Goal: Task Accomplishment & Management: Use online tool/utility

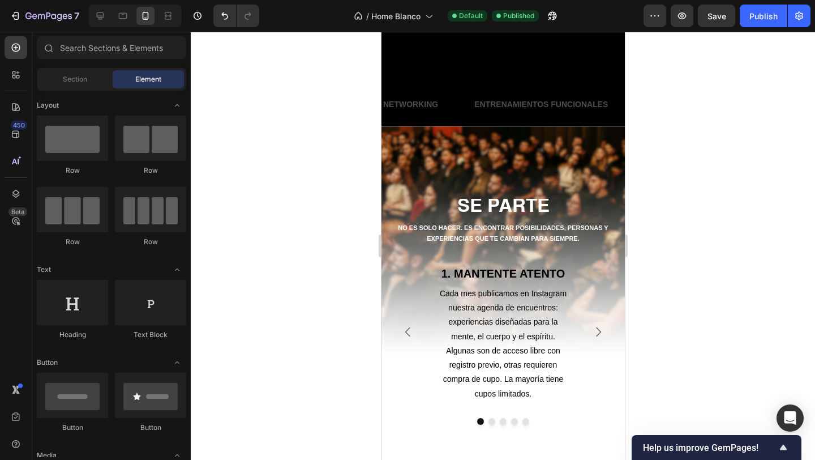
scroll to position [406, 0]
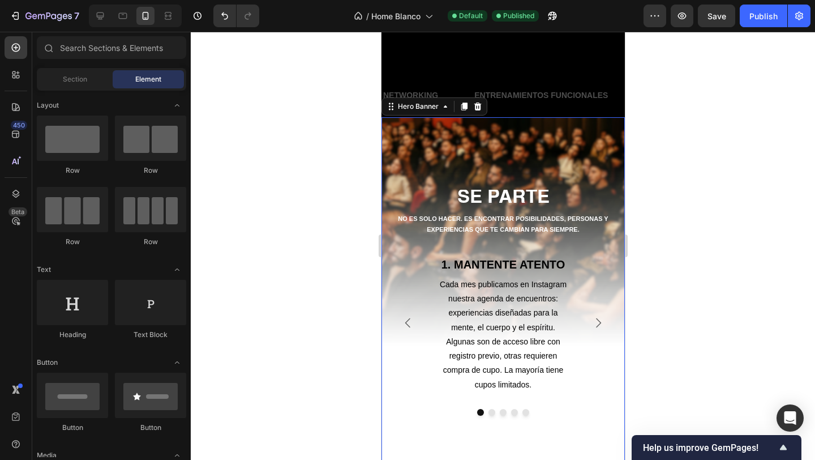
click at [446, 155] on div "Background Image" at bounding box center [502, 293] width 243 height 353
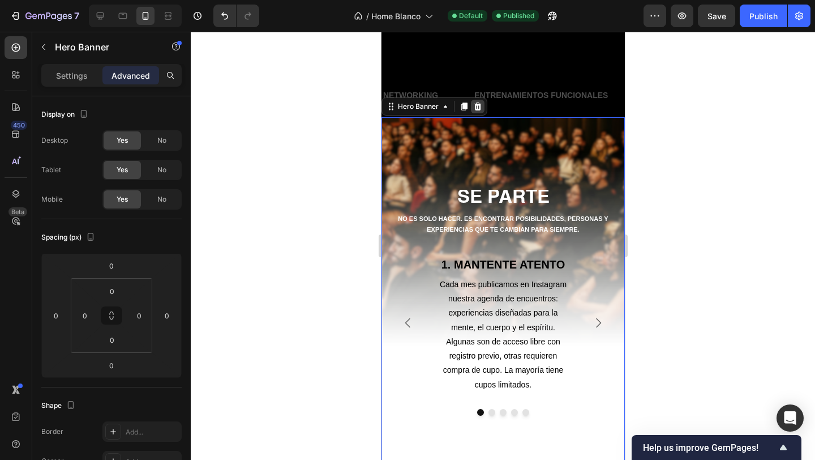
click at [477, 105] on icon at bounding box center [477, 106] width 7 height 8
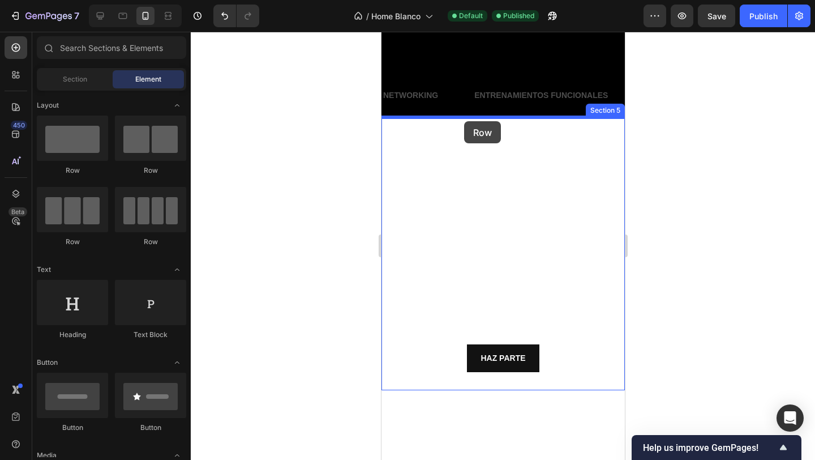
drag, startPoint x: 444, startPoint y: 173, endPoint x: 464, endPoint y: 121, distance: 55.7
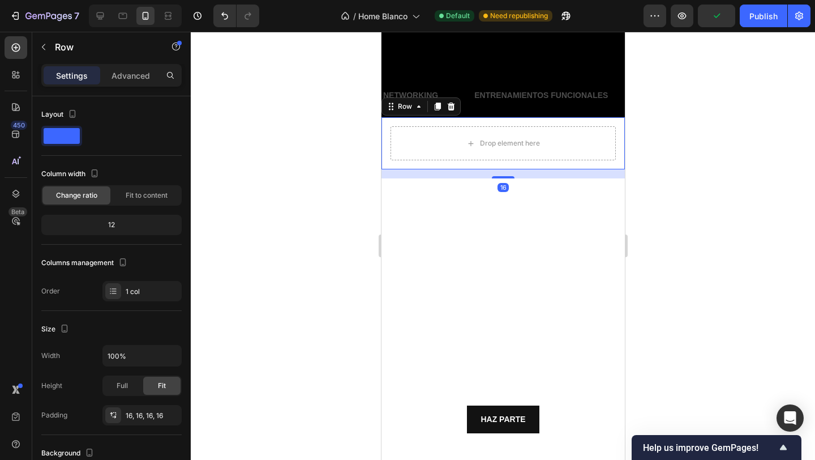
click at [386, 136] on div "Drop element here Row 16" at bounding box center [502, 143] width 243 height 52
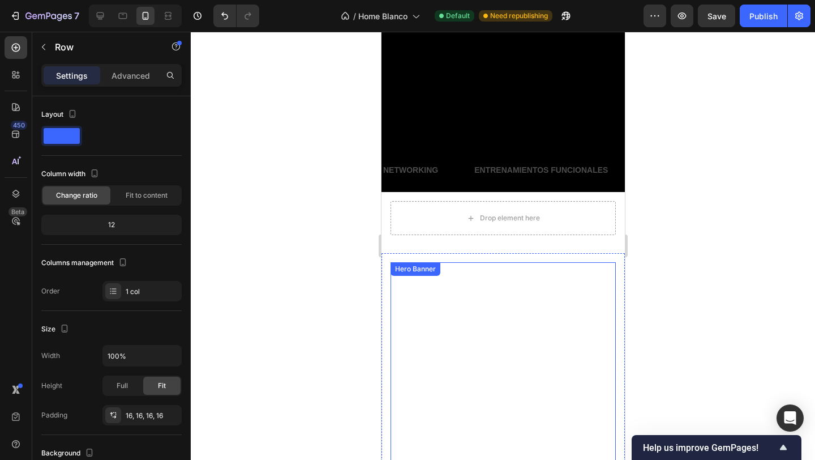
scroll to position [290, 0]
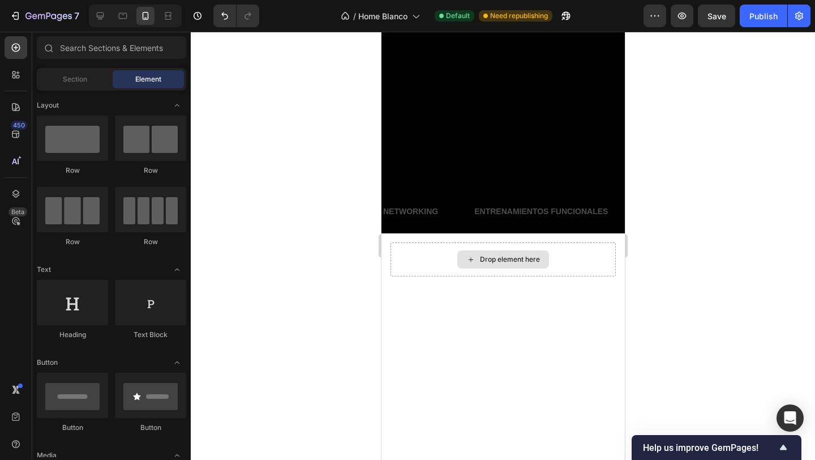
click at [469, 258] on icon at bounding box center [470, 260] width 9 height 10
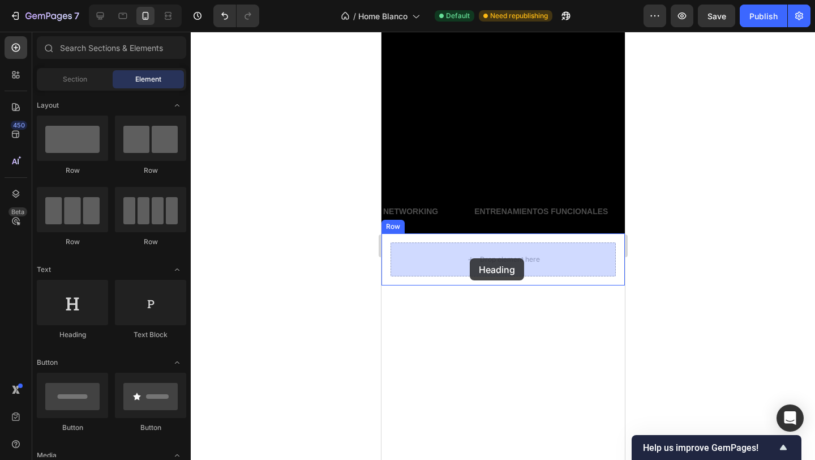
drag, startPoint x: 459, startPoint y: 339, endPoint x: 469, endPoint y: 258, distance: 81.1
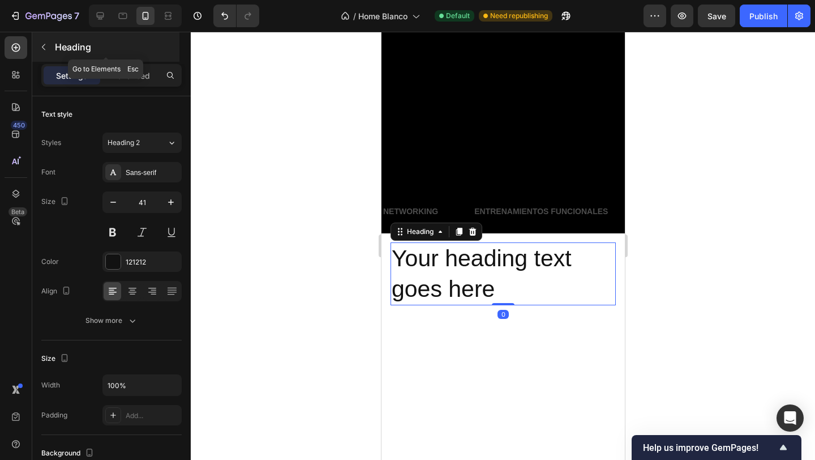
click at [45, 44] on icon "button" at bounding box center [43, 46] width 9 height 9
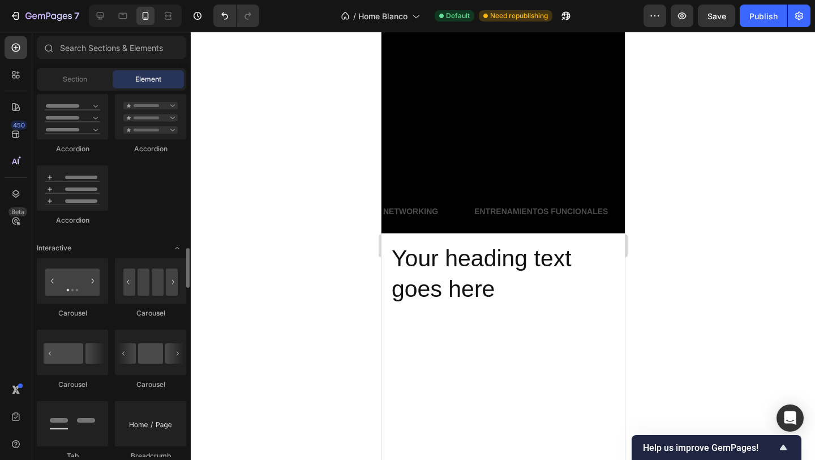
scroll to position [1034, 0]
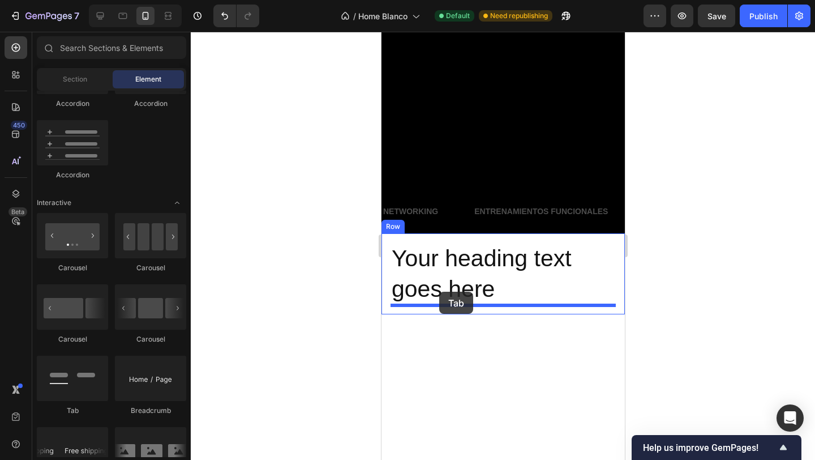
drag, startPoint x: 460, startPoint y: 412, endPoint x: 439, endPoint y: 292, distance: 122.5
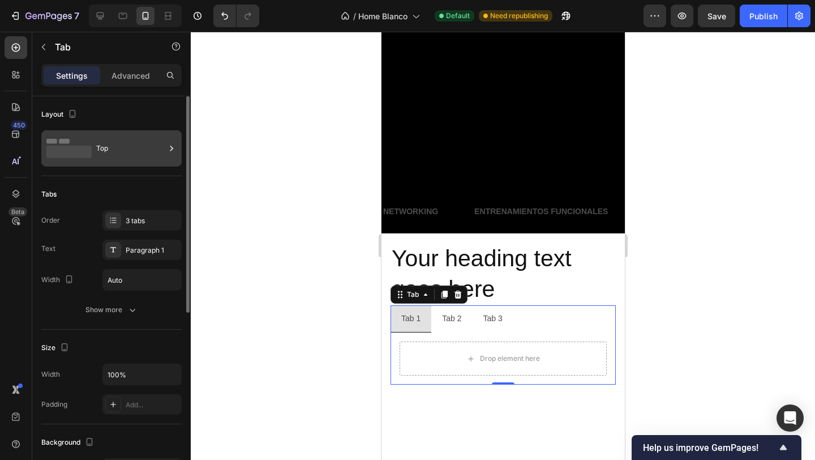
click at [87, 141] on icon at bounding box center [68, 148] width 45 height 26
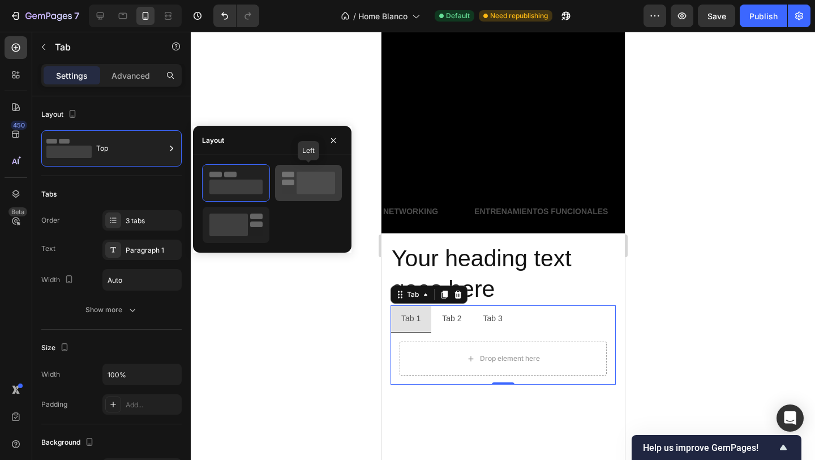
click at [297, 186] on rect at bounding box center [316, 183] width 39 height 23
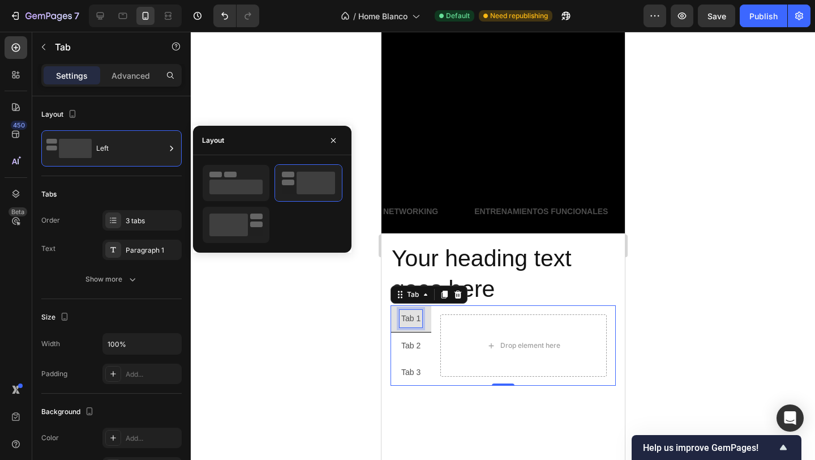
click at [414, 314] on div "Tab 1" at bounding box center [410, 319] width 23 height 18
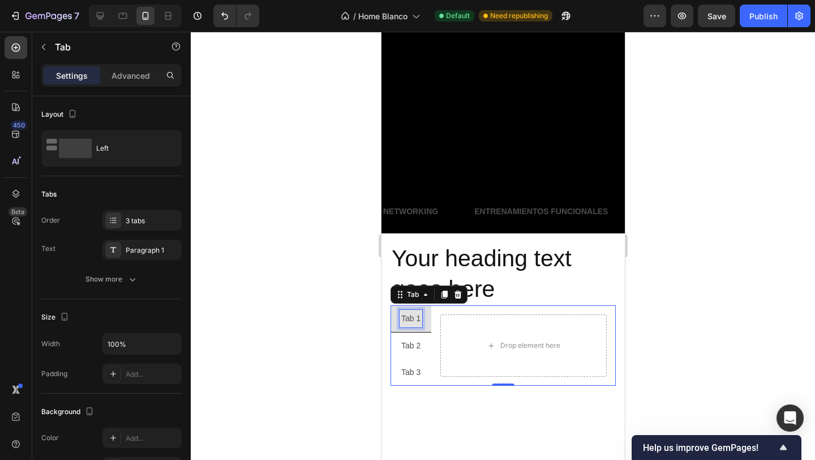
click at [414, 314] on p "Tab 1" at bounding box center [410, 318] width 19 height 14
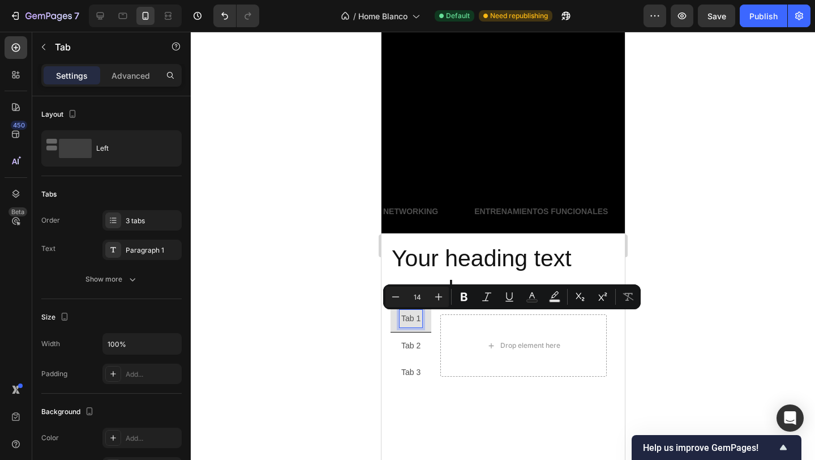
click at [410, 316] on p "Tab 1" at bounding box center [410, 318] width 19 height 14
click at [409, 316] on p "Tab 1" at bounding box center [410, 318] width 19 height 14
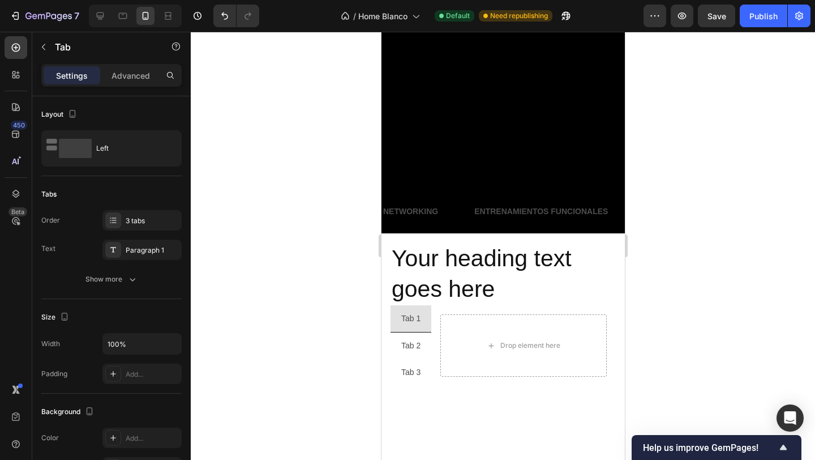
click at [303, 267] on div at bounding box center [503, 246] width 625 height 428
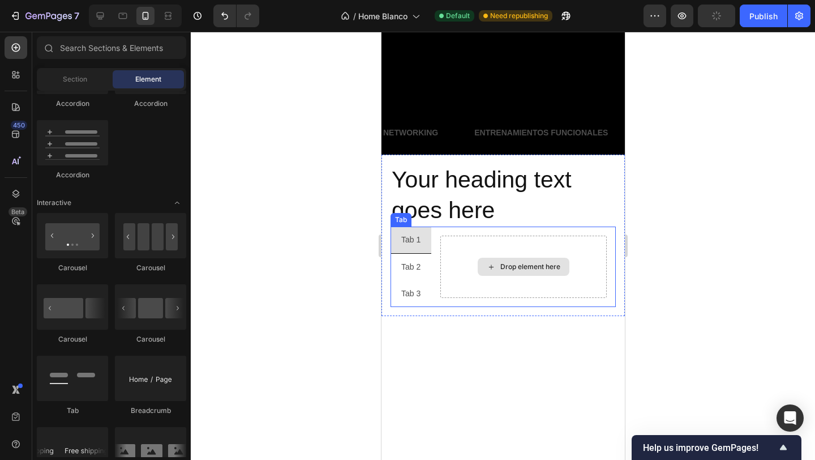
scroll to position [377, 0]
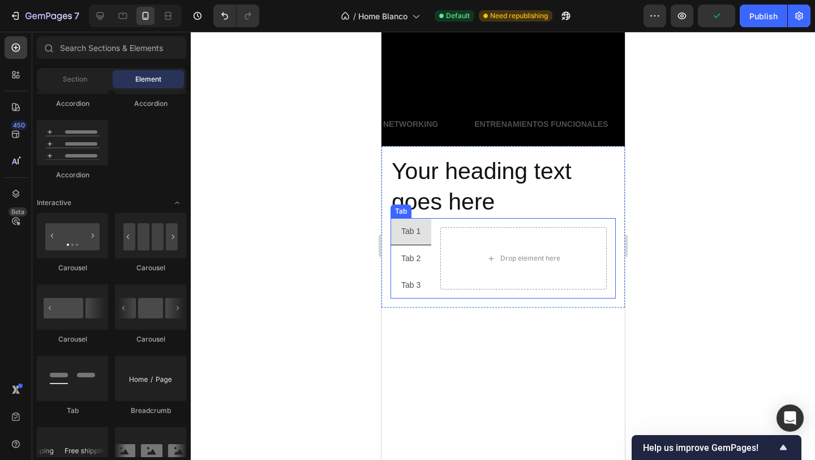
click at [418, 259] on p "Tab 2" at bounding box center [410, 258] width 19 height 14
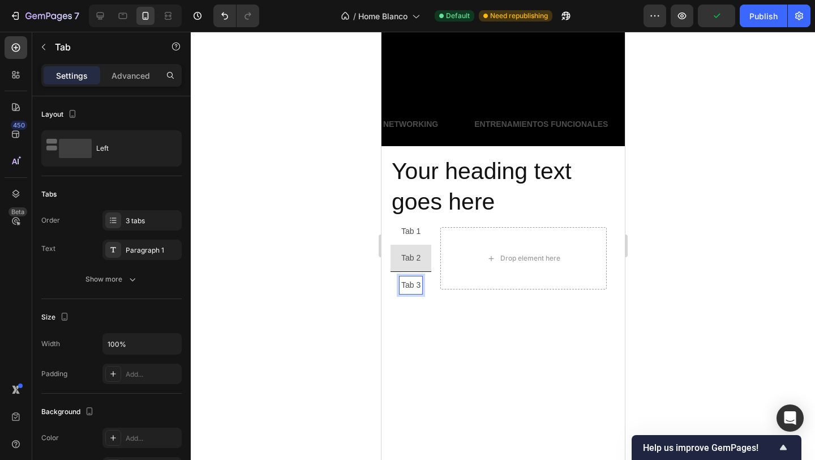
click at [412, 259] on p "Tab 2" at bounding box center [410, 258] width 19 height 14
click at [412, 243] on li "Tab 1" at bounding box center [410, 231] width 41 height 27
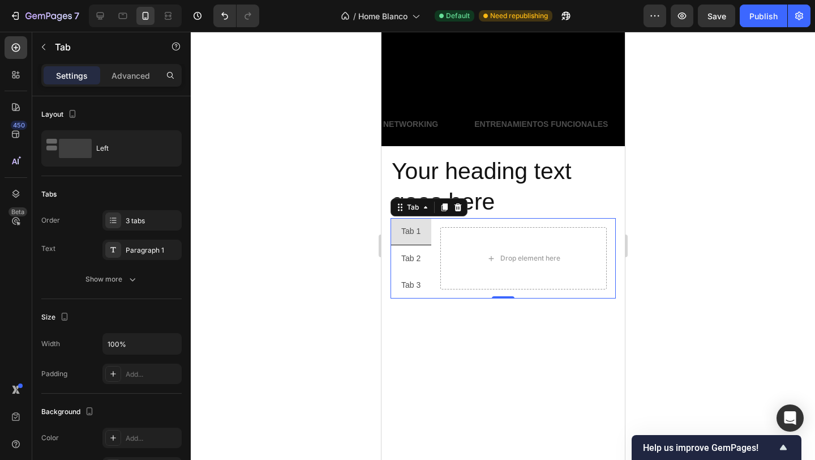
click at [350, 217] on div at bounding box center [503, 246] width 625 height 428
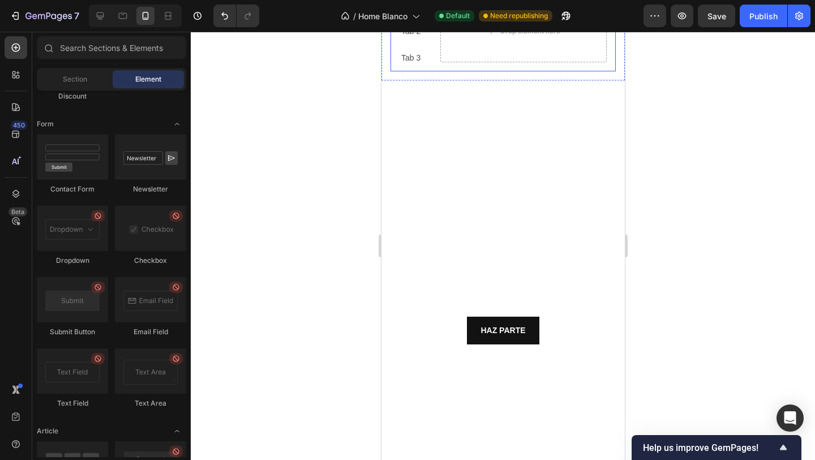
scroll to position [605, 0]
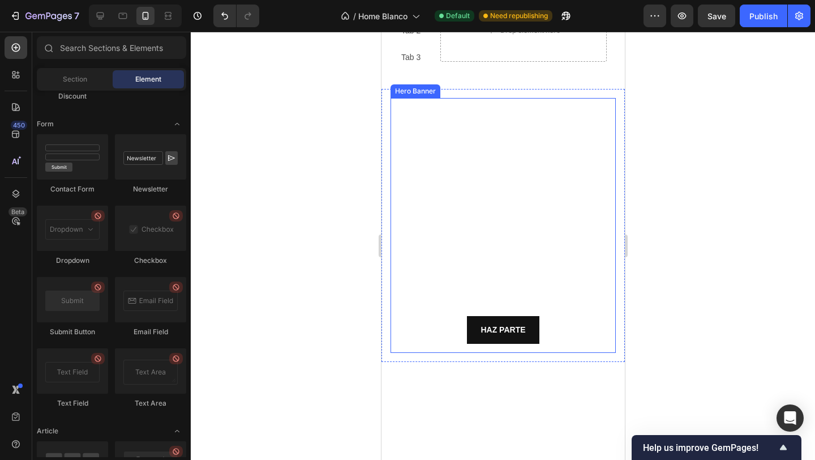
click at [475, 206] on video "Background Image" at bounding box center [502, 225] width 225 height 255
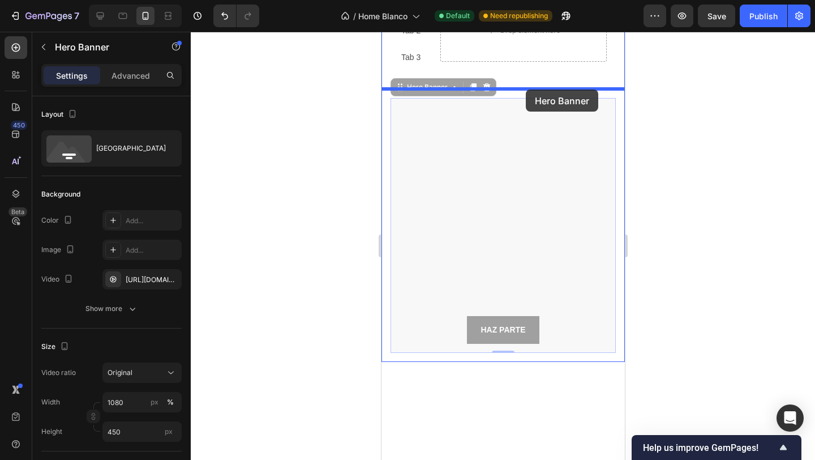
drag, startPoint x: 531, startPoint y: 137, endPoint x: 525, endPoint y: 89, distance: 47.9
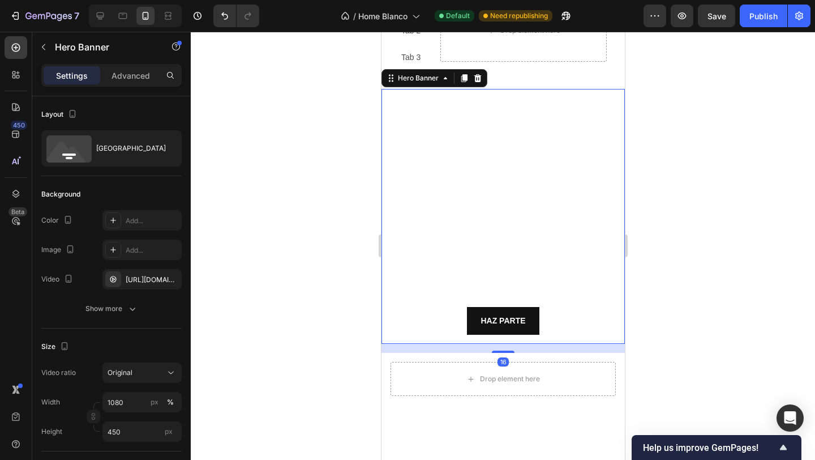
click at [689, 151] on div at bounding box center [503, 246] width 625 height 428
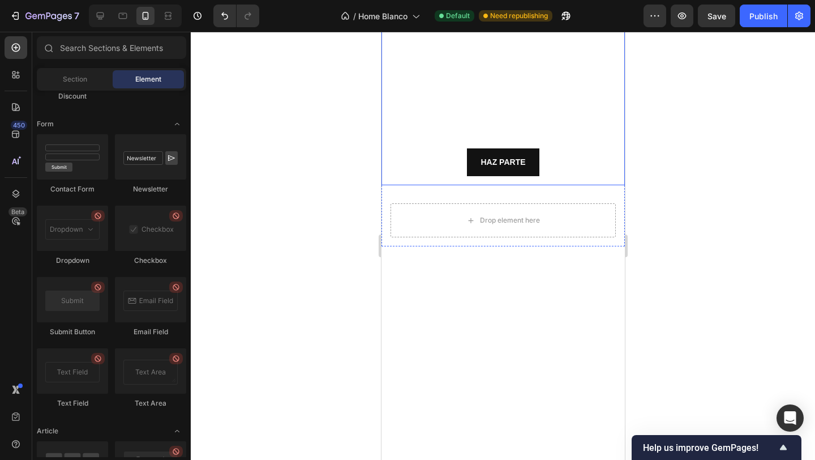
scroll to position [748, 0]
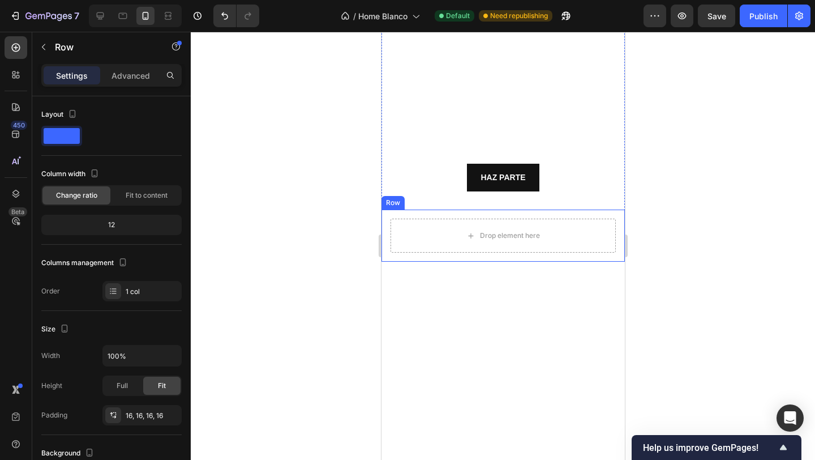
click at [414, 214] on div "Drop element here Row" at bounding box center [502, 235] width 243 height 52
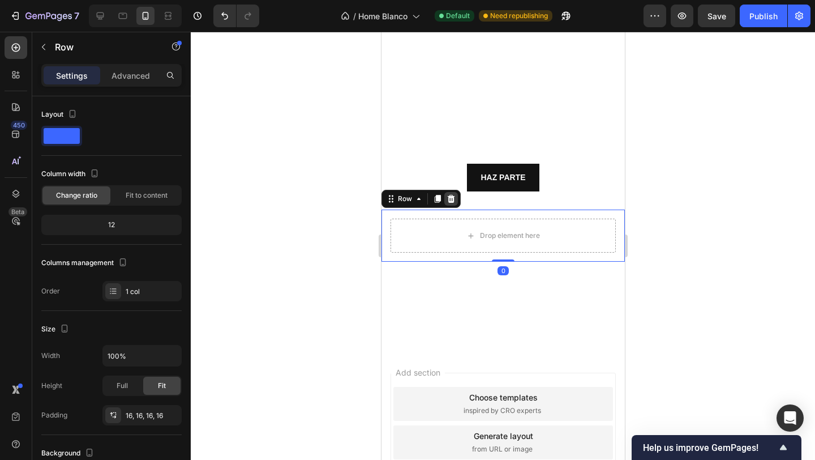
click at [450, 203] on icon at bounding box center [450, 199] width 7 height 8
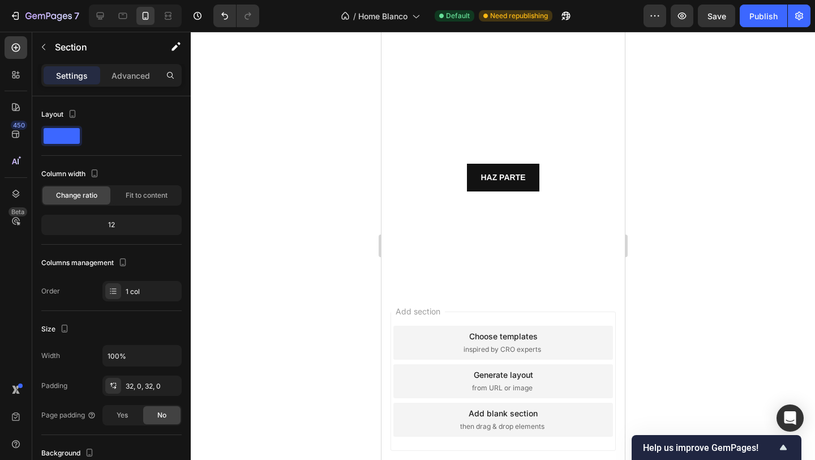
click at [456, 205] on div at bounding box center [502, 244] width 243 height 88
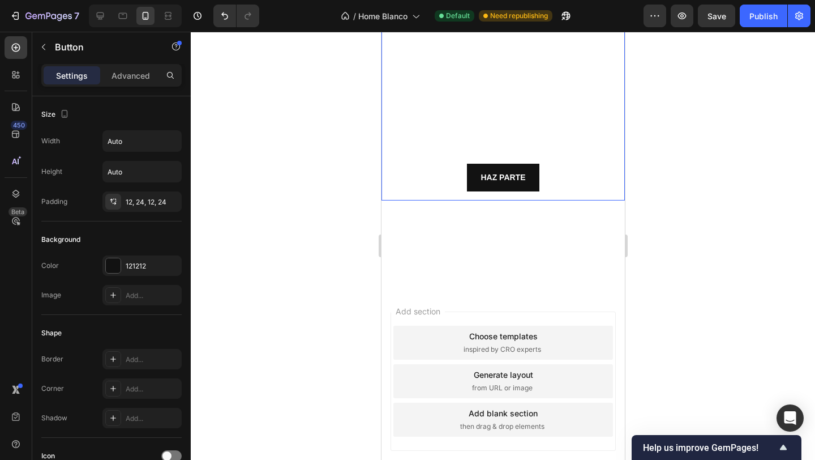
click at [456, 188] on div "HAZ PARTE Button" at bounding box center [502, 178] width 225 height 28
click at [456, 113] on video "Background Image" at bounding box center [502, 73] width 243 height 255
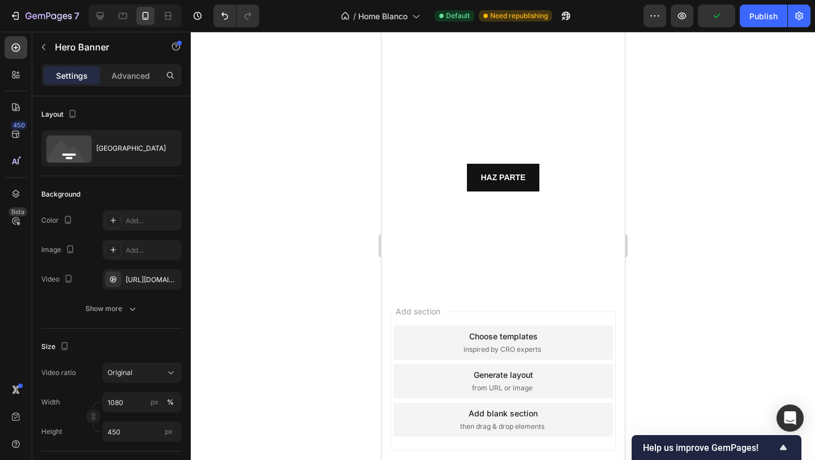
click at [441, 217] on div at bounding box center [502, 244] width 243 height 88
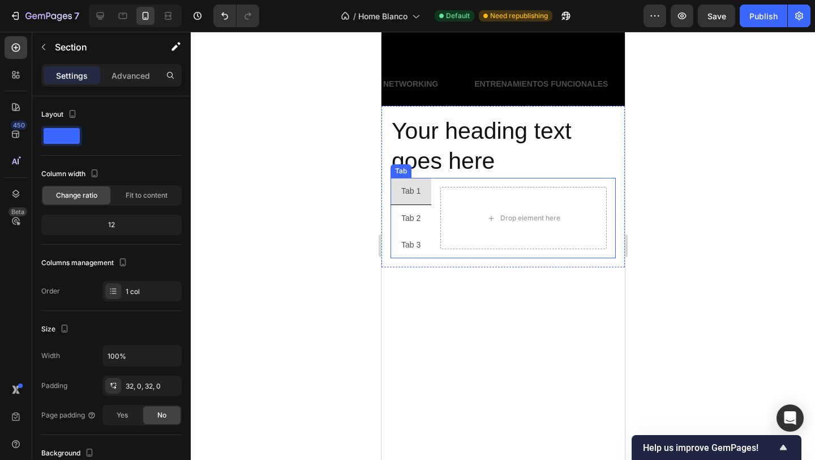
scroll to position [408, 0]
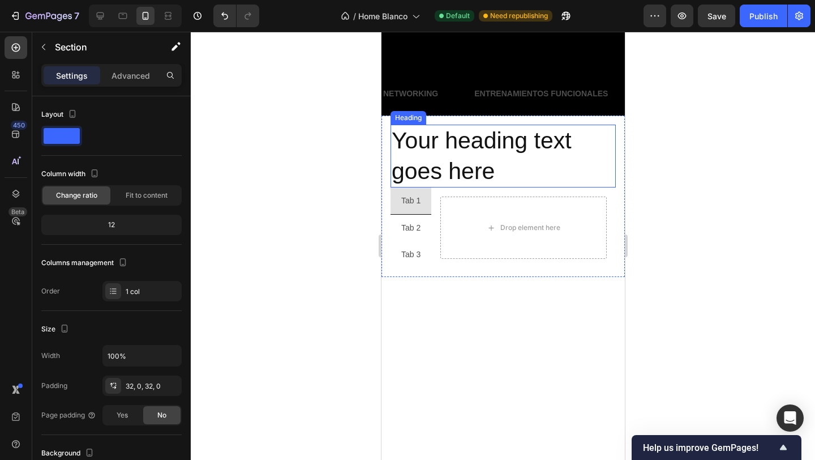
click at [476, 144] on h2 "Your heading text goes here" at bounding box center [502, 156] width 225 height 63
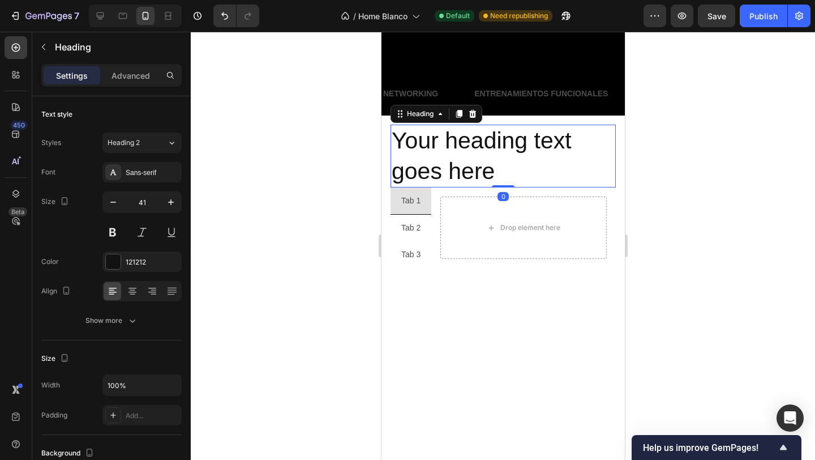
click at [460, 169] on h2 "Your heading text goes here" at bounding box center [502, 156] width 225 height 63
click at [460, 169] on p "Your heading text goes here" at bounding box center [502, 156] width 223 height 61
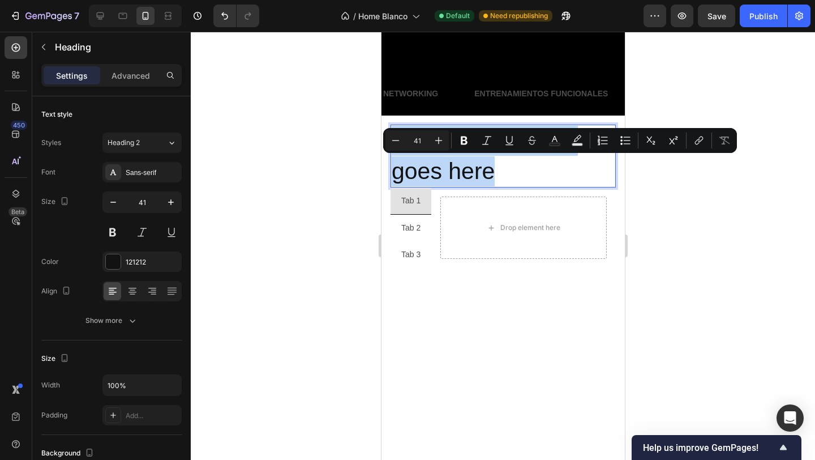
click at [460, 169] on p "Your heading text goes here" at bounding box center [502, 156] width 223 height 61
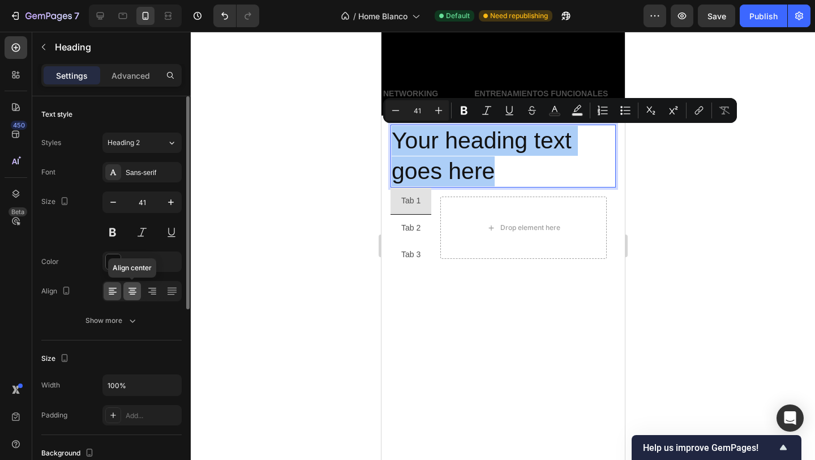
click at [130, 297] on div at bounding box center [132, 291] width 18 height 18
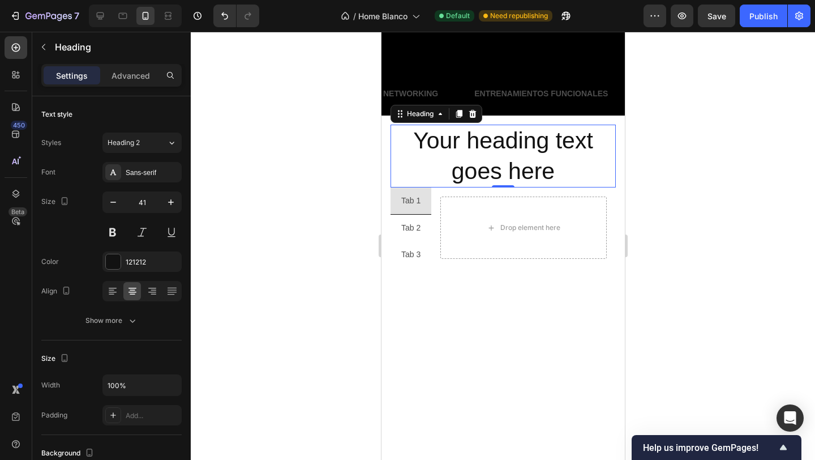
click at [460, 172] on p "Your heading text goes here" at bounding box center [502, 156] width 223 height 61
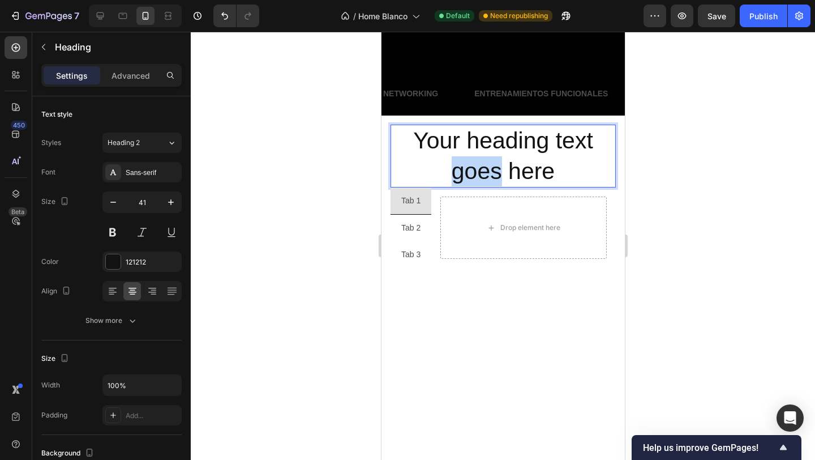
click at [460, 172] on p "Your heading text goes here" at bounding box center [502, 156] width 223 height 61
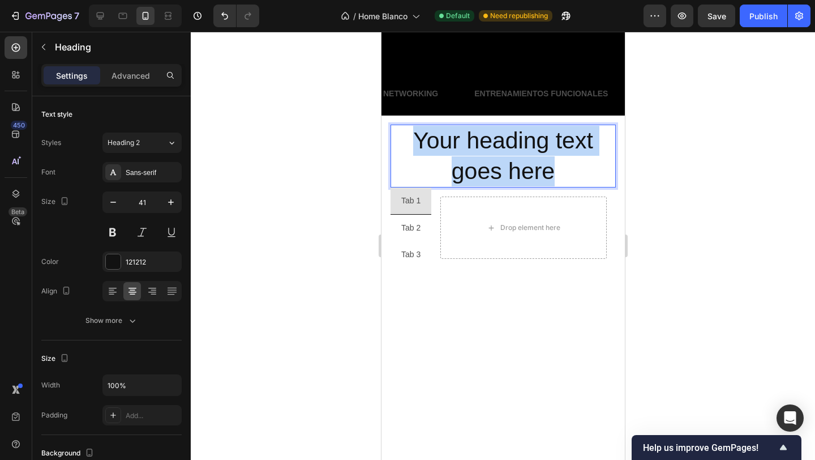
click at [460, 172] on p "Your heading text goes here" at bounding box center [502, 156] width 223 height 61
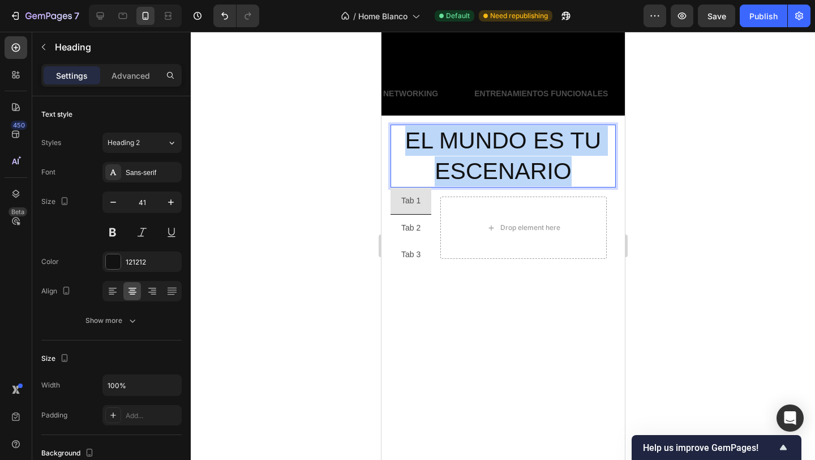
drag, startPoint x: 581, startPoint y: 164, endPoint x: 340, endPoint y: 122, distance: 244.8
click at [381, 122] on html "iPhone 15 Pro Max ( 430 px) iPhone 13 Mini iPhone 13 Pro iPhone 11 Pro Max iPho…" at bounding box center [502, 388] width 243 height 1528
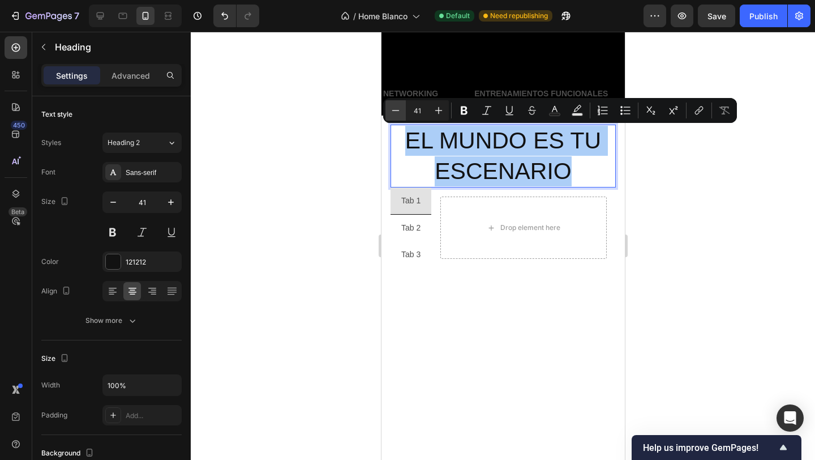
click at [395, 112] on icon "Editor contextual toolbar" at bounding box center [395, 110] width 11 height 11
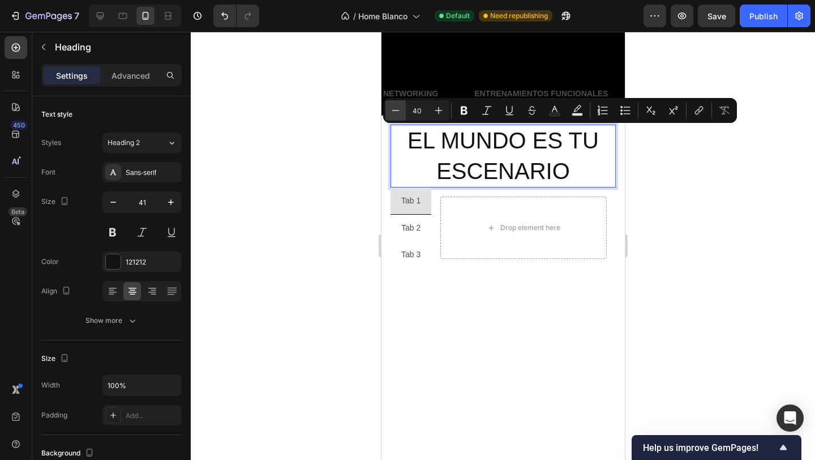
click at [395, 112] on icon "Editor contextual toolbar" at bounding box center [395, 110] width 11 height 11
click at [394, 112] on icon "Editor contextual toolbar" at bounding box center [395, 110] width 11 height 11
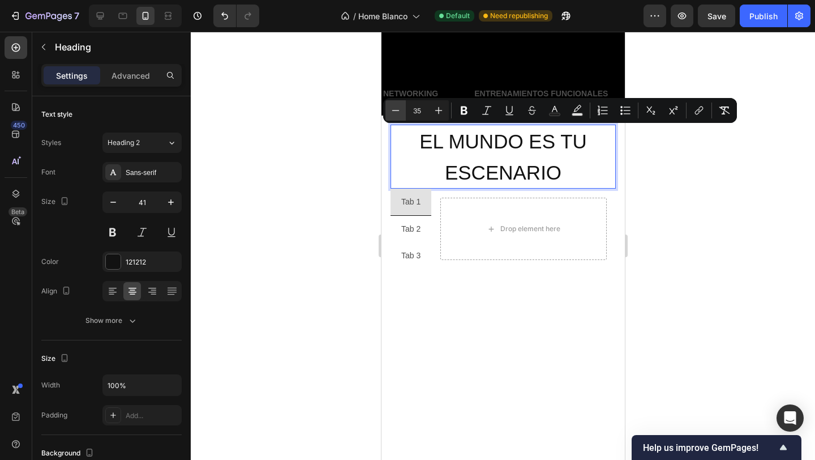
click at [394, 112] on icon "Editor contextual toolbar" at bounding box center [395, 110] width 11 height 11
click at [412, 110] on input "32" at bounding box center [417, 111] width 23 height 14
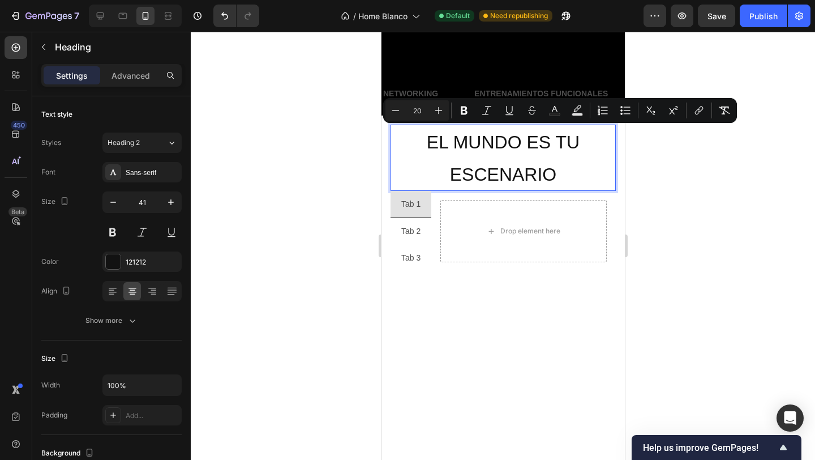
type input "20"
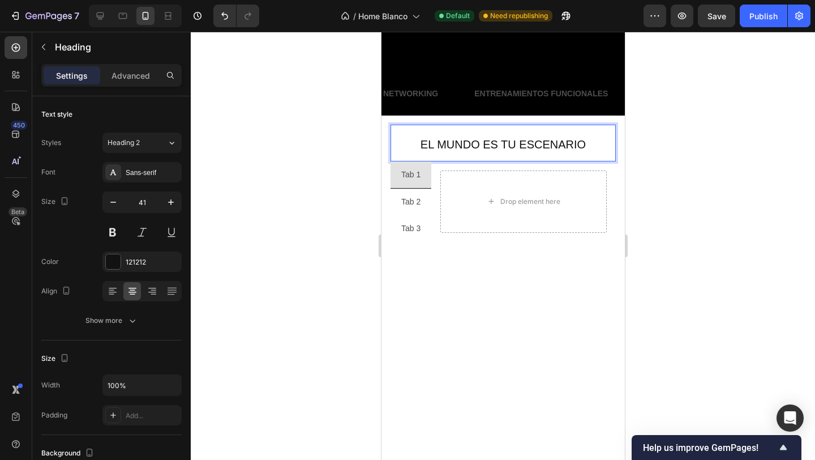
click at [465, 140] on span "EL MUNDO ES TU ESCENARIO" at bounding box center [502, 144] width 165 height 12
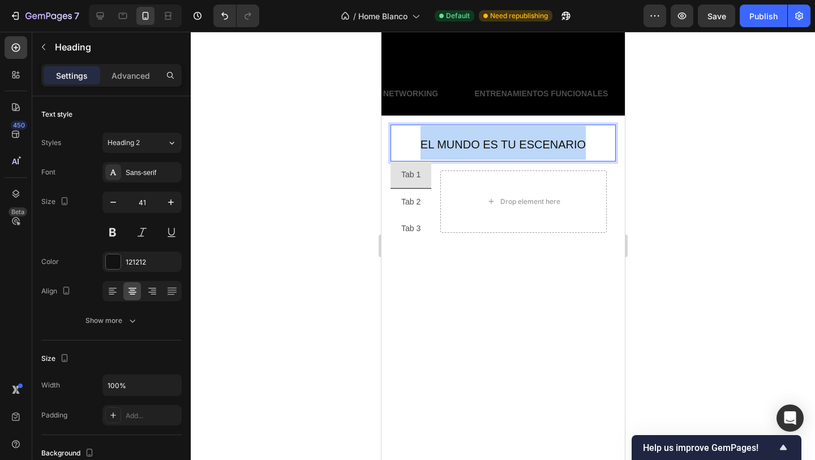
click at [465, 140] on span "EL MUNDO ES TU ESCENARIO" at bounding box center [502, 144] width 165 height 12
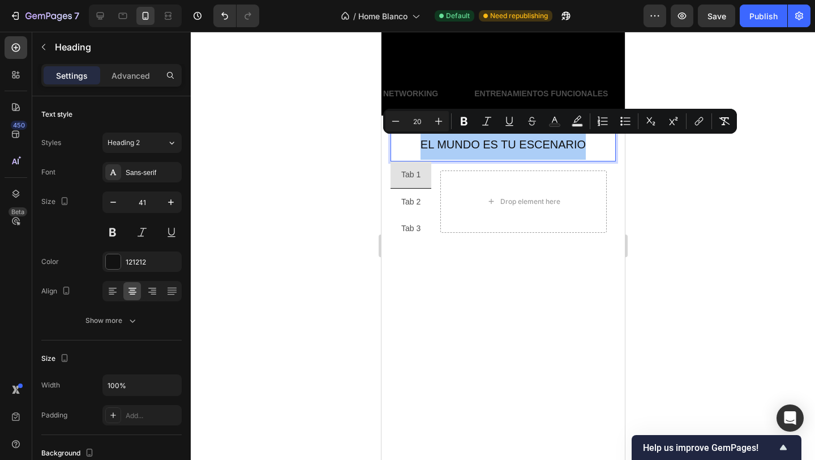
click at [420, 122] on input "20" at bounding box center [417, 121] width 23 height 14
type input "15"
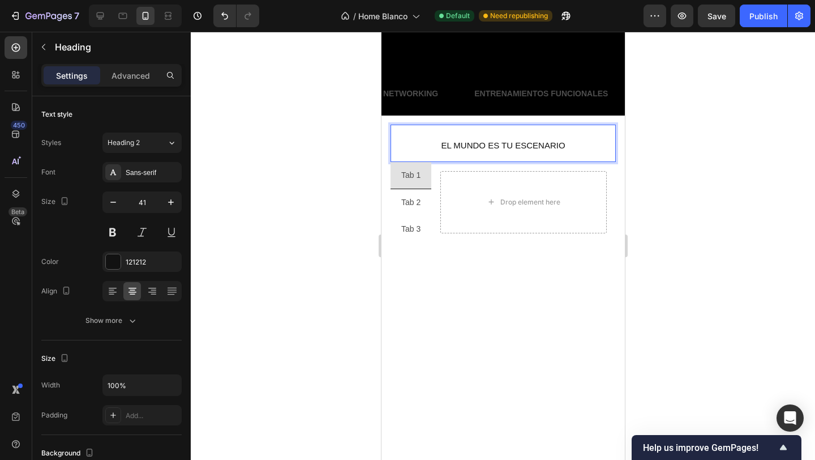
click at [536, 144] on span "EL MUNDO ES TU ESCENARIO" at bounding box center [503, 145] width 124 height 10
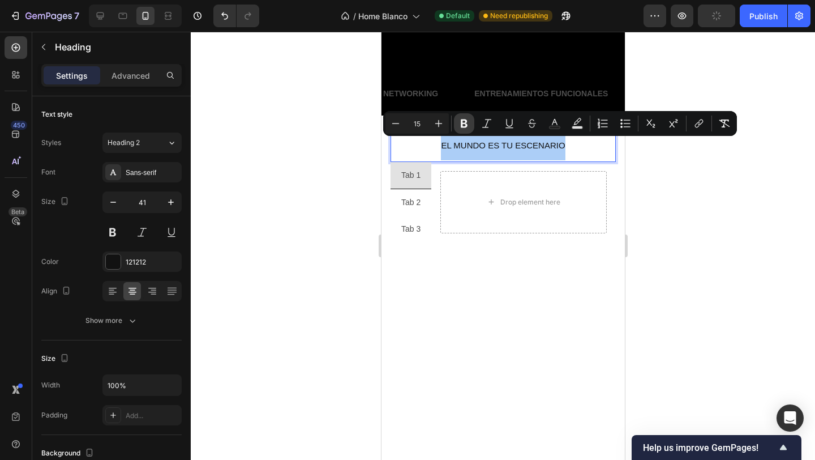
click at [461, 125] on icon "Editor contextual toolbar" at bounding box center [464, 123] width 7 height 8
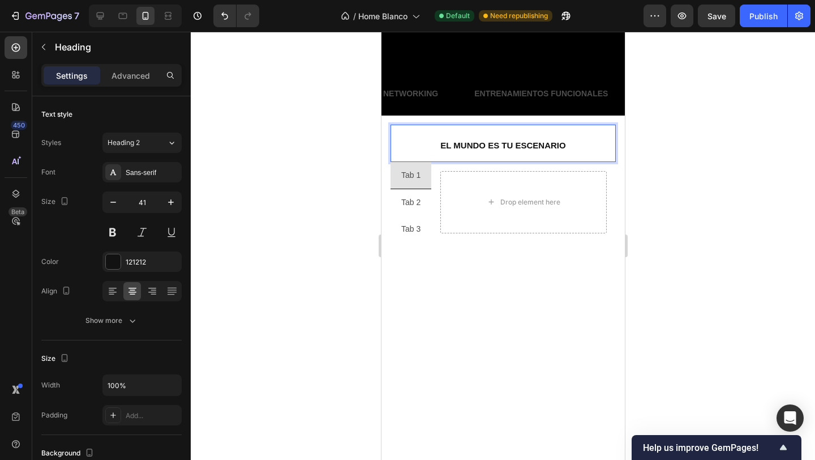
click at [531, 147] on strong "EL MUNDO ES TU ESCENARIO" at bounding box center [502, 145] width 125 height 10
click at [563, 136] on p "EL MUNDO ES TU ESCENARIO" at bounding box center [502, 143] width 223 height 35
click at [527, 139] on p "EL MUNDO ES TU ESCENARIO" at bounding box center [502, 143] width 223 height 35
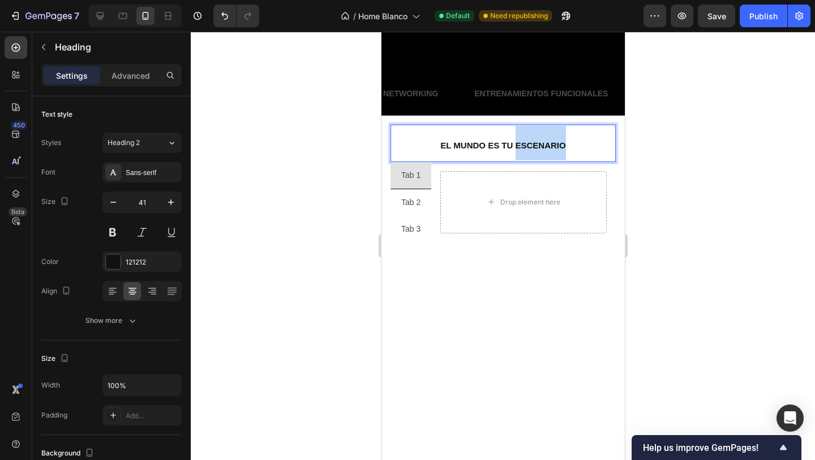
click at [454, 144] on strong "EL MUNDO ES TU ESCENARIO" at bounding box center [502, 145] width 125 height 10
click at [433, 142] on p "EL MUNDO ES TU ESCENARIO" at bounding box center [502, 143] width 223 height 35
drag, startPoint x: 433, startPoint y: 142, endPoint x: 541, endPoint y: 142, distance: 108.1
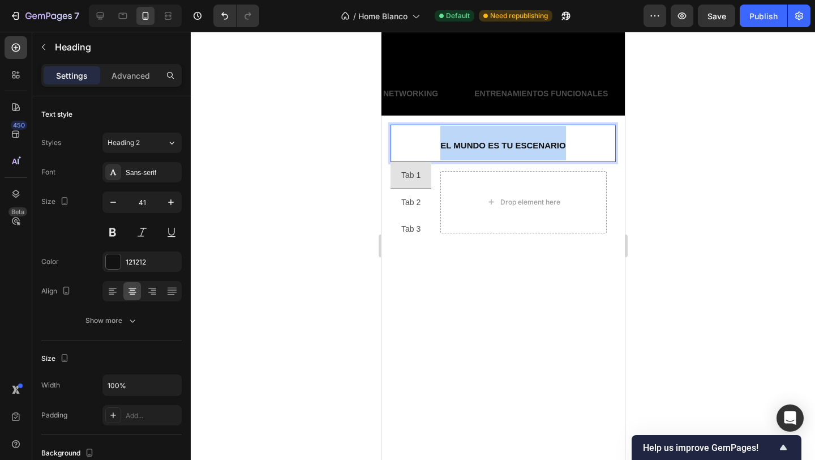
click at [541, 142] on p "EL MUNDO ES TU ESCENARIO" at bounding box center [502, 143] width 223 height 35
click at [548, 145] on strong "EL MUNDO ES TU ESCENARIO" at bounding box center [502, 145] width 125 height 10
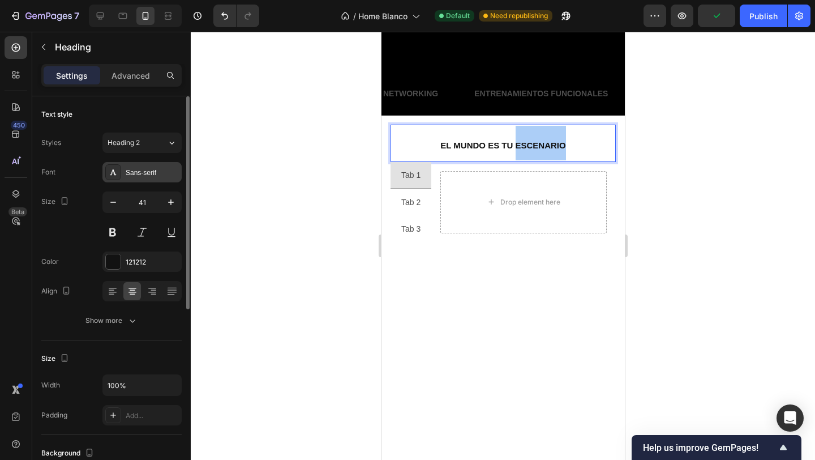
click at [142, 170] on div "Sans-serif" at bounding box center [152, 173] width 53 height 10
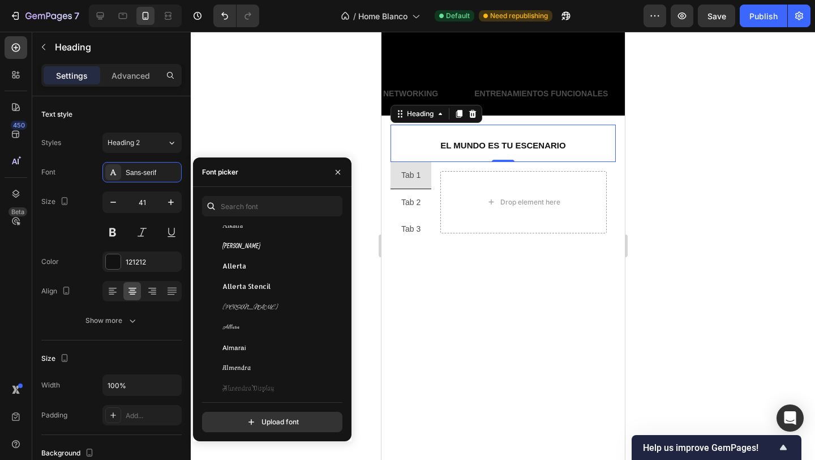
scroll to position [1155, 0]
click at [259, 323] on div "Allura" at bounding box center [280, 327] width 114 height 10
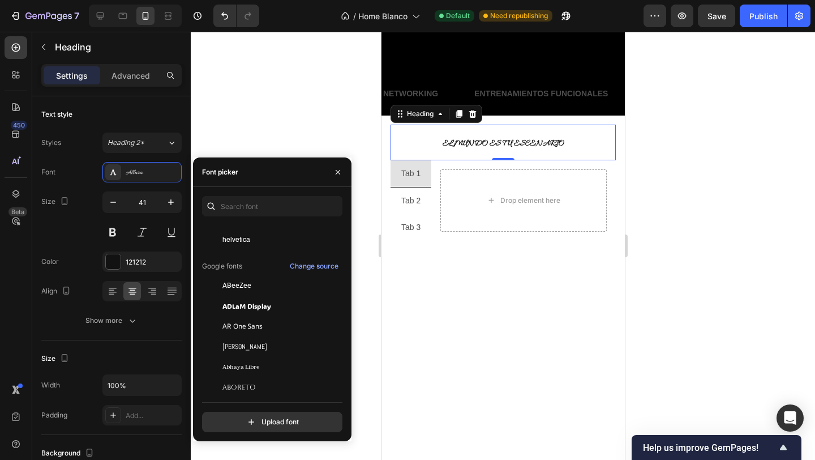
scroll to position [0, 0]
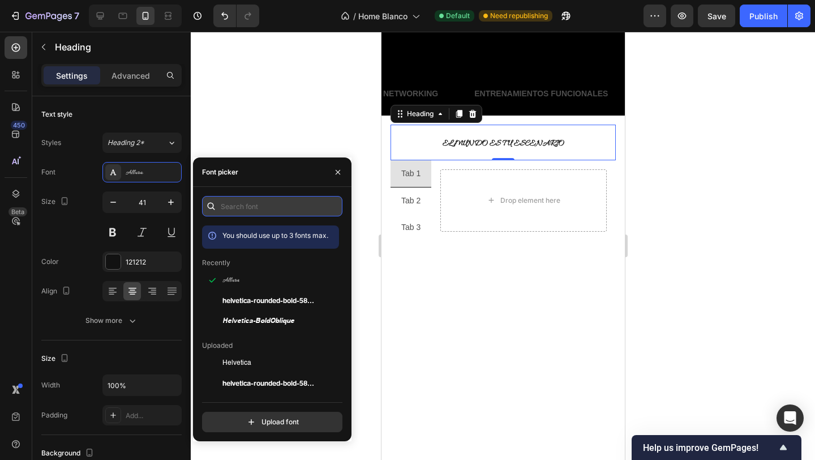
click at [259, 206] on input "text" at bounding box center [272, 206] width 140 height 20
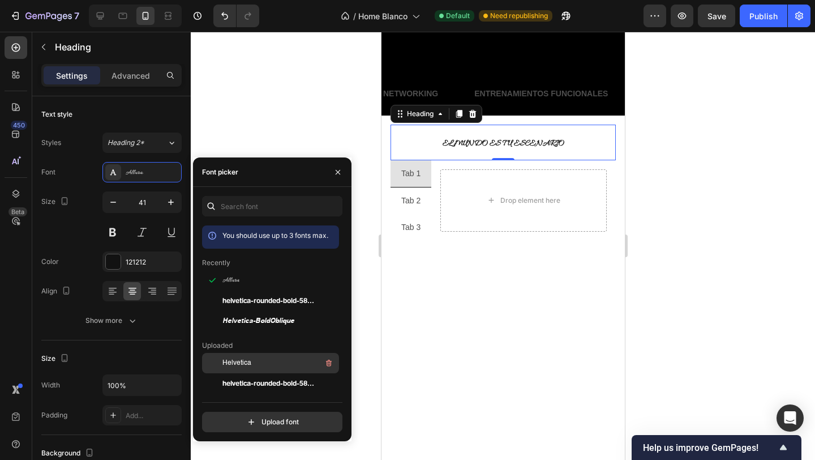
click at [258, 361] on div "Helvetica" at bounding box center [280, 363] width 114 height 14
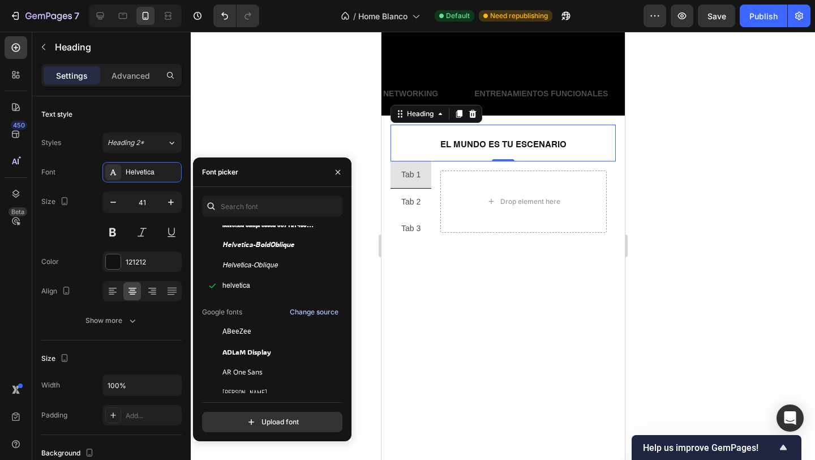
scroll to position [181, 0]
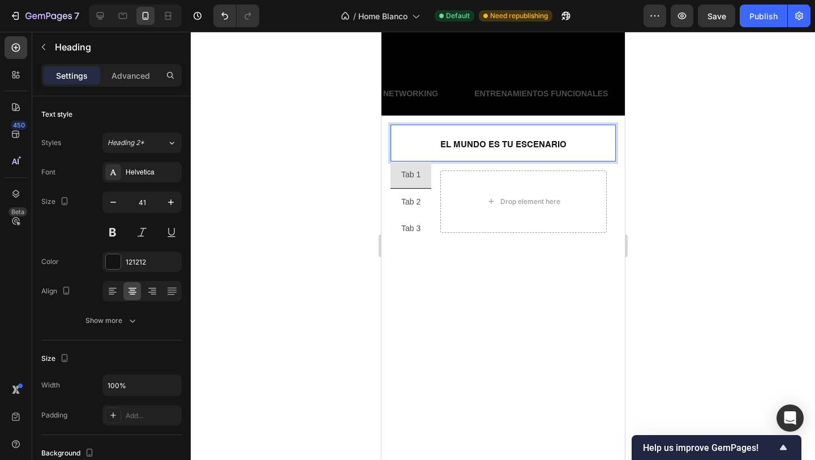
click at [536, 148] on strong "EL MUNDO ES TU ESCENARIO" at bounding box center [503, 144] width 126 height 8
click at [550, 145] on strong "EL MUNDO ES TU ESCENARIO" at bounding box center [503, 144] width 126 height 8
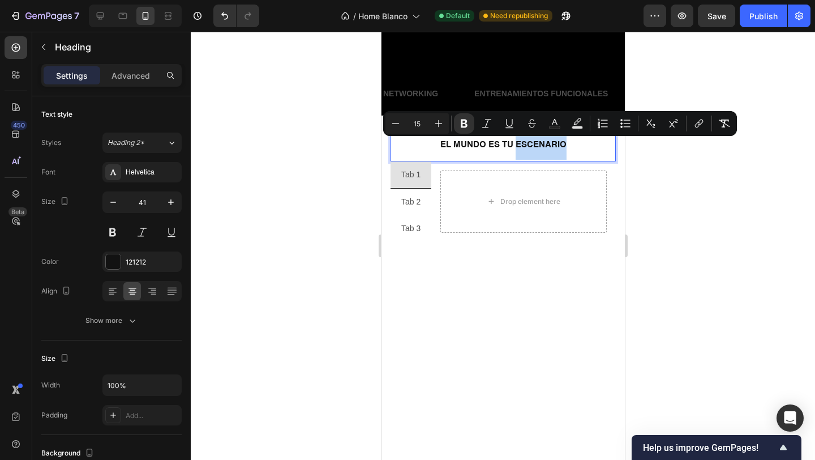
click at [590, 141] on p "EL MUNDO ES TU ESCENARIO" at bounding box center [502, 143] width 223 height 34
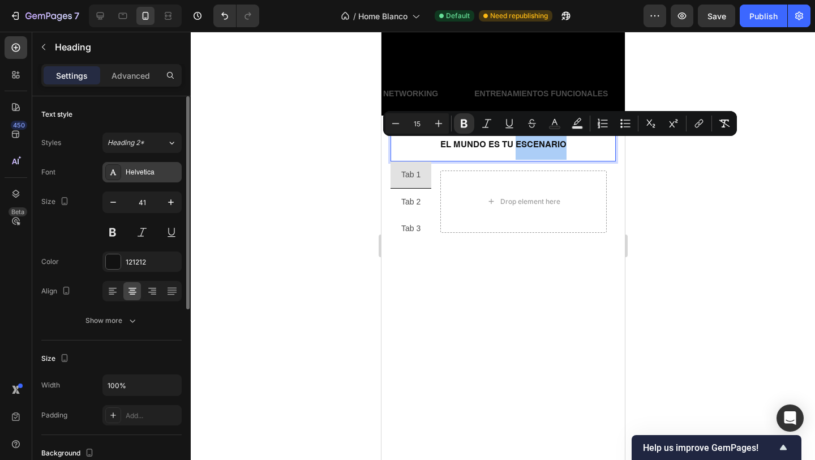
click at [141, 177] on div "Helvetica" at bounding box center [152, 173] width 53 height 10
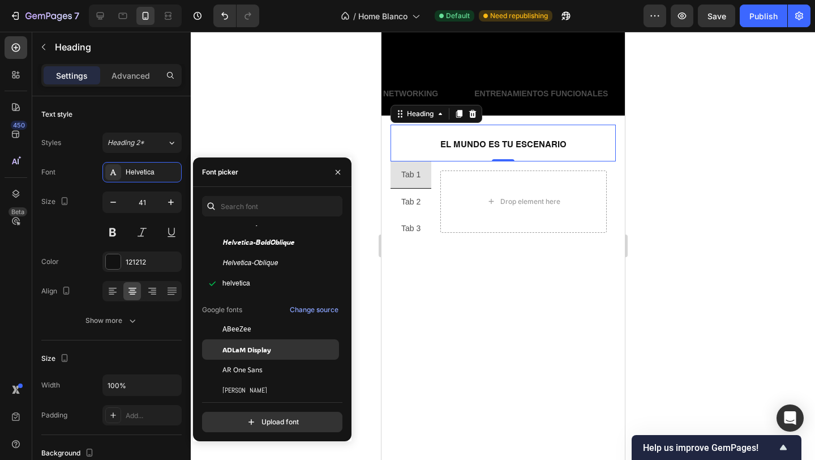
click at [244, 355] on div "ADLaM Display" at bounding box center [270, 349] width 137 height 20
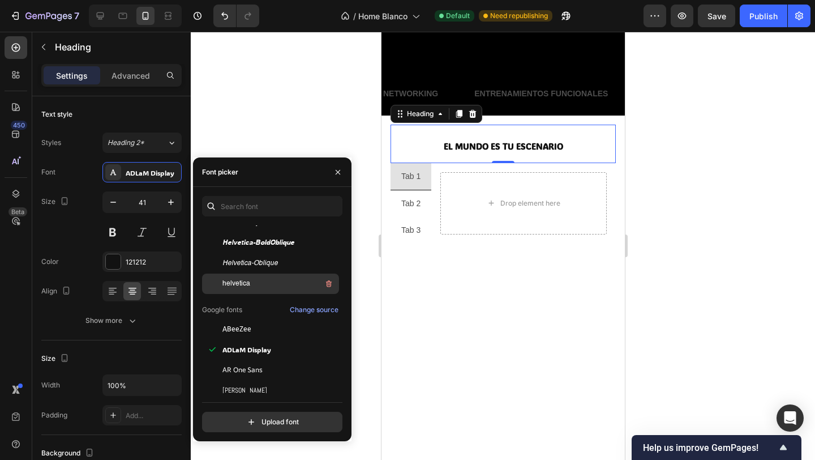
click at [254, 283] on div "helvetica" at bounding box center [280, 284] width 114 height 14
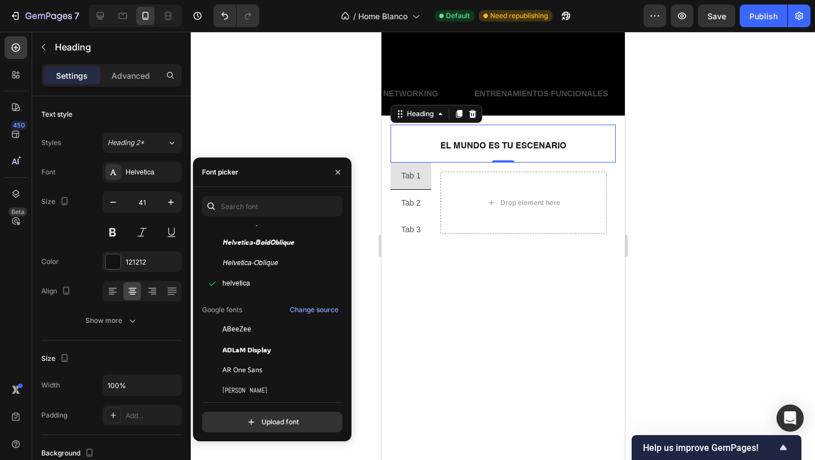
click at [351, 114] on div at bounding box center [503, 246] width 625 height 428
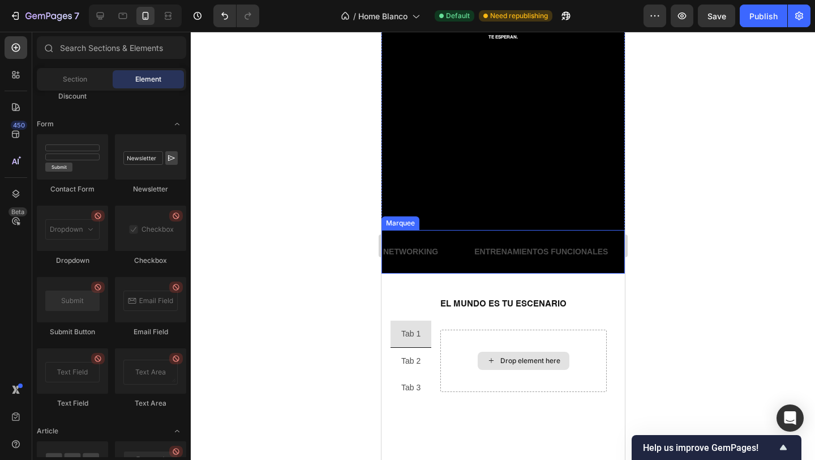
scroll to position [249, 0]
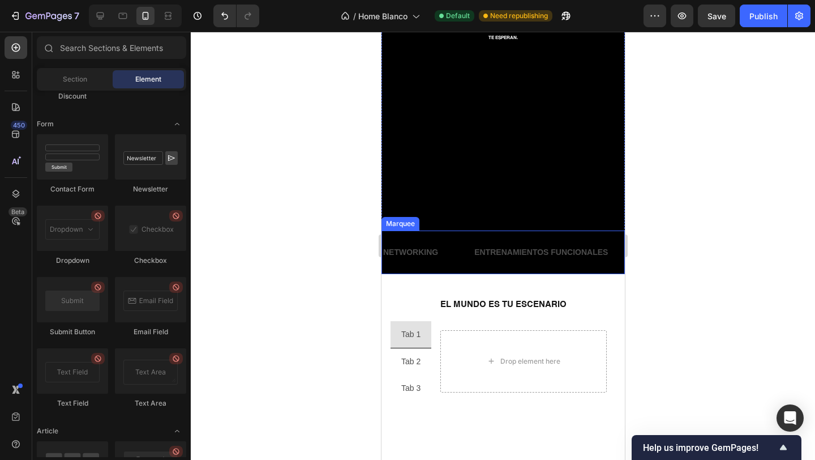
click at [460, 250] on div "NETWORKING Text Block" at bounding box center [427, 252] width 91 height 25
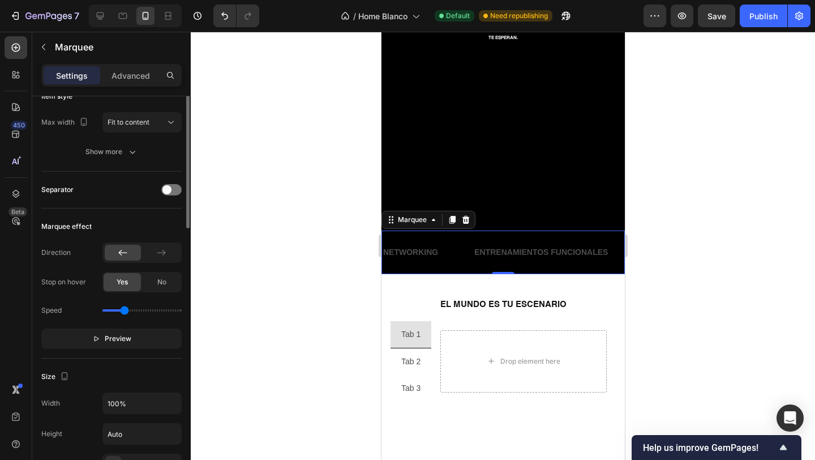
scroll to position [0, 0]
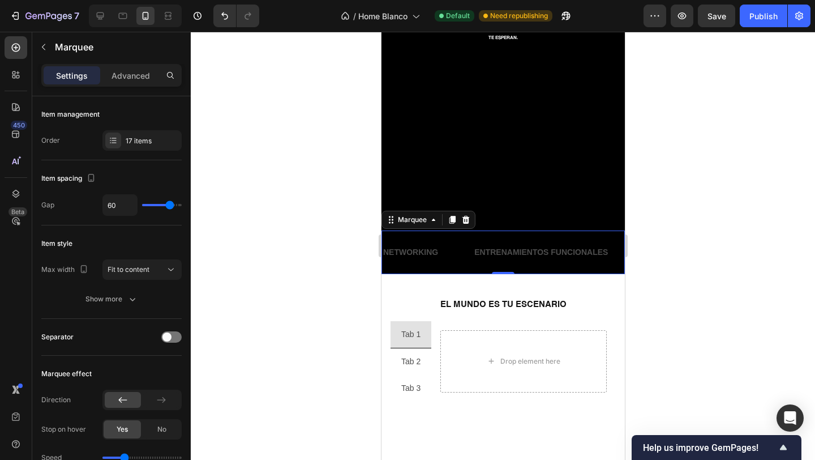
click at [137, 85] on div "Settings Advanced" at bounding box center [111, 75] width 140 height 23
click at [133, 75] on p "Advanced" at bounding box center [131, 76] width 39 height 12
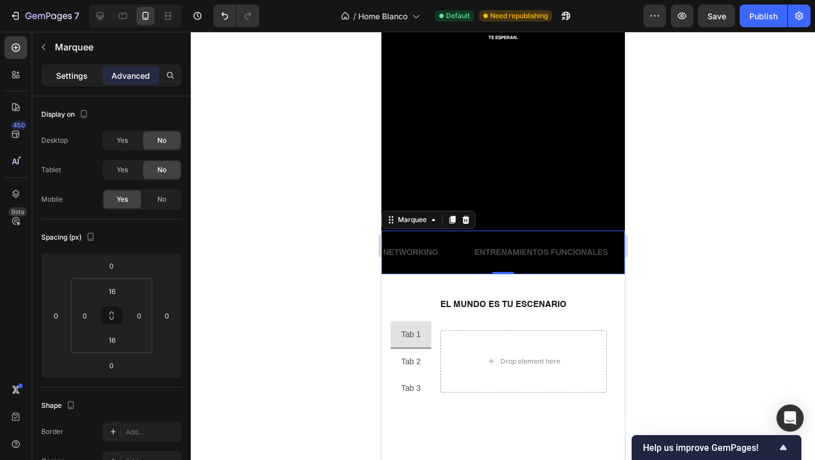
click at [67, 71] on p "Settings" at bounding box center [72, 76] width 32 height 12
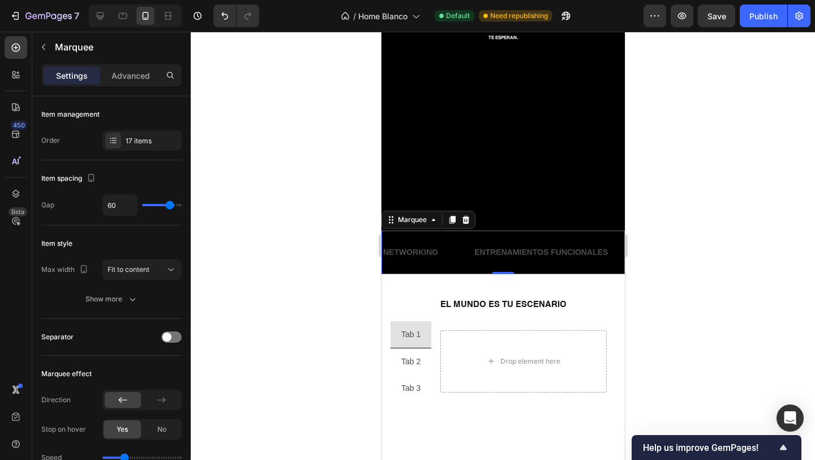
click at [454, 261] on div "NETWORKING Text Block" at bounding box center [427, 252] width 91 height 25
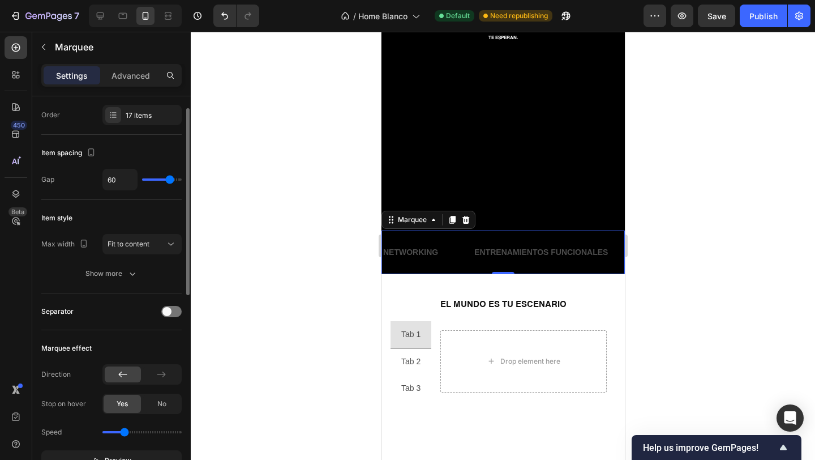
scroll to position [33, 0]
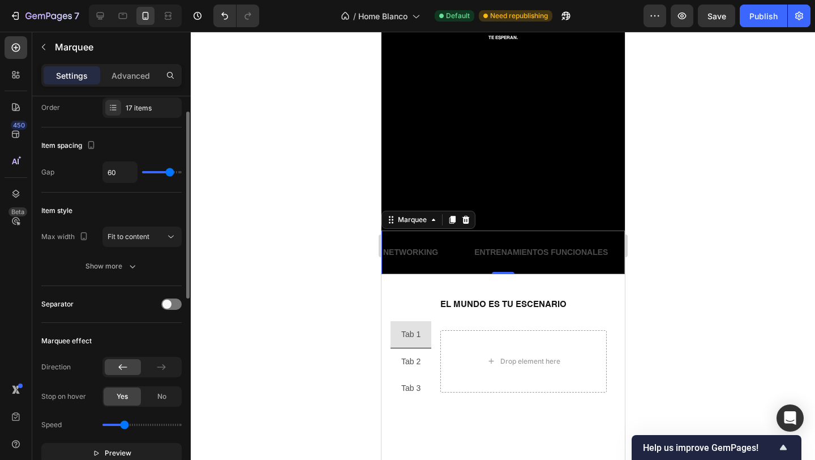
type input "46"
type input "34"
type input "30"
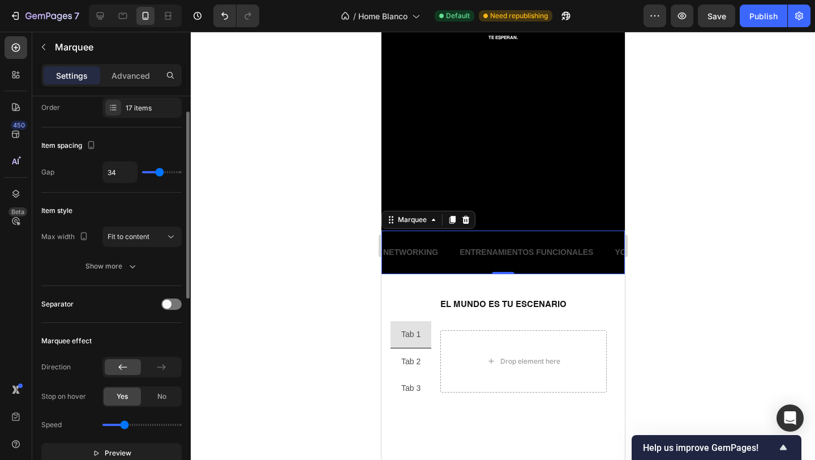
type input "30"
type input "28"
type input "26"
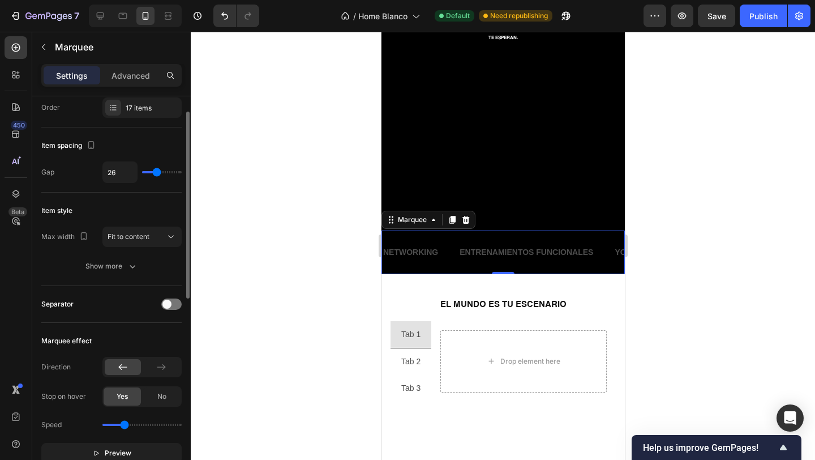
type input "25"
drag, startPoint x: 166, startPoint y: 172, endPoint x: 156, endPoint y: 169, distance: 10.7
type input "25"
click at [156, 171] on input "range" at bounding box center [162, 172] width 40 height 2
type input "37"
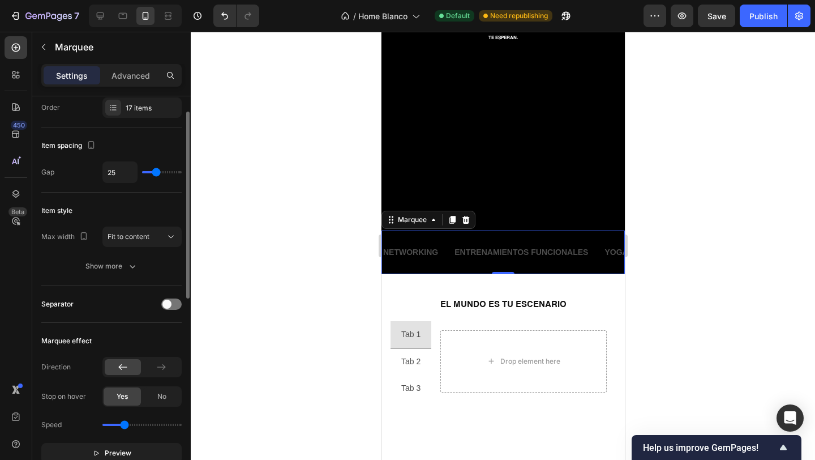
type input "37"
type input "40"
click at [161, 171] on input "range" at bounding box center [162, 172] width 40 height 2
type input "39"
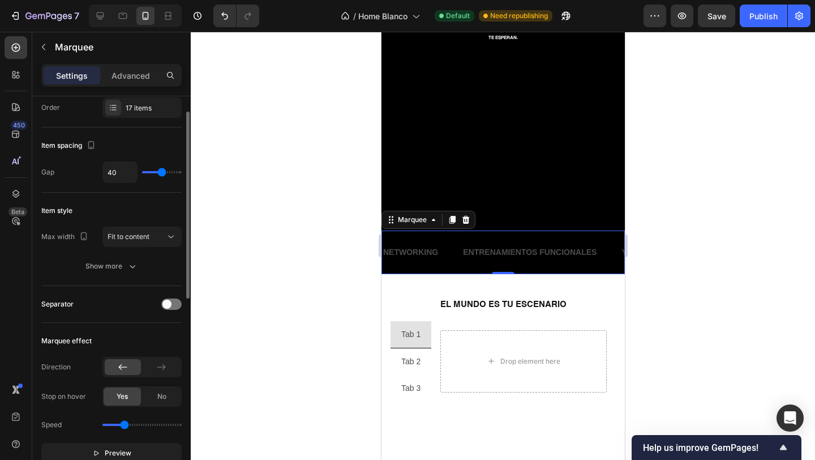
type input "39"
type input "38"
type input "37"
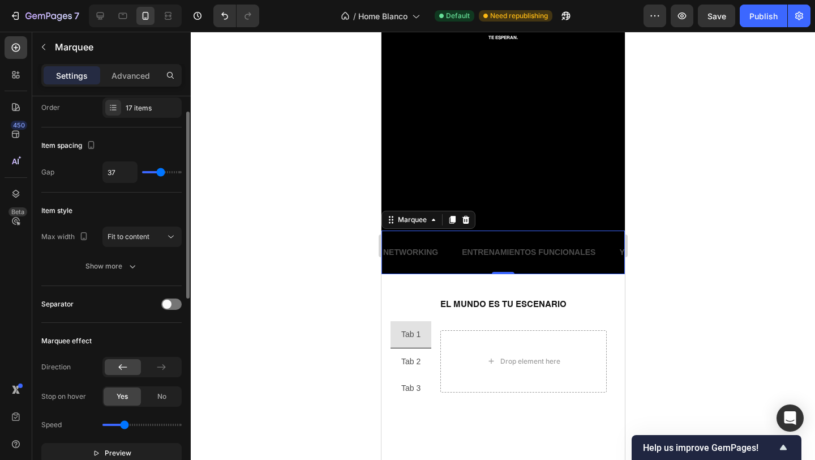
type input "36"
type input "35"
click at [160, 171] on input "range" at bounding box center [162, 172] width 40 height 2
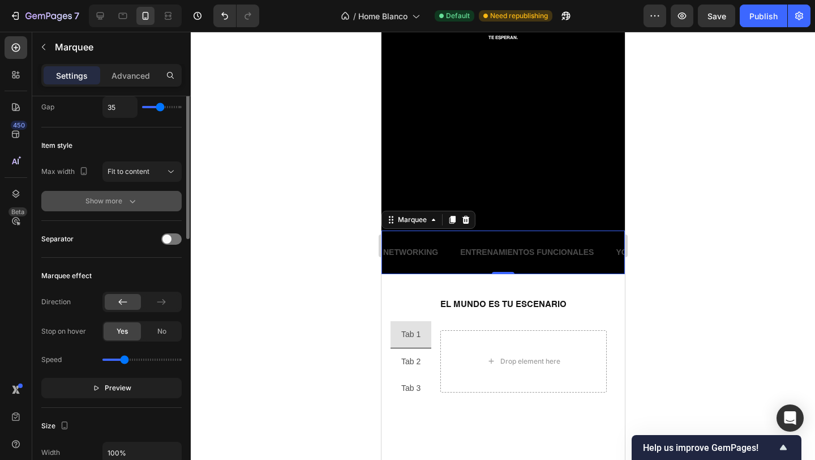
scroll to position [118, 0]
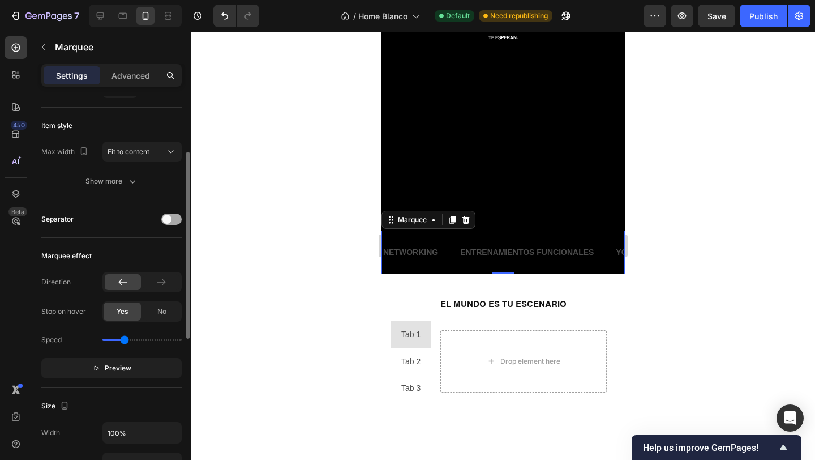
click at [172, 220] on div at bounding box center [171, 218] width 20 height 11
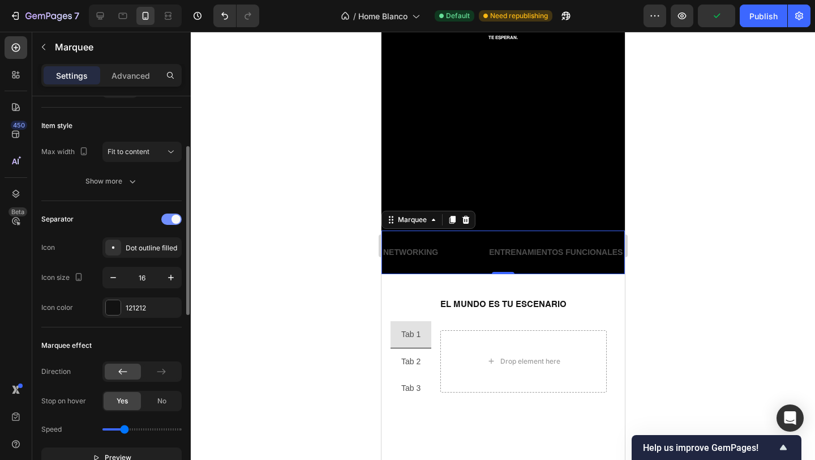
click at [172, 220] on span at bounding box center [176, 219] width 9 height 9
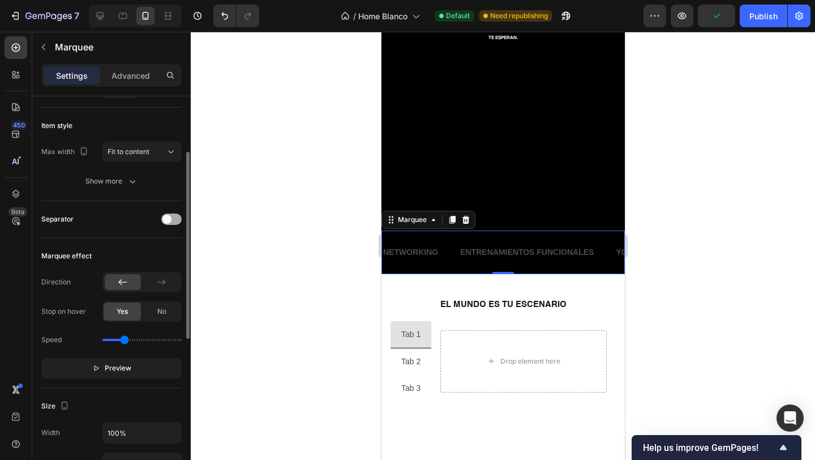
click at [172, 220] on div at bounding box center [171, 218] width 20 height 11
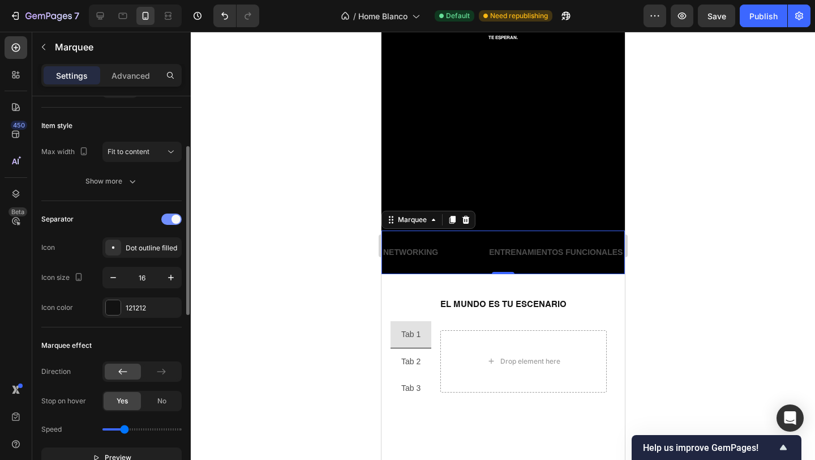
click at [172, 220] on span at bounding box center [176, 219] width 9 height 9
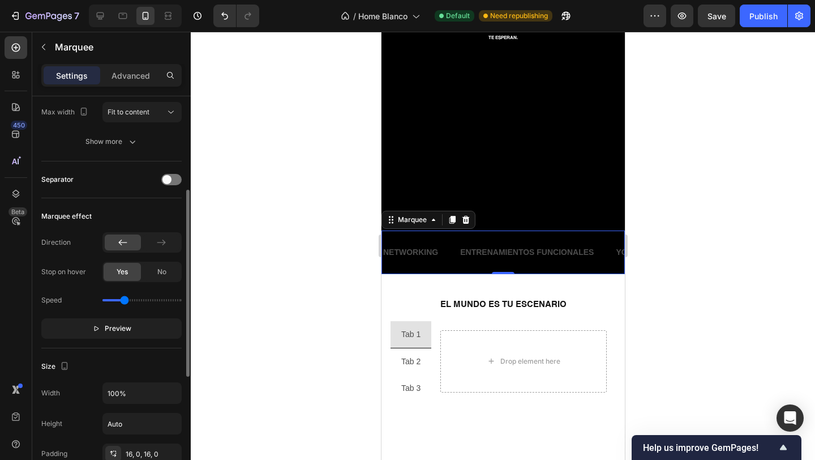
scroll to position [170, 0]
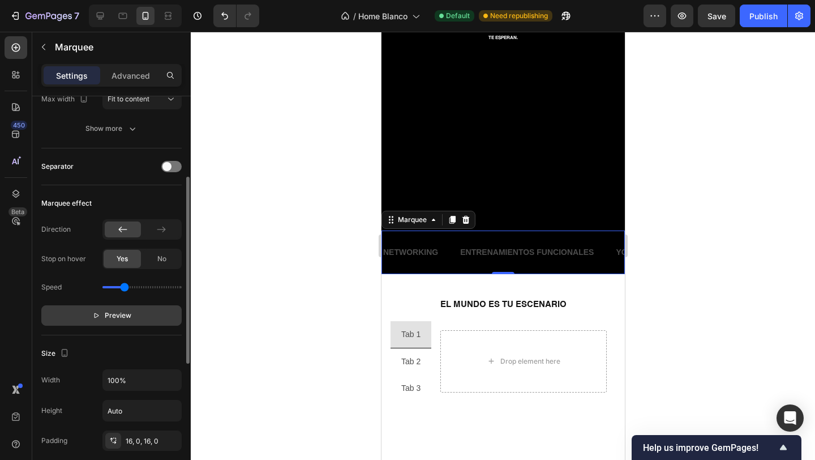
click at [101, 317] on p "Preview" at bounding box center [111, 315] width 39 height 11
click at [101, 317] on icon "button" at bounding box center [100, 315] width 8 height 8
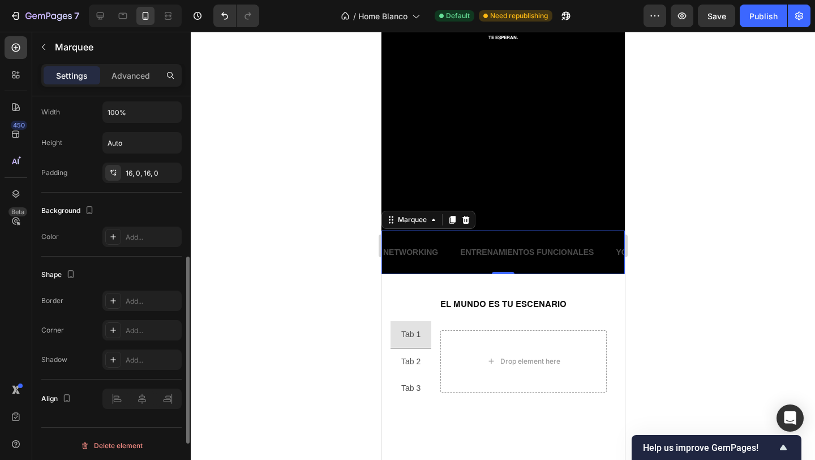
scroll to position [442, 0]
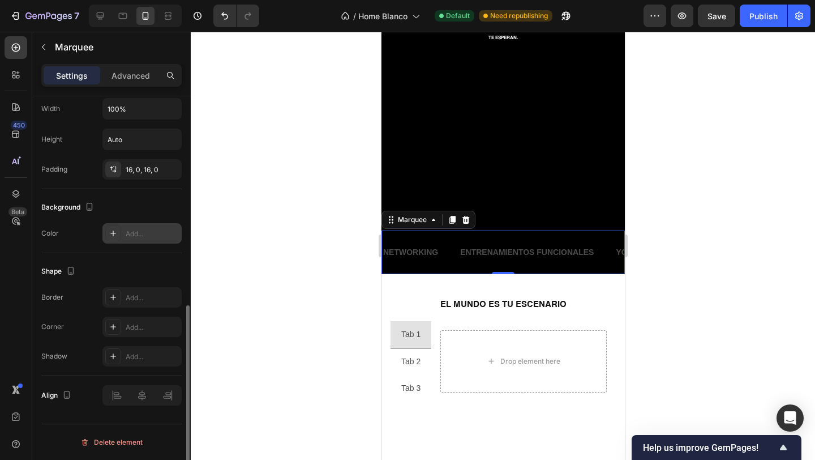
click at [140, 239] on div "Add..." at bounding box center [141, 233] width 79 height 20
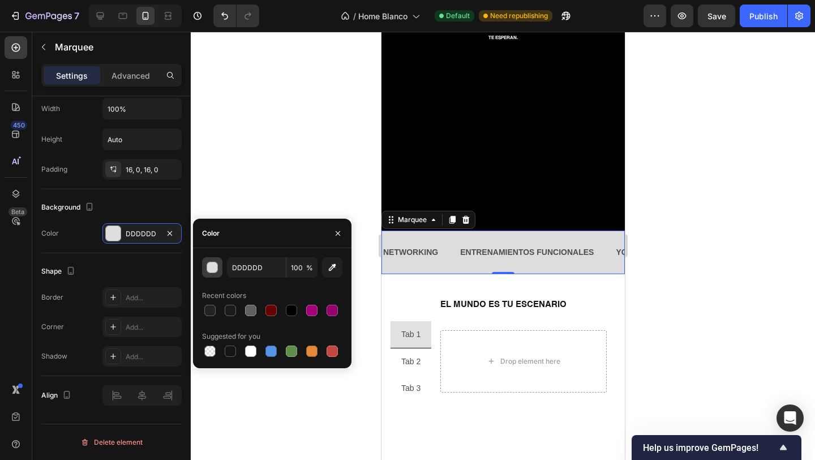
click at [213, 267] on div "button" at bounding box center [212, 267] width 11 height 11
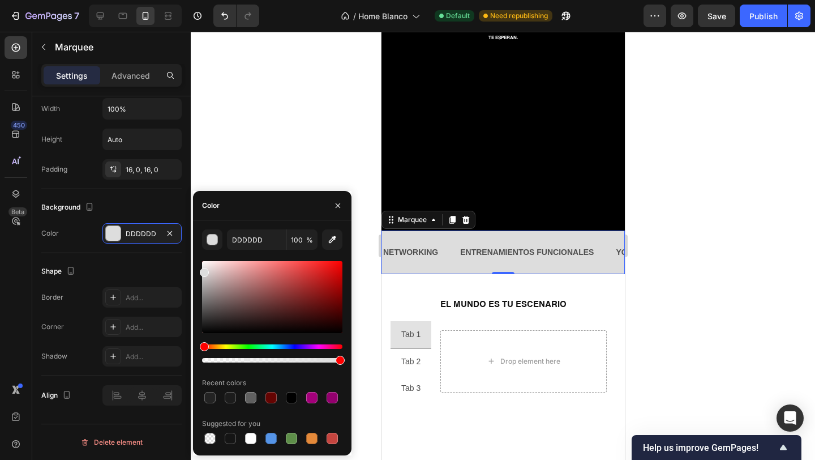
click at [264, 260] on div "NETWORKING" at bounding box center [235, 252] width 57 height 16
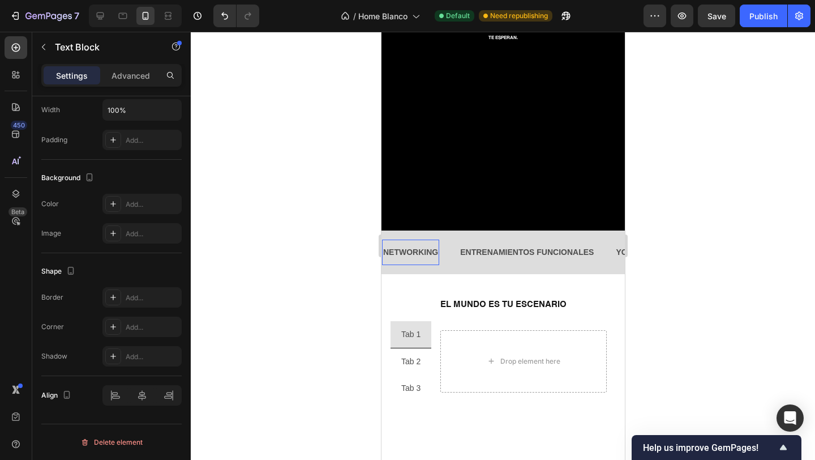
scroll to position [0, 0]
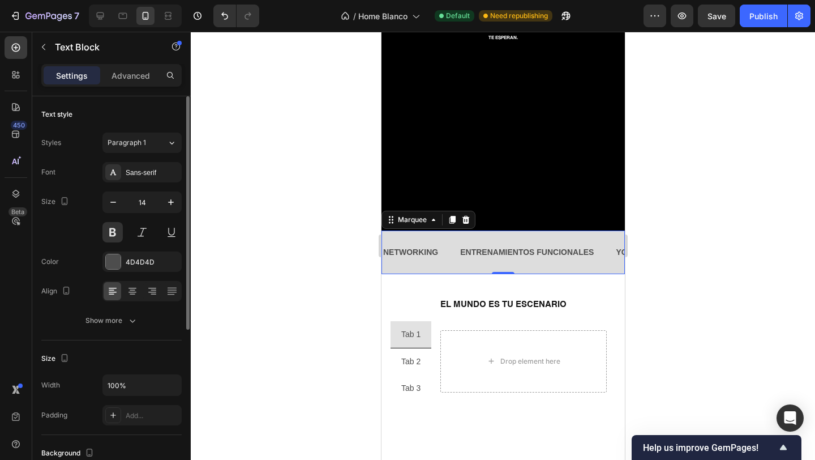
click at [451, 266] on div "NETWORKING Text Block ENTRENAMIENTOS FUNCIONALES Text Block YOGA Text Block COC…" at bounding box center [502, 252] width 243 height 44
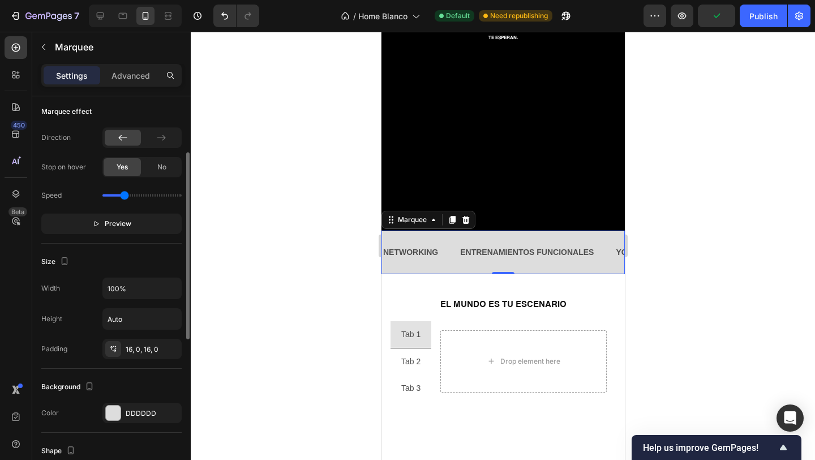
scroll to position [350, 0]
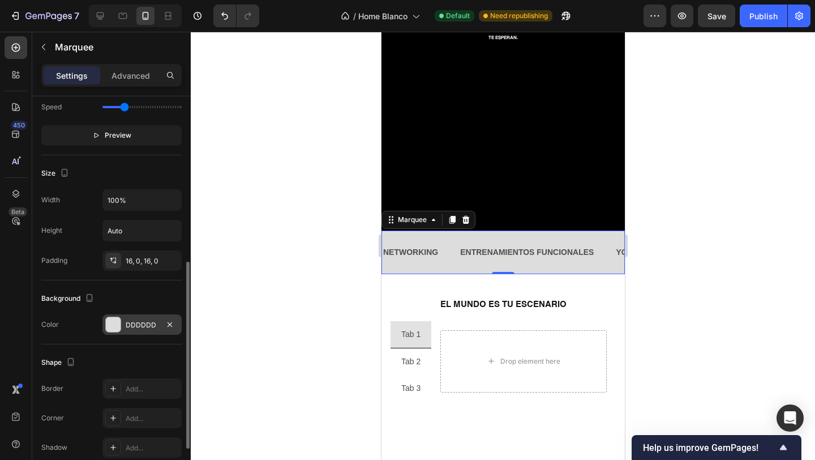
click at [119, 331] on div at bounding box center [113, 325] width 16 height 16
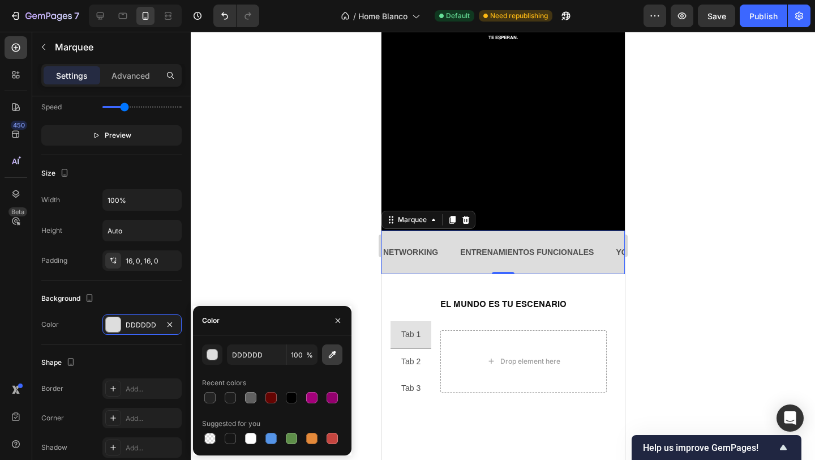
click at [329, 350] on icon "button" at bounding box center [332, 354] width 11 height 11
type input "FFFFFF"
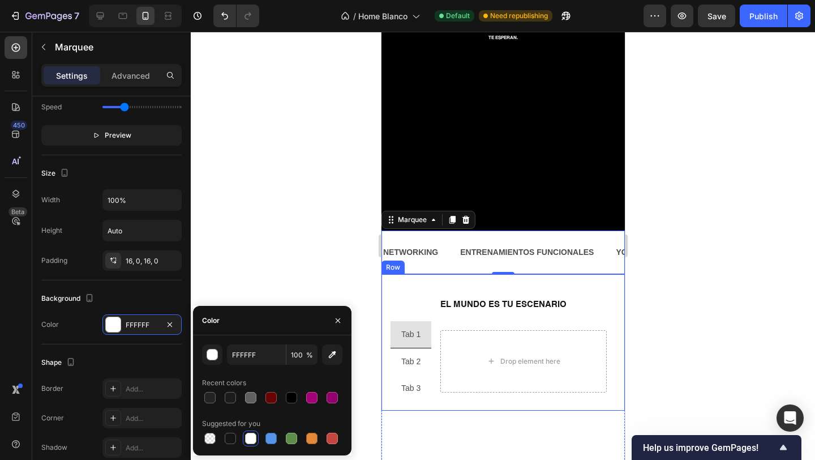
click at [337, 264] on div at bounding box center [503, 246] width 625 height 428
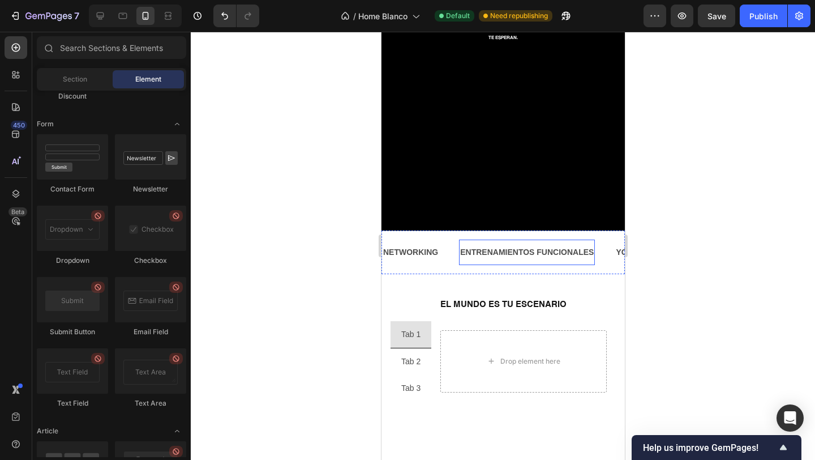
click at [471, 254] on p "ENTRENAMIENTOS FUNCIONALES" at bounding box center [517, 252] width 134 height 14
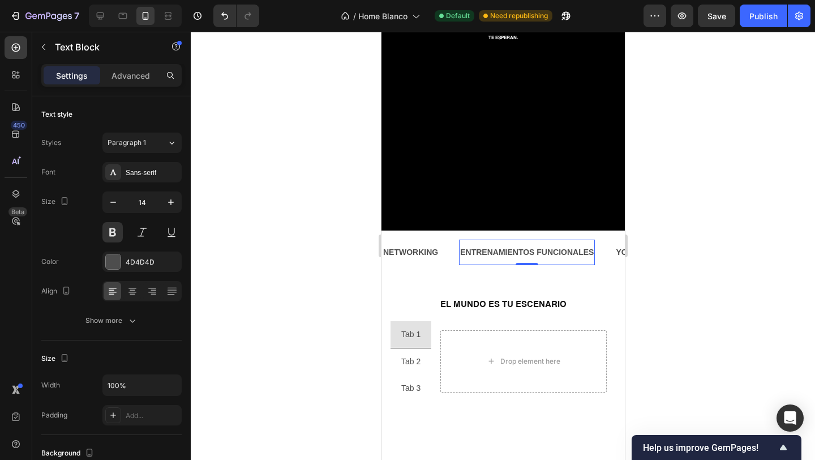
click at [459, 254] on p "ENTRENAMIENTOS FUNCIONALES" at bounding box center [392, 252] width 134 height 14
click at [471, 254] on p "ENTRENAMIENTOS FUNCIONALES" at bounding box center [515, 252] width 134 height 14
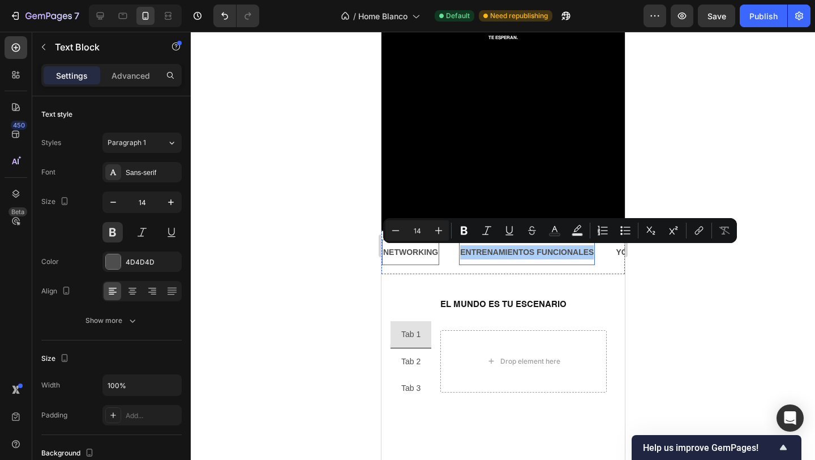
click at [404, 254] on p "NETWORKING" at bounding box center [381, 252] width 55 height 14
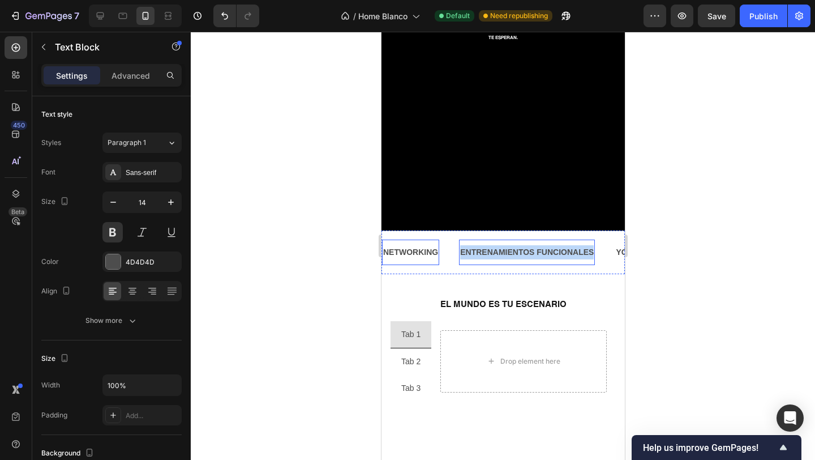
scroll to position [275, 0]
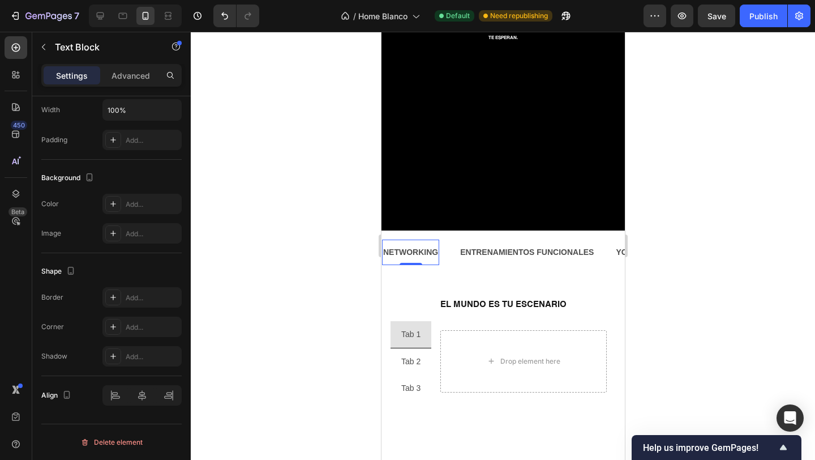
click at [276, 243] on div at bounding box center [503, 246] width 625 height 428
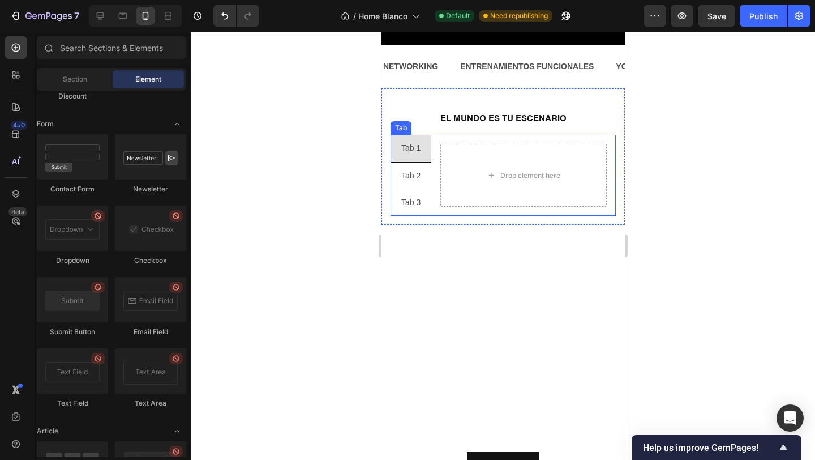
scroll to position [436, 0]
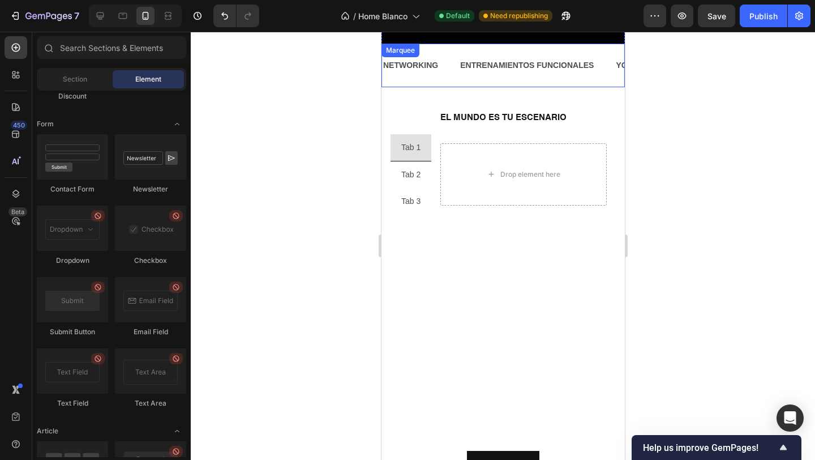
click at [429, 81] on div "NETWORKING Text Block ENTRENAMIENTOS FUNCIONALES Text Block YOGA Text Block COC…" at bounding box center [502, 66] width 243 height 44
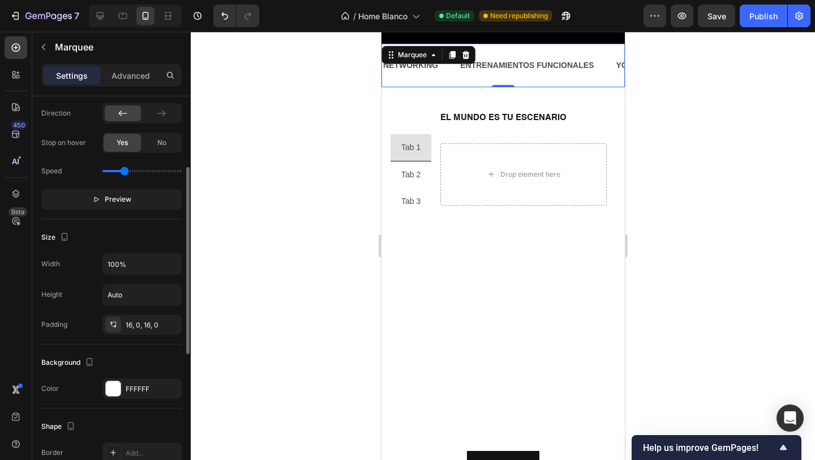
scroll to position [310, 0]
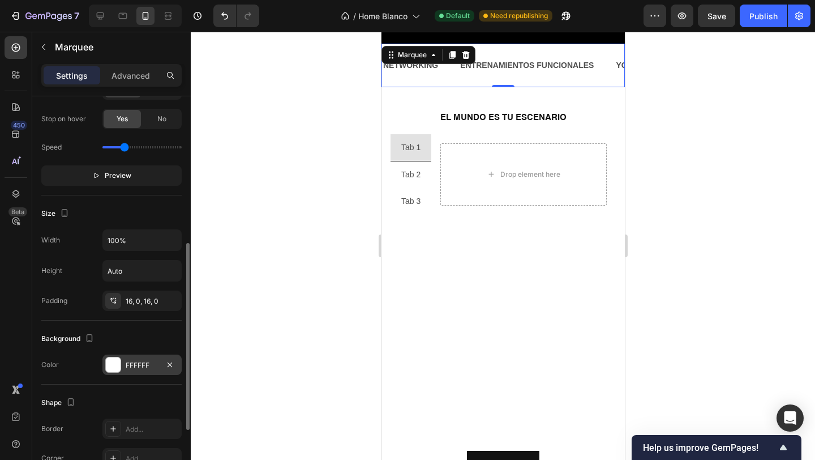
click at [122, 367] on div "FFFFFF" at bounding box center [141, 364] width 79 height 20
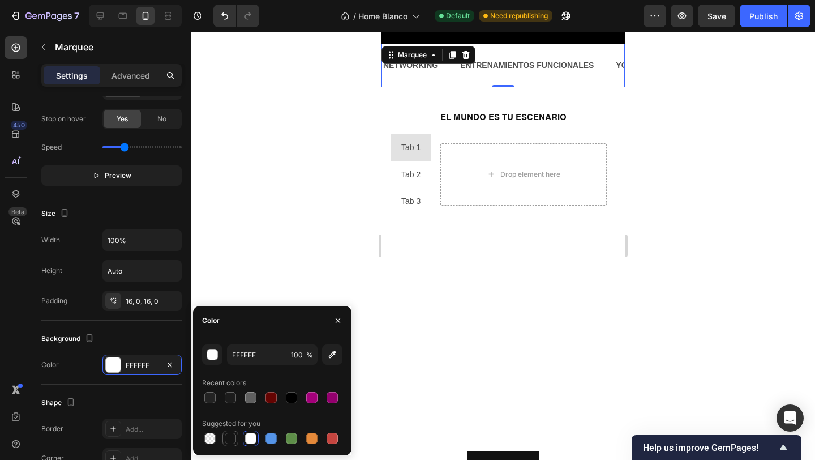
click at [225, 442] on div at bounding box center [230, 438] width 11 height 11
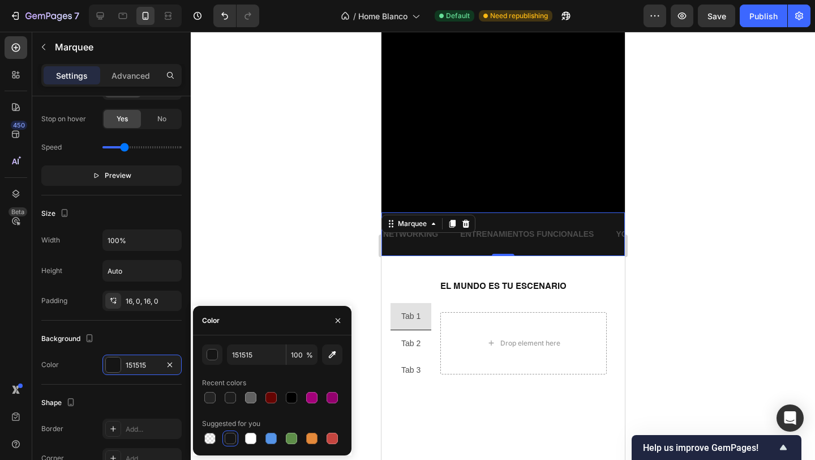
scroll to position [305, 0]
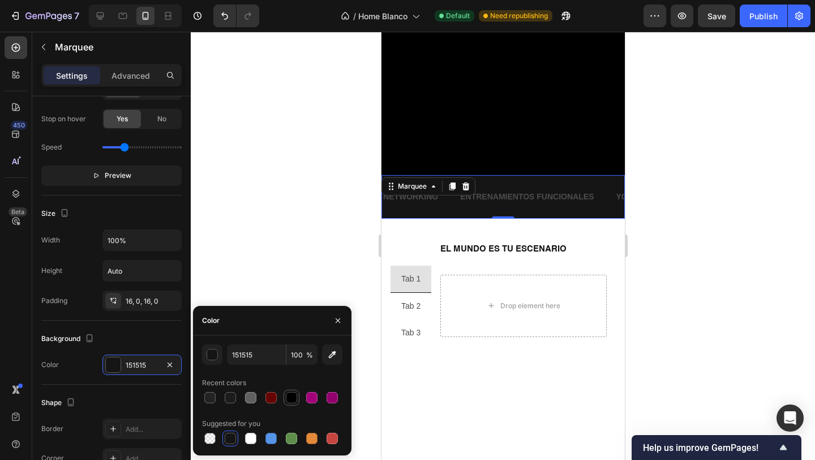
click at [289, 394] on div at bounding box center [291, 397] width 11 height 11
type input "000000"
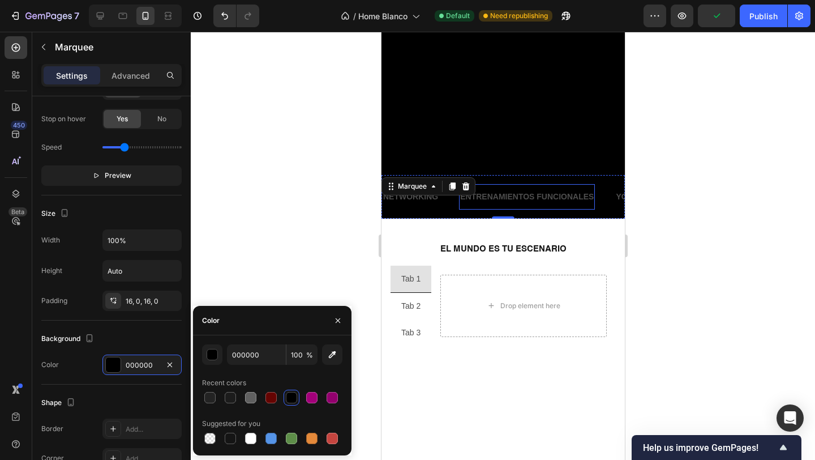
click at [504, 199] on p "ENTRENAMIENTOS FUNCIONALES" at bounding box center [527, 197] width 134 height 14
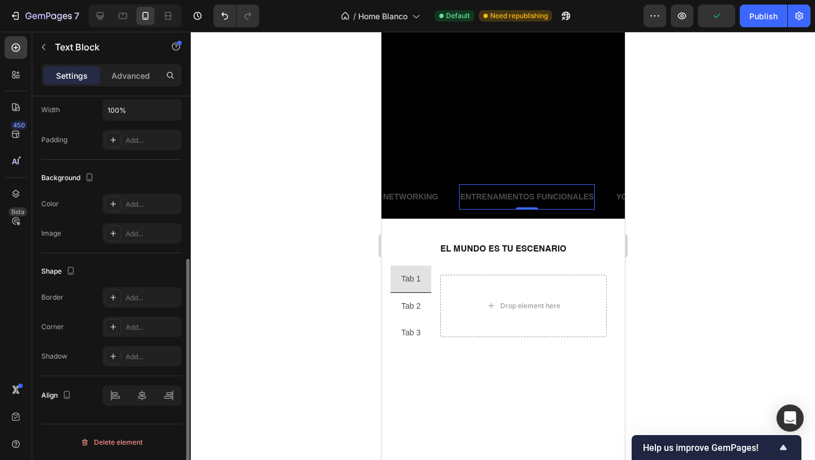
scroll to position [0, 0]
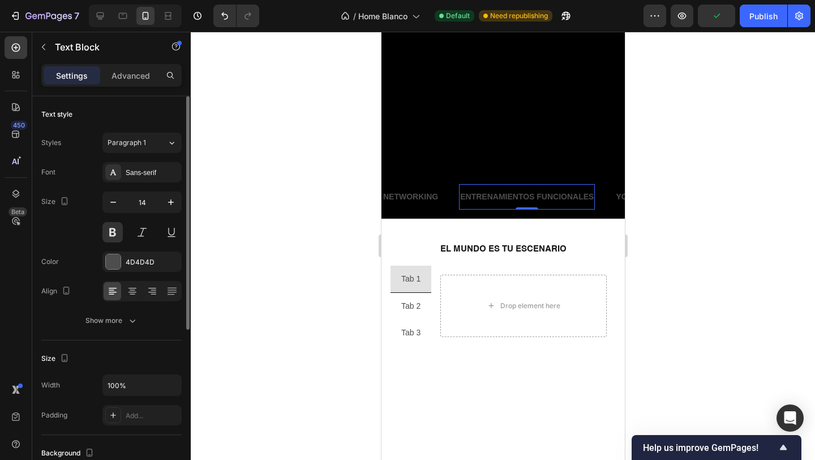
click at [319, 198] on div at bounding box center [503, 246] width 625 height 428
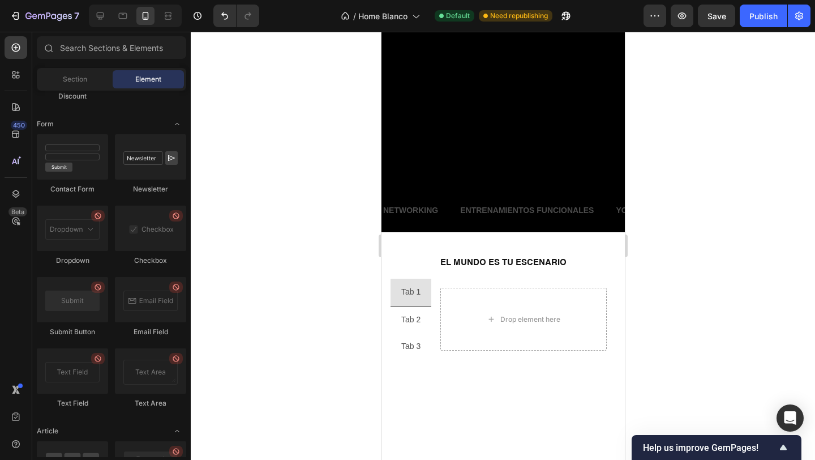
scroll to position [298, 0]
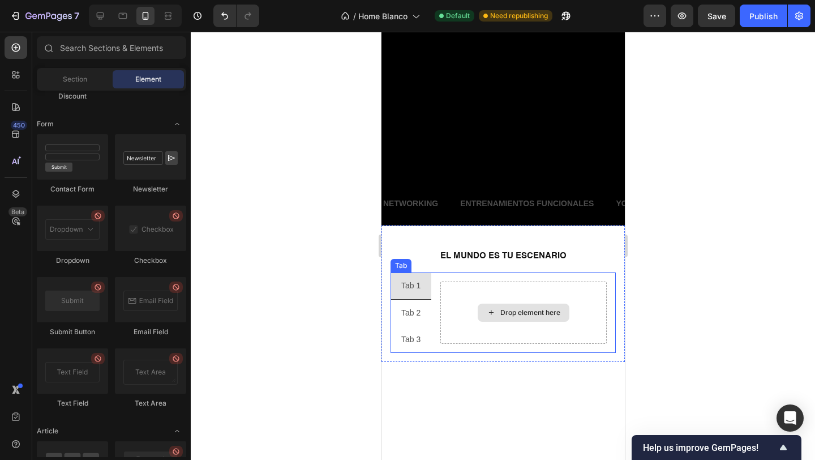
click at [455, 302] on div "Drop element here" at bounding box center [523, 312] width 166 height 63
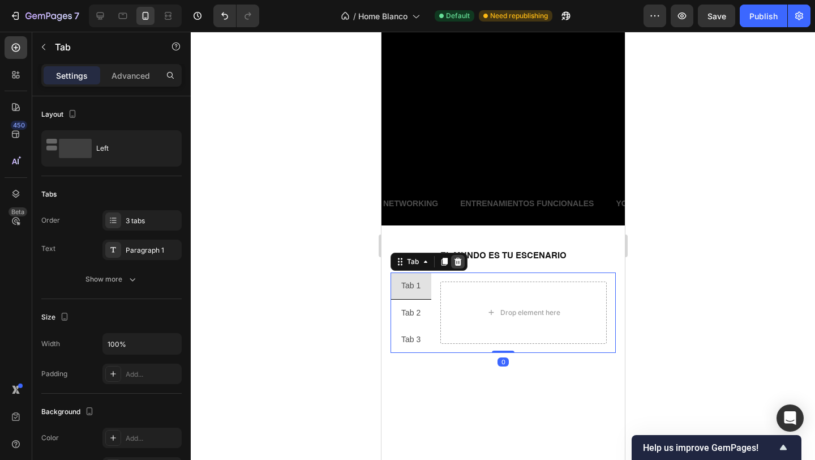
click at [460, 262] on icon at bounding box center [457, 261] width 7 height 8
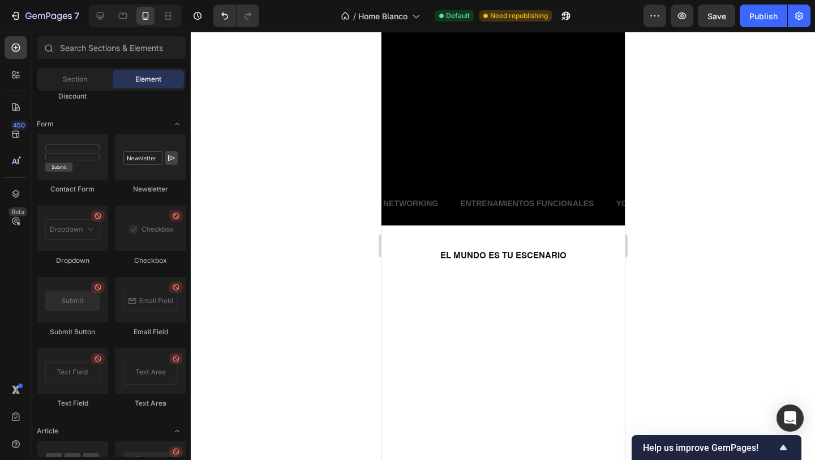
click at [469, 251] on strong "EL MUNDO ES TU ESCENARIO" at bounding box center [503, 255] width 126 height 8
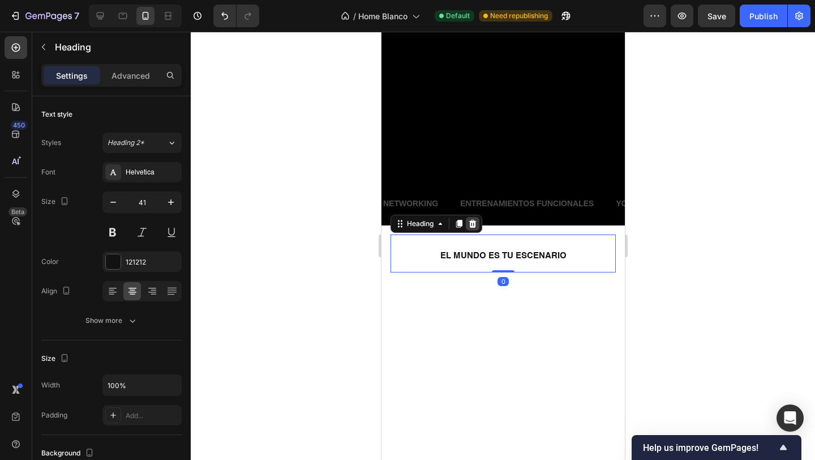
click at [469, 220] on icon at bounding box center [472, 223] width 9 height 9
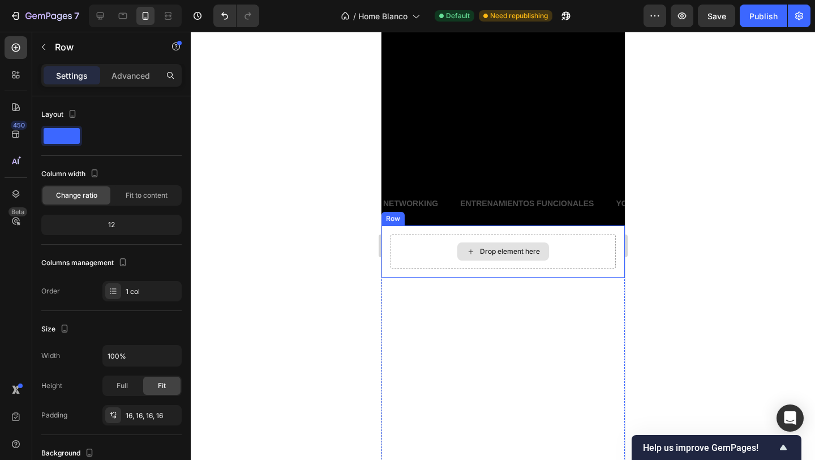
click at [403, 243] on div "Drop element here" at bounding box center [502, 251] width 225 height 34
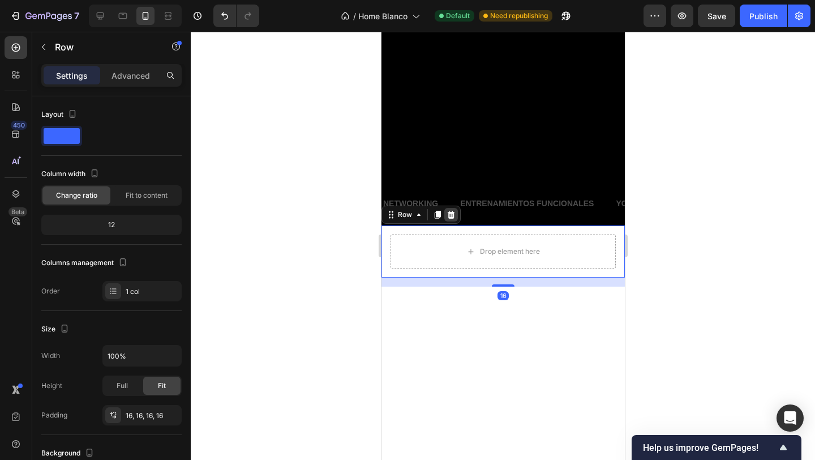
click at [453, 215] on icon at bounding box center [450, 214] width 9 height 9
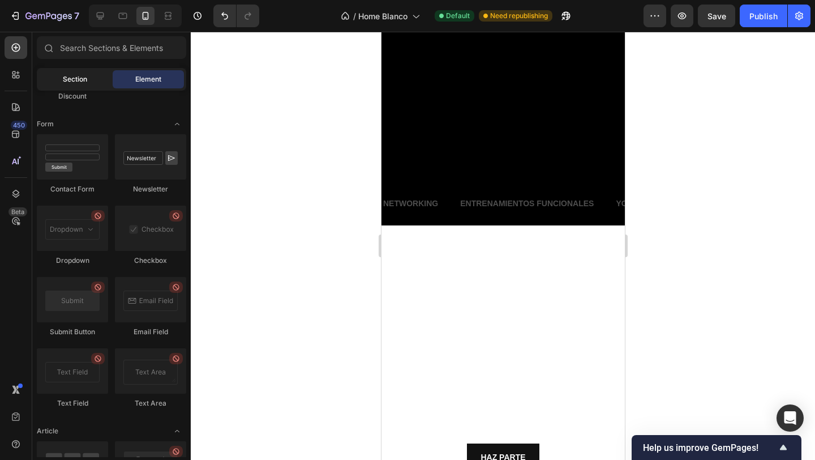
click at [65, 75] on span "Section" at bounding box center [75, 79] width 24 height 10
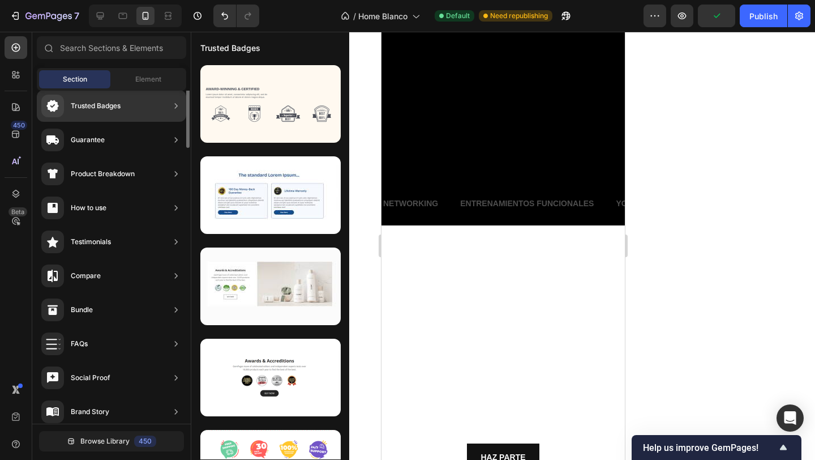
scroll to position [0, 0]
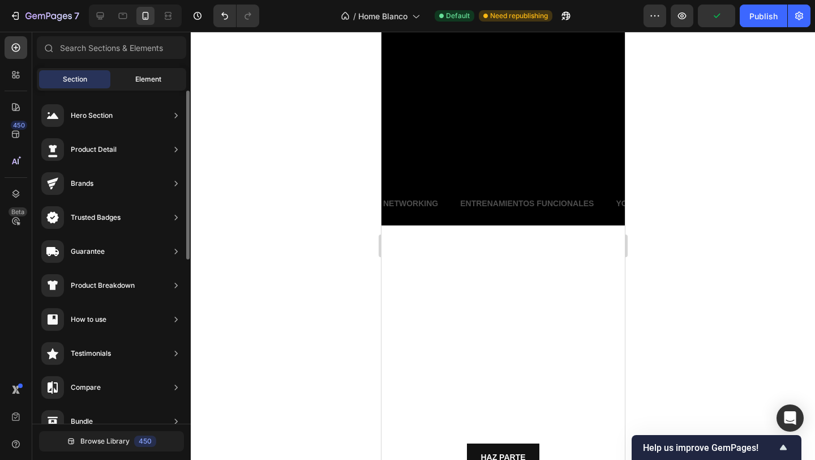
click at [136, 86] on div "Element" at bounding box center [148, 79] width 71 height 18
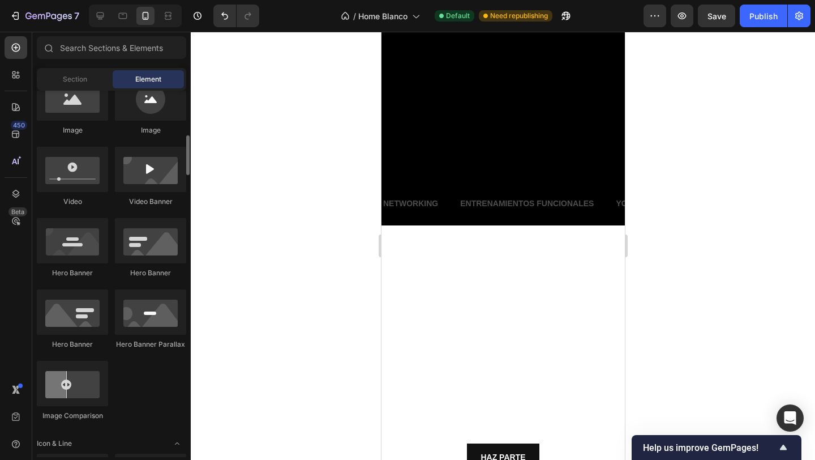
scroll to position [390, 0]
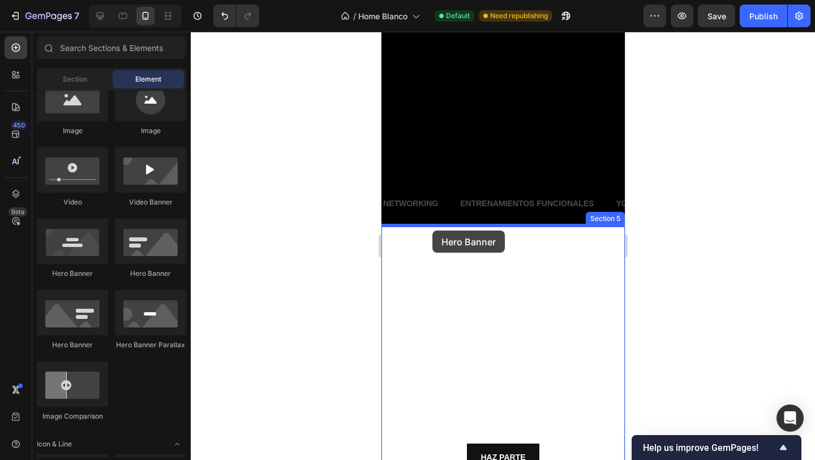
drag, startPoint x: 453, startPoint y: 275, endPoint x: 432, endPoint y: 230, distance: 49.4
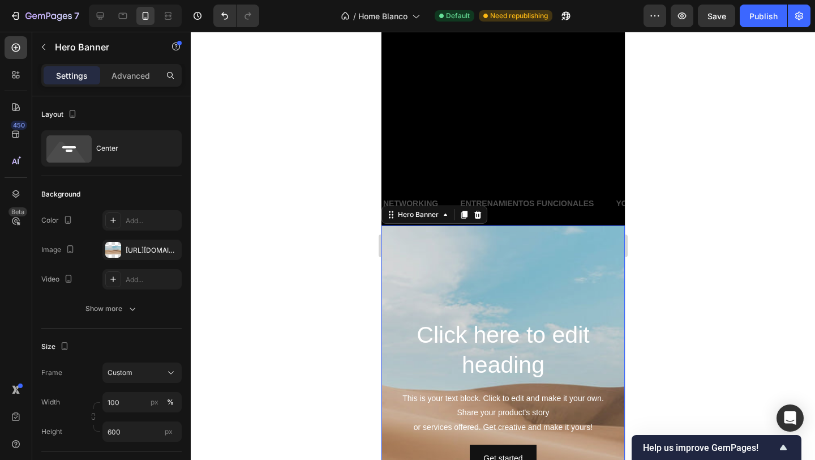
click at [431, 254] on div "Background Image" at bounding box center [502, 395] width 243 height 340
click at [143, 246] on div "[URL][DOMAIN_NAME]" at bounding box center [142, 250] width 33 height 10
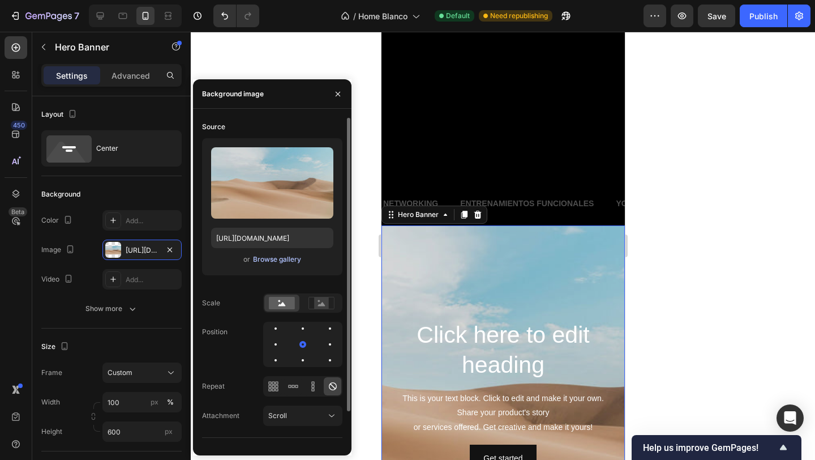
click at [279, 261] on div "Browse gallery" at bounding box center [277, 259] width 48 height 10
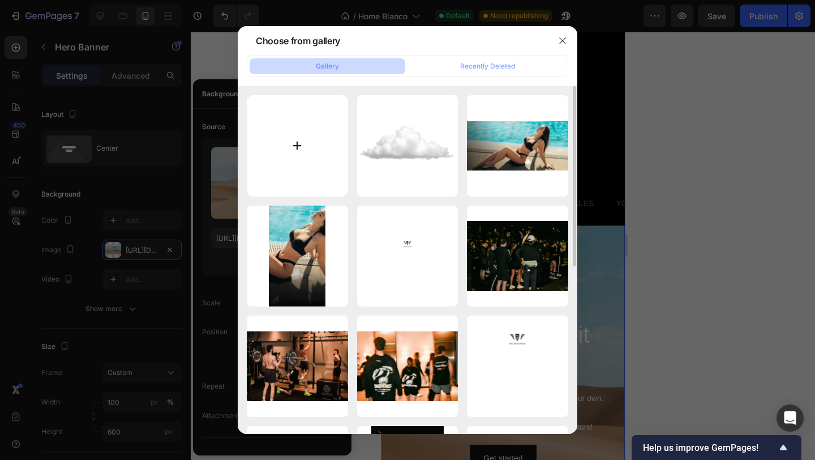
click at [296, 149] on input "file" at bounding box center [297, 145] width 101 height 101
type input "C:\fakepath\Haz parte.png"
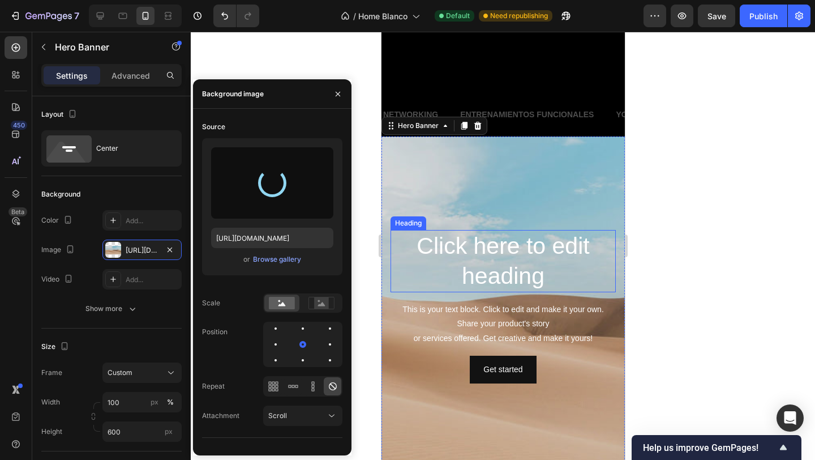
type input "[URL][DOMAIN_NAME]"
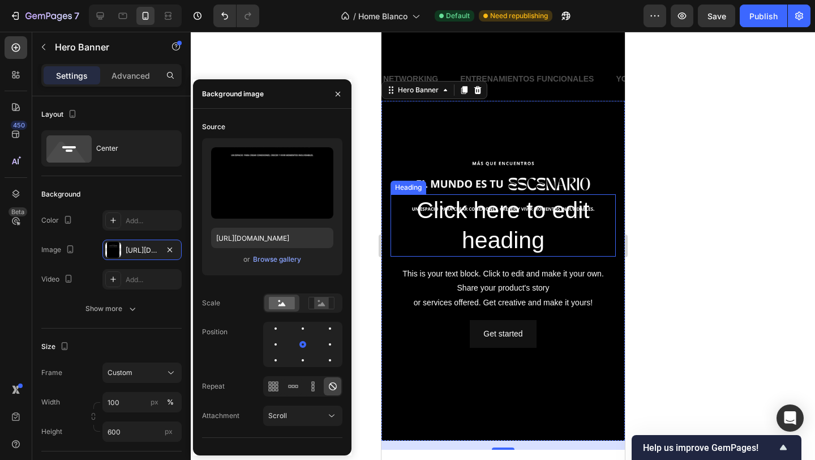
scroll to position [421, 0]
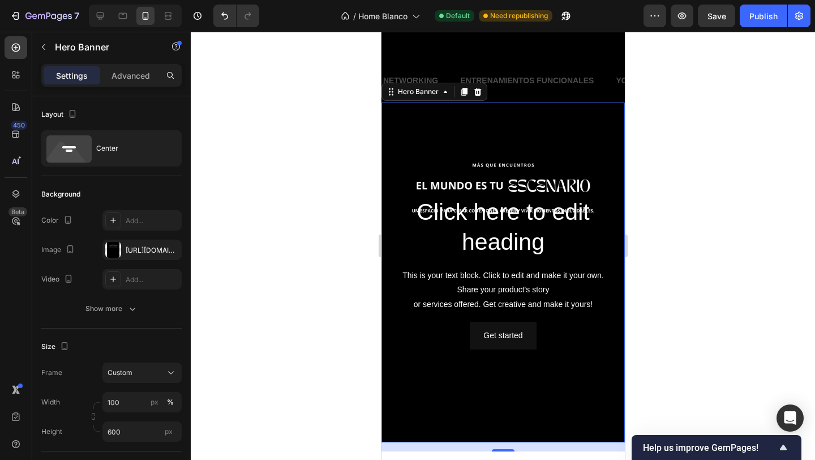
click at [669, 202] on div at bounding box center [503, 246] width 625 height 428
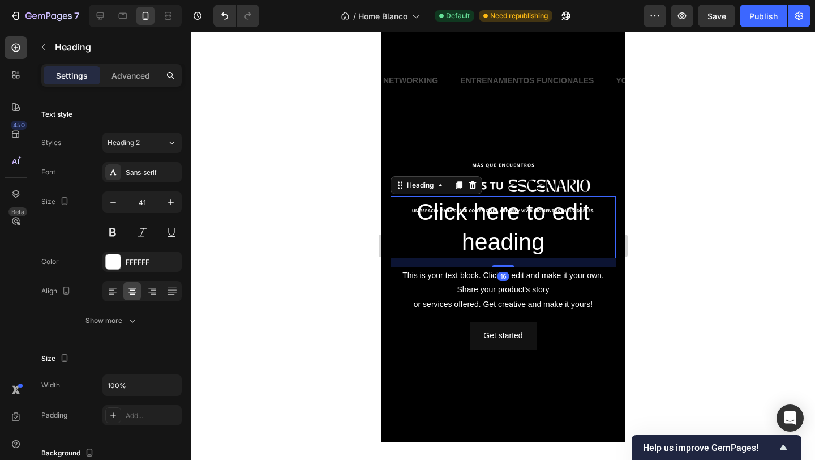
click at [545, 209] on h2 "Click here to edit heading" at bounding box center [502, 227] width 225 height 63
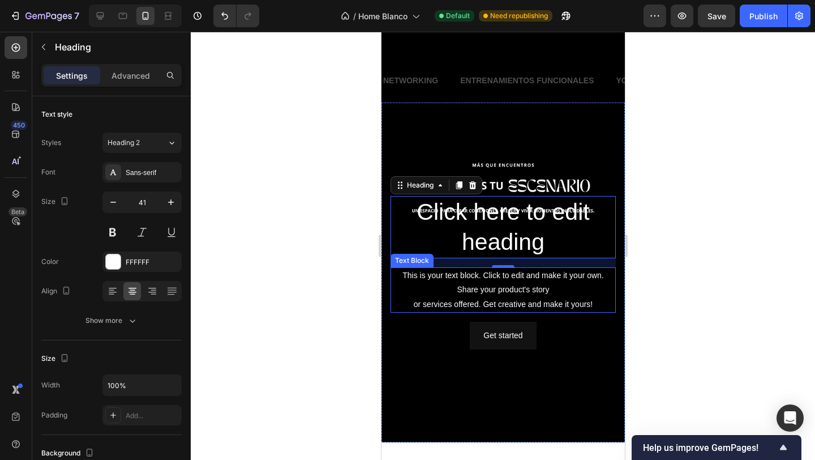
click at [481, 294] on div "This is your text block. Click to edit and make it your own. Share your product…" at bounding box center [502, 289] width 225 height 45
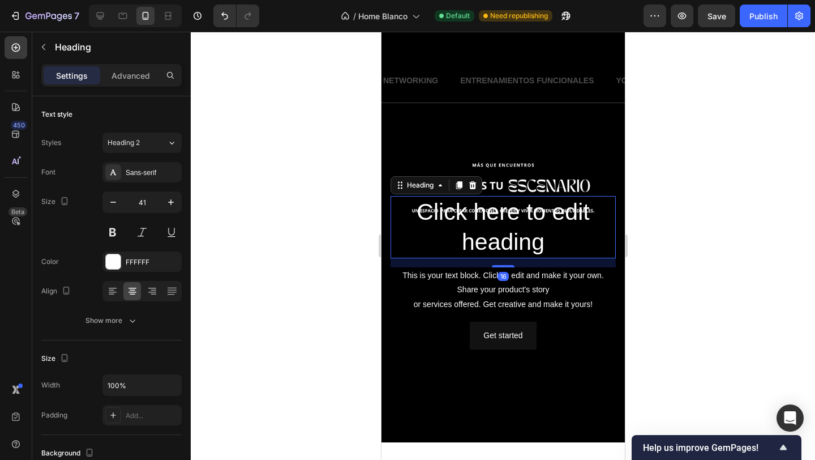
click at [500, 238] on h2 "Click here to edit heading" at bounding box center [502, 227] width 225 height 63
click at [474, 187] on icon at bounding box center [472, 185] width 9 height 9
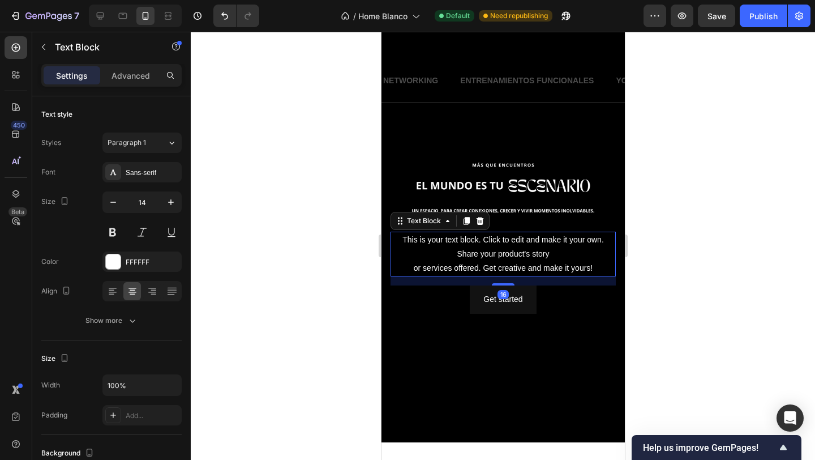
click at [496, 252] on div "This is your text block. Click to edit and make it your own. Share your product…" at bounding box center [502, 254] width 225 height 45
click at [479, 220] on icon at bounding box center [479, 221] width 7 height 8
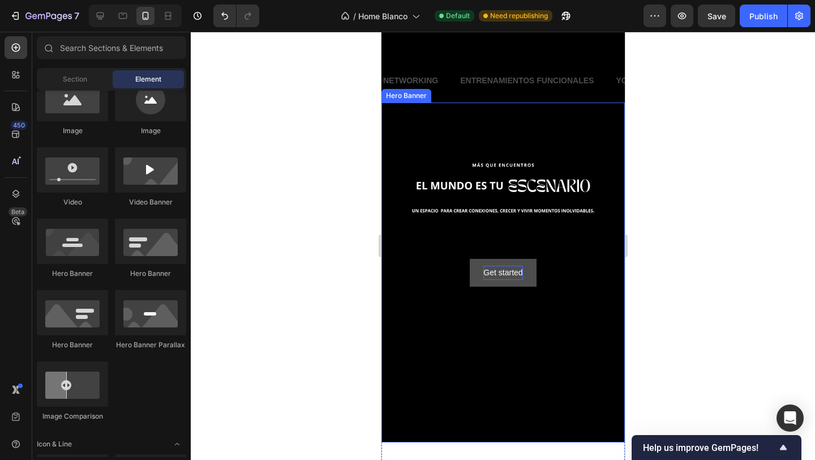
click at [483, 277] on div "Get started" at bounding box center [502, 273] width 39 height 14
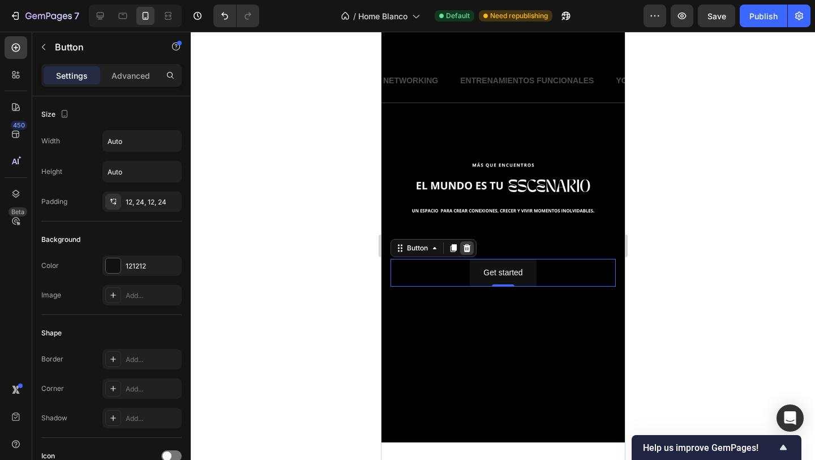
click at [465, 244] on icon at bounding box center [466, 247] width 7 height 8
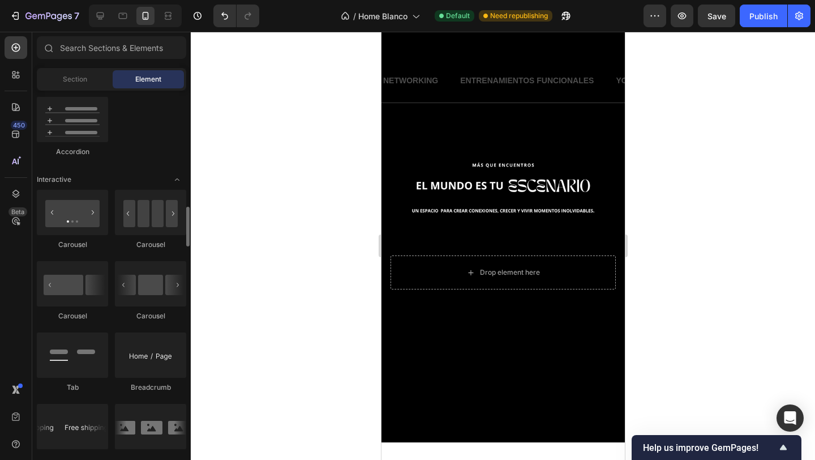
scroll to position [1083, 0]
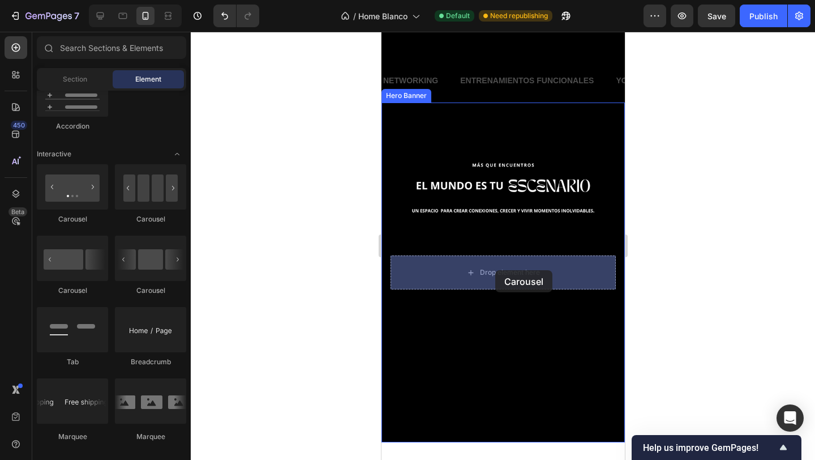
drag, startPoint x: 463, startPoint y: 227, endPoint x: 487, endPoint y: 280, distance: 58.5
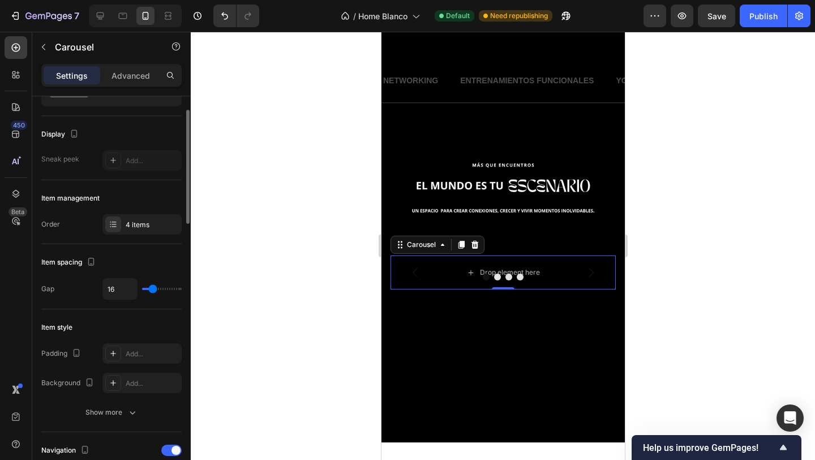
scroll to position [0, 0]
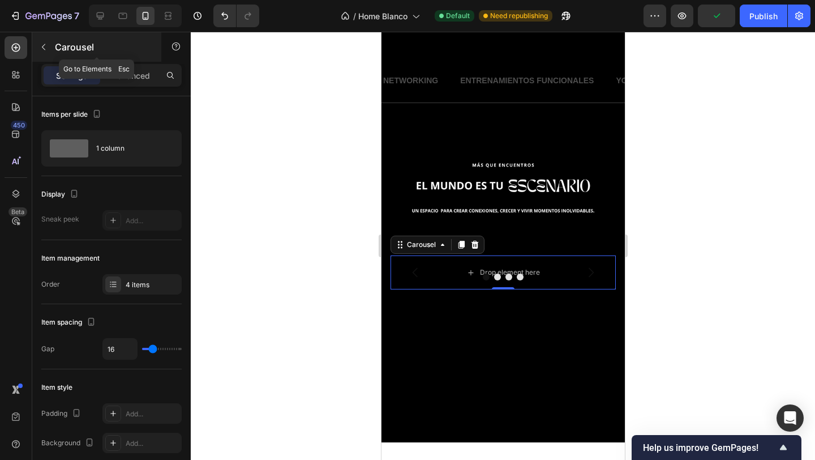
click at [55, 49] on p "Carousel" at bounding box center [103, 47] width 96 height 14
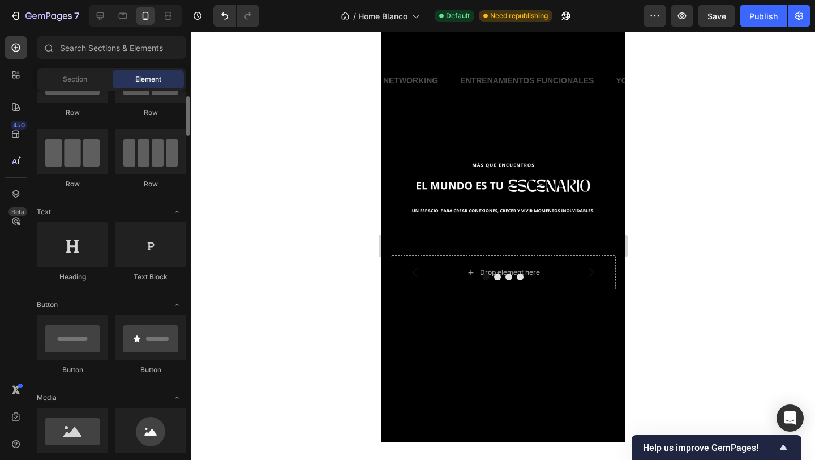
scroll to position [57, 0]
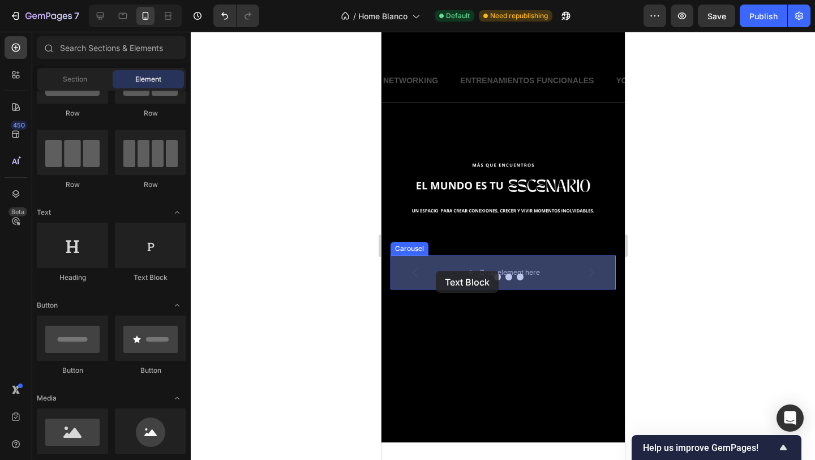
drag, startPoint x: 535, startPoint y: 296, endPoint x: 435, endPoint y: 271, distance: 102.2
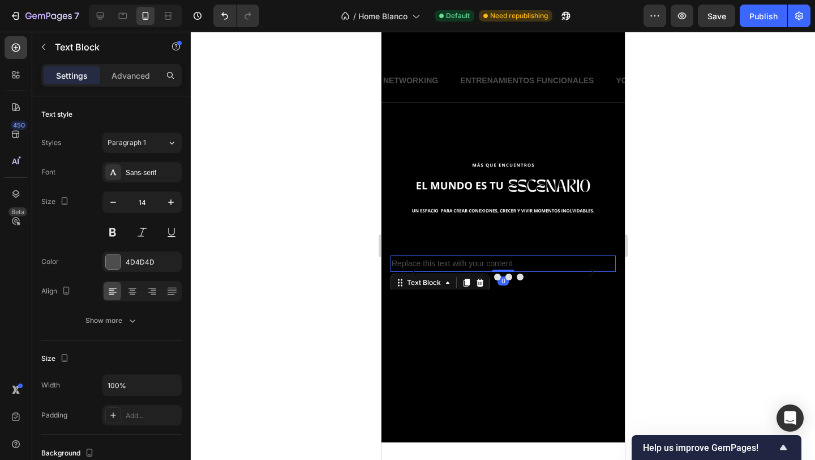
click at [685, 258] on div at bounding box center [503, 246] width 625 height 428
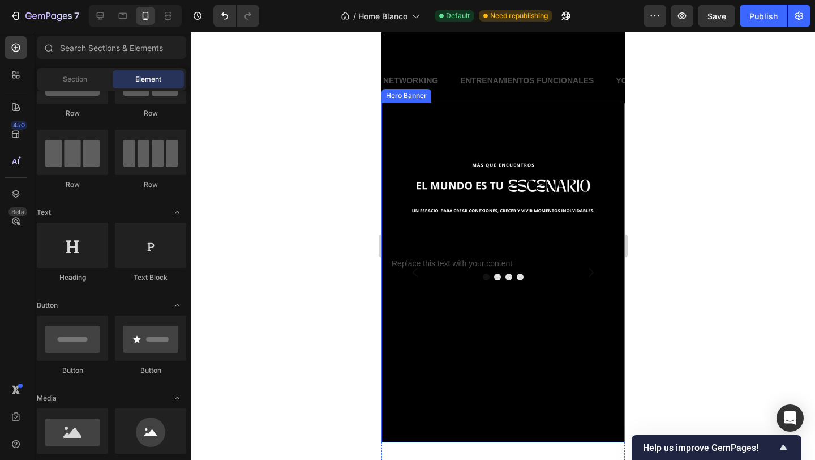
click at [443, 143] on div "Background Image" at bounding box center [502, 272] width 243 height 340
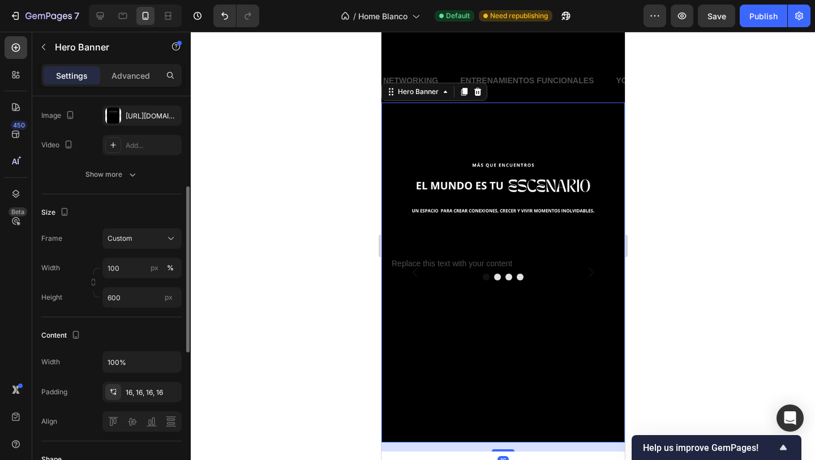
scroll to position [160, 0]
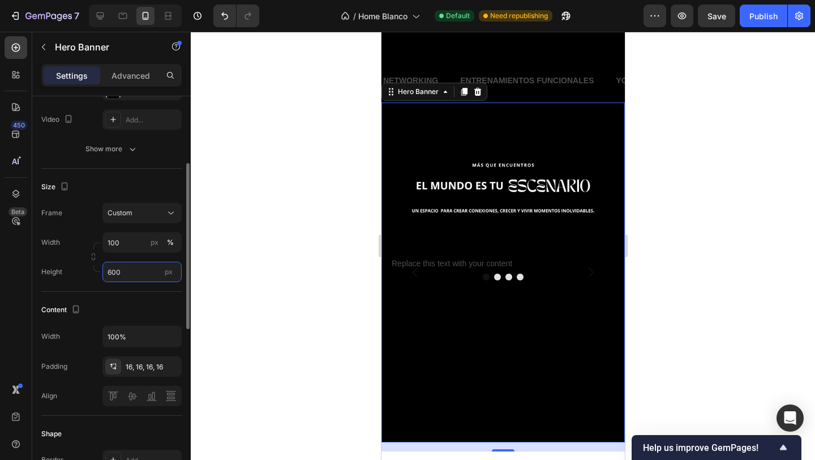
click at [129, 267] on input "600" at bounding box center [141, 272] width 79 height 20
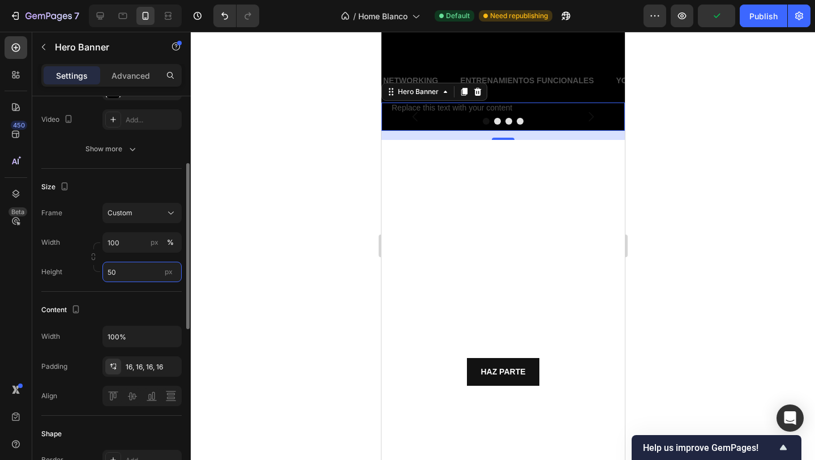
type input "5"
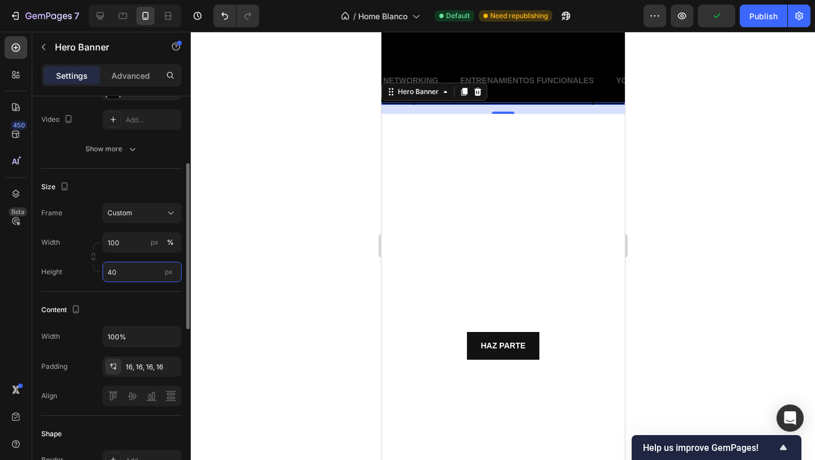
type input "400"
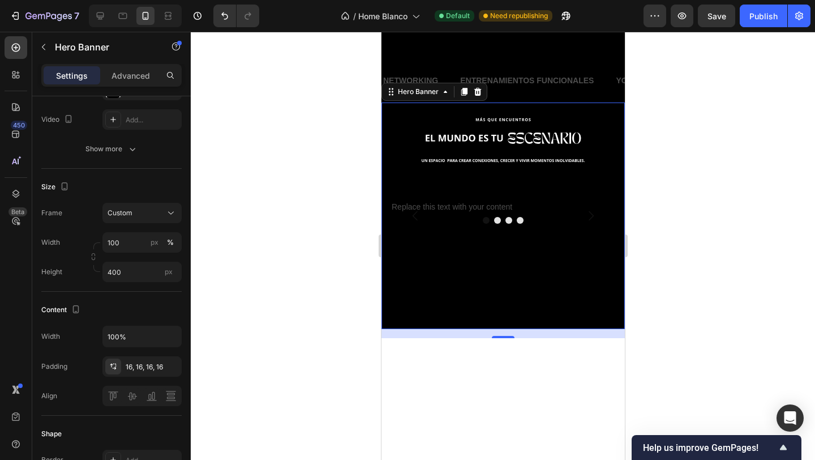
click at [260, 195] on div at bounding box center [503, 246] width 625 height 428
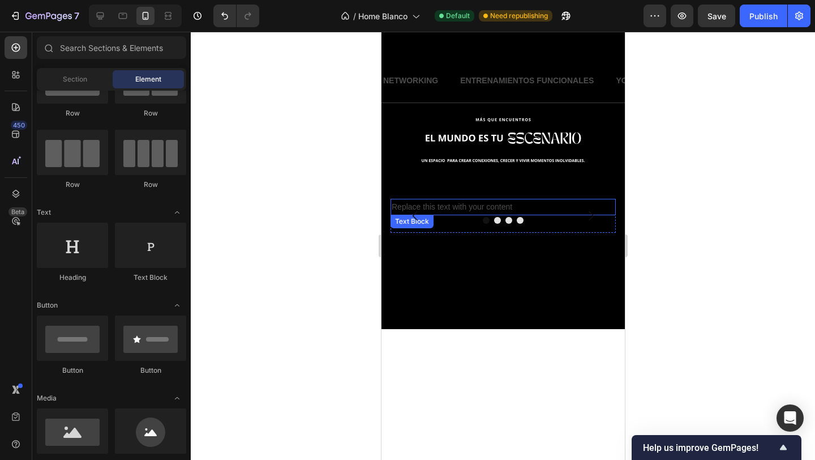
click at [502, 209] on div "Replace this text with your content" at bounding box center [502, 207] width 225 height 16
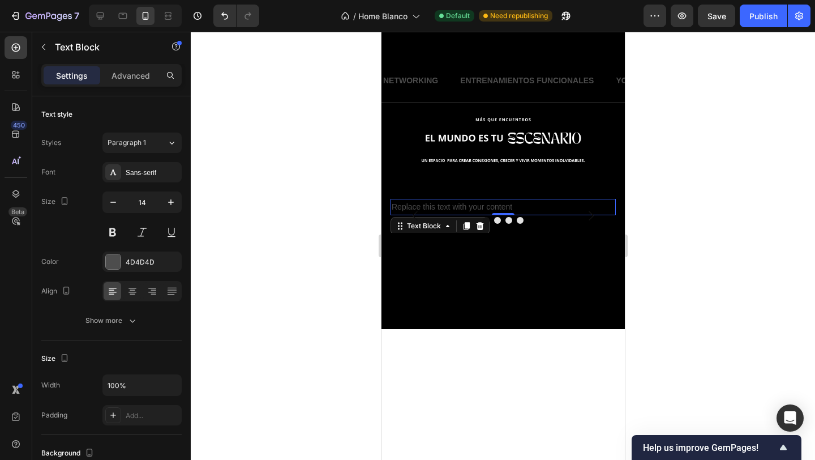
click at [461, 207] on div "Replace this text with your content" at bounding box center [502, 207] width 225 height 16
click at [461, 207] on p "Replace this text with your content" at bounding box center [502, 207] width 223 height 14
click at [446, 207] on p "Replace this text with your content" at bounding box center [502, 207] width 223 height 14
click at [464, 204] on p "Replace this texVFVFVt with your content" at bounding box center [502, 207] width 223 height 14
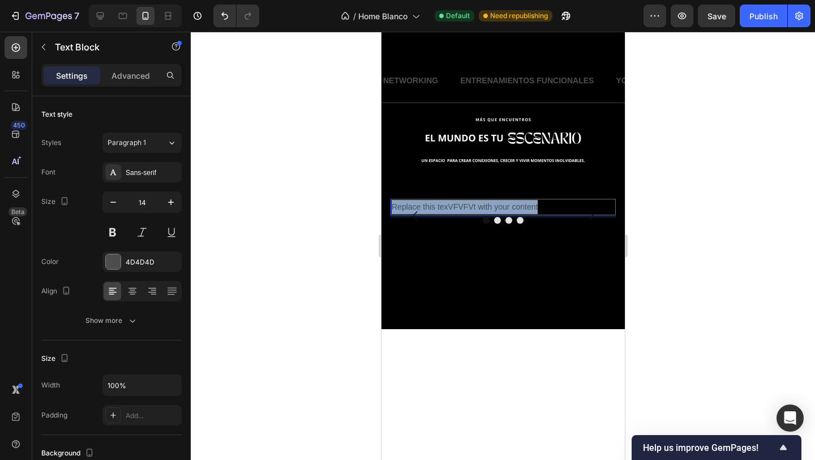
click at [464, 204] on p "Replace this texVFVFVt with your content" at bounding box center [502, 207] width 223 height 14
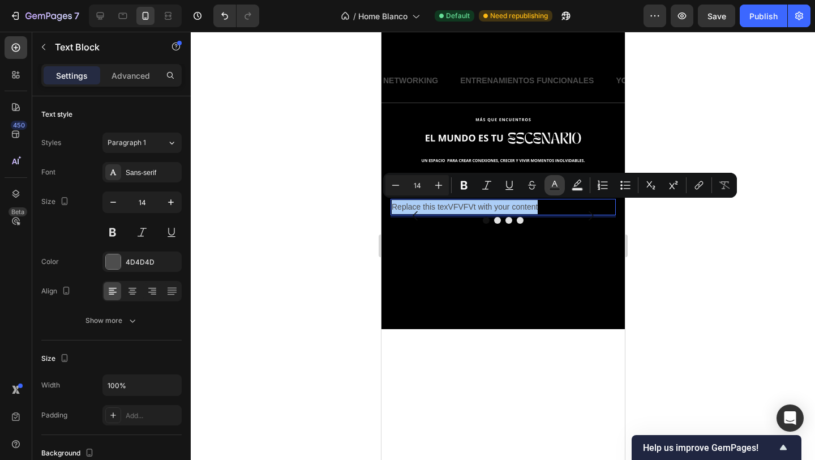
click at [559, 187] on icon "Editor contextual toolbar" at bounding box center [554, 184] width 11 height 11
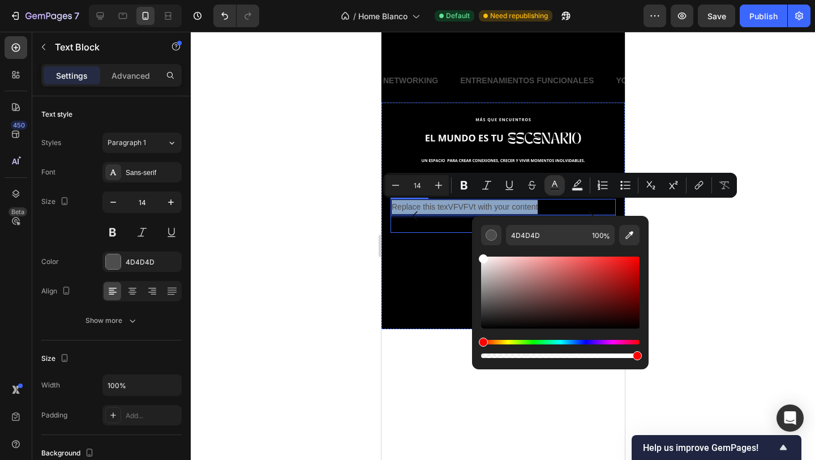
drag, startPoint x: 874, startPoint y: 326, endPoint x: 468, endPoint y: 223, distance: 418.3
type input "FFFFFF"
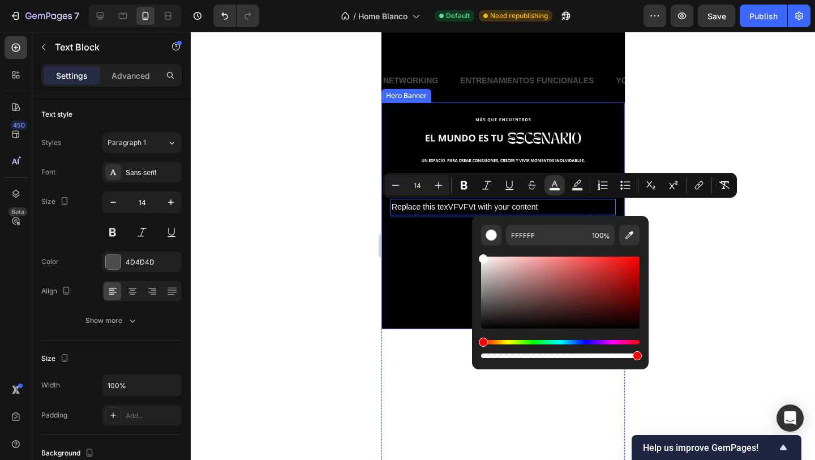
click at [437, 270] on div "Background Image" at bounding box center [502, 215] width 243 height 226
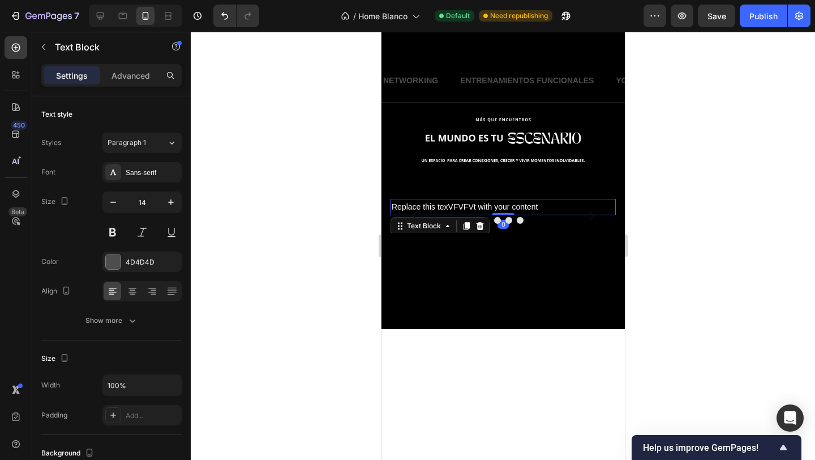
click at [439, 205] on span "Replace this texVFVFVt with your content" at bounding box center [464, 206] width 146 height 9
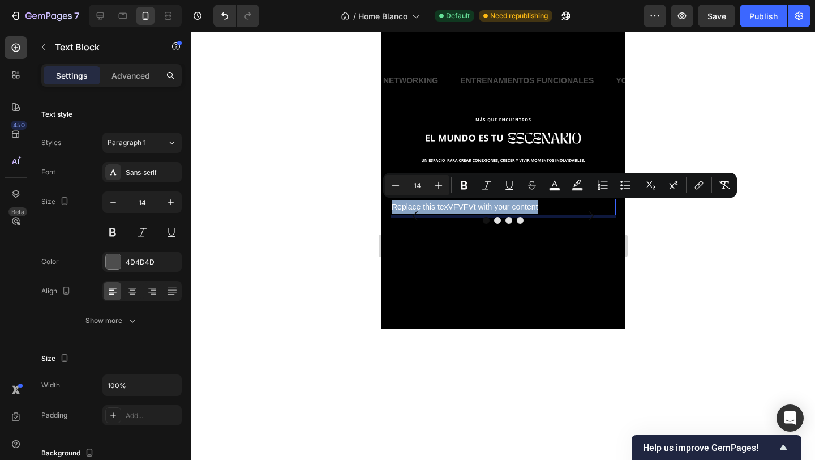
click at [535, 207] on span "Replace this texVFVFVt with your content" at bounding box center [464, 206] width 146 height 9
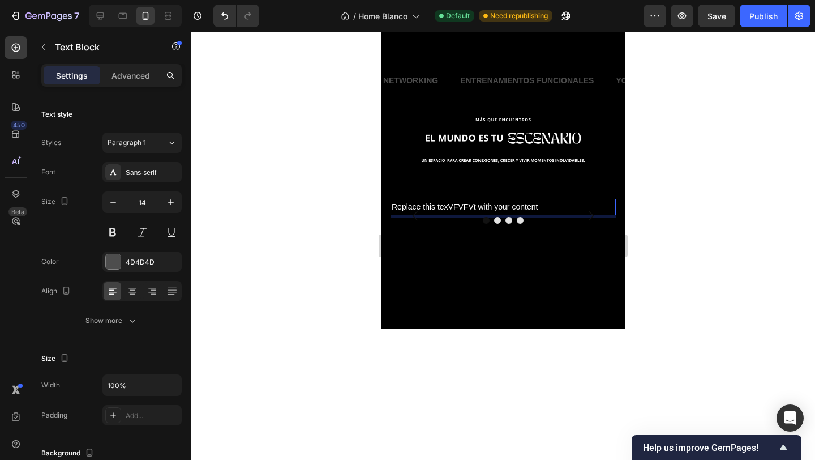
click at [543, 208] on p "Replace this texVFVFVt with your content" at bounding box center [502, 207] width 223 height 14
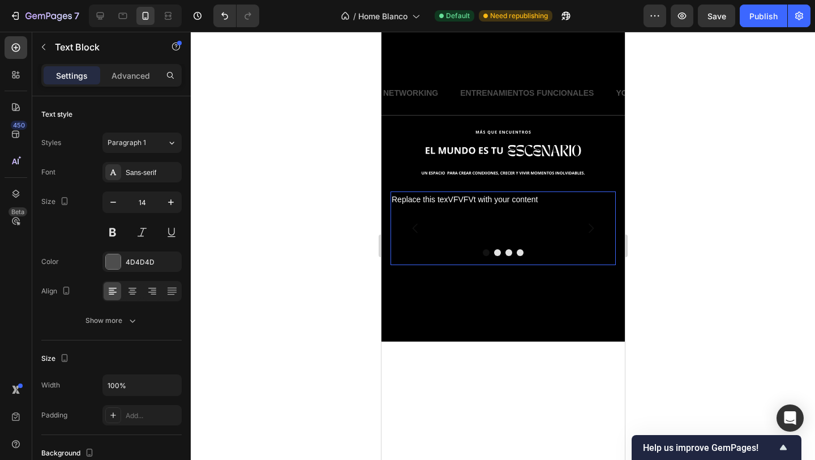
scroll to position [401, 0]
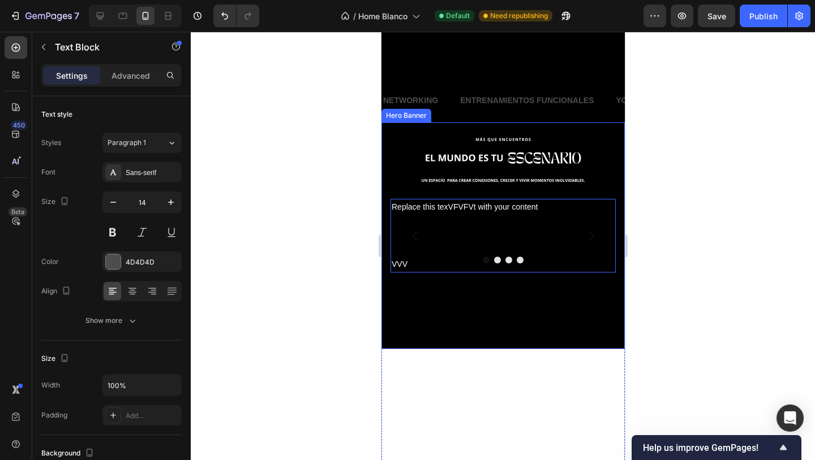
click at [426, 299] on div "Background Image" at bounding box center [502, 235] width 243 height 226
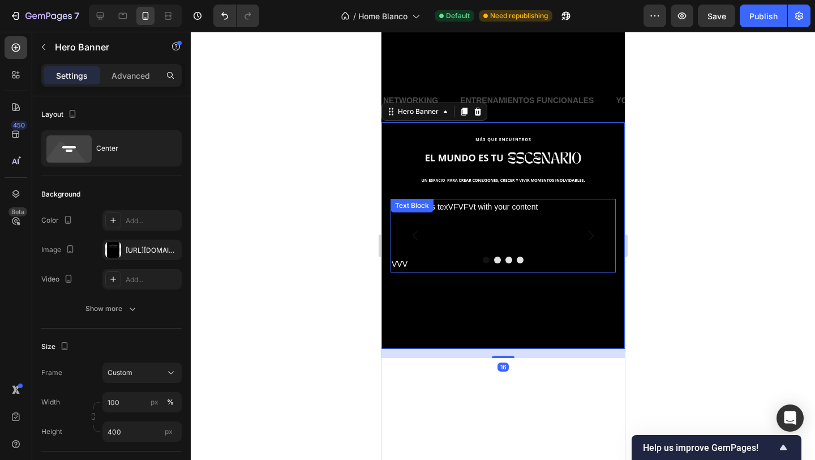
click at [442, 218] on p "Rich Text Editor. Editing area: main" at bounding box center [502, 221] width 223 height 14
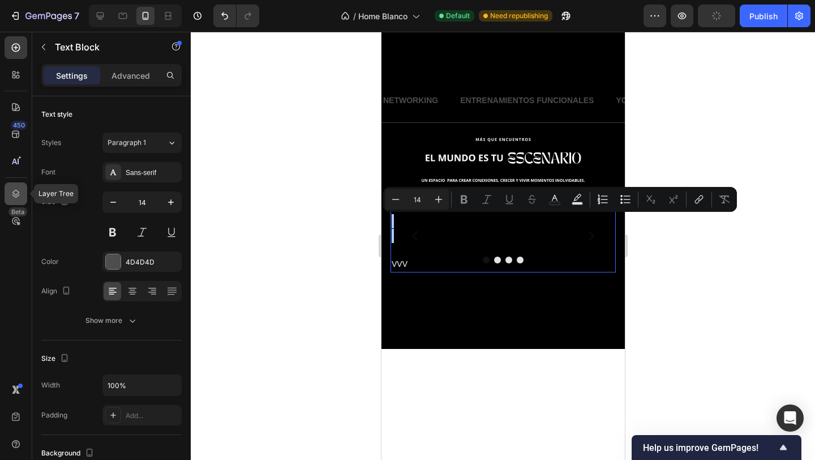
click at [19, 193] on icon at bounding box center [15, 193] width 11 height 11
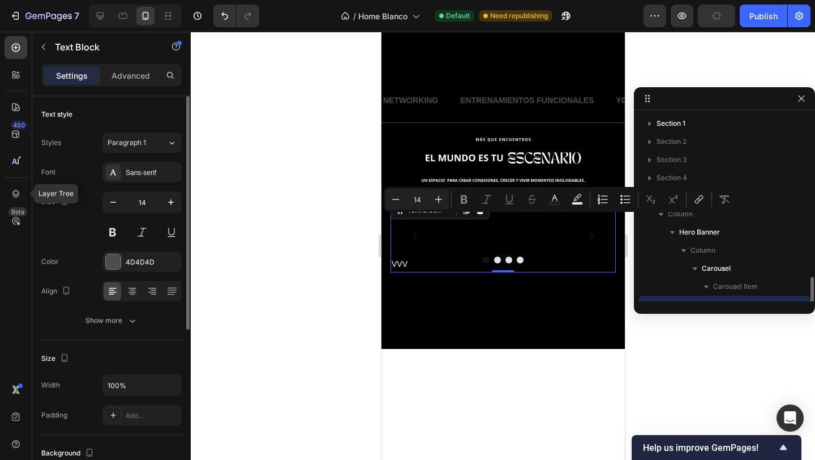
scroll to position [105, 0]
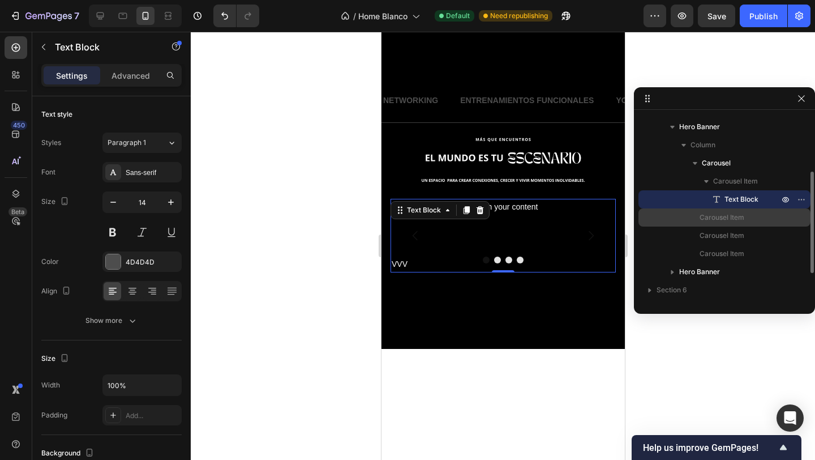
click at [716, 214] on span "Carousel Item" at bounding box center [722, 217] width 45 height 11
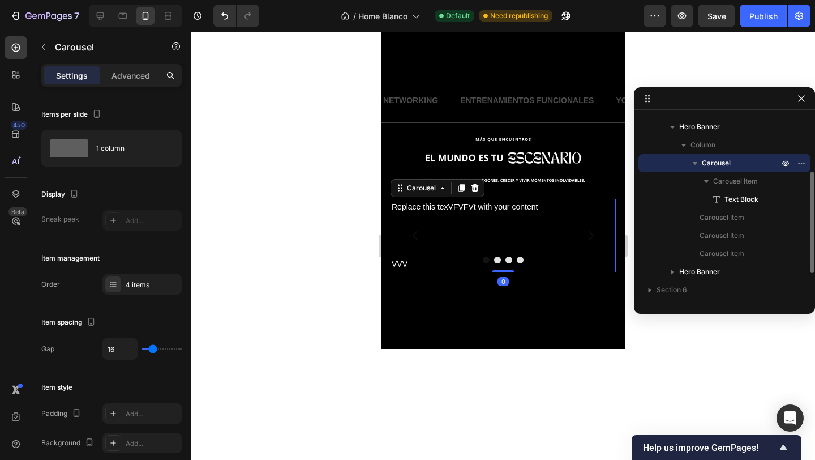
click at [716, 162] on span "Carousel" at bounding box center [716, 162] width 29 height 11
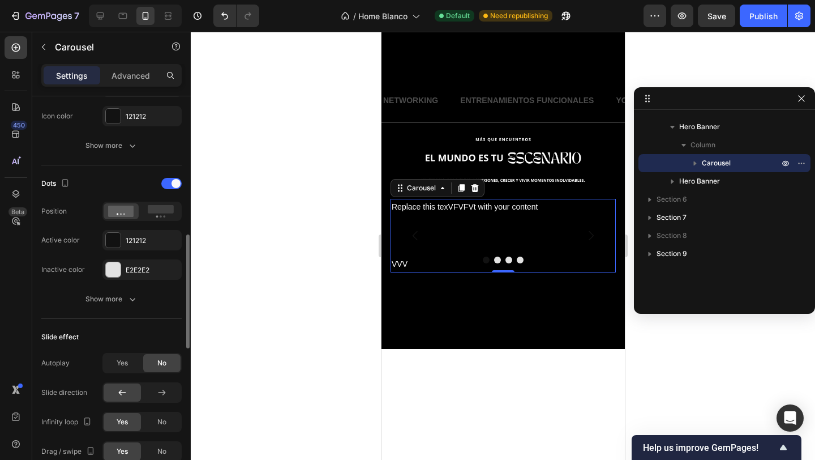
scroll to position [503, 0]
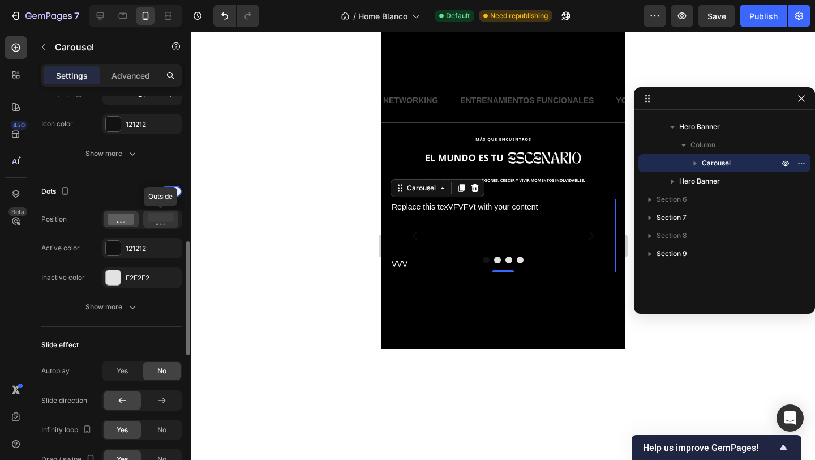
click at [157, 220] on rect at bounding box center [161, 217] width 26 height 8
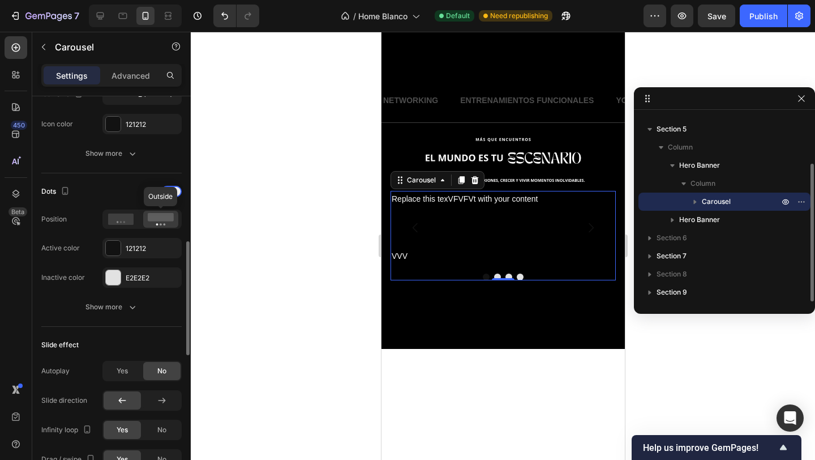
scroll to position [67, 0]
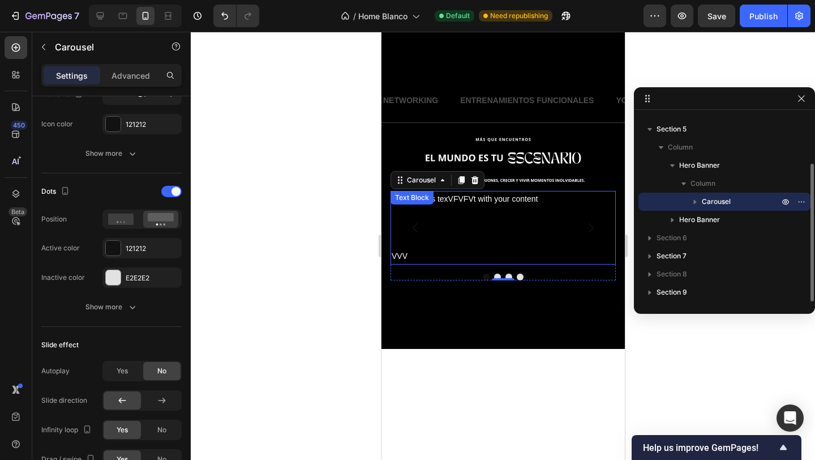
click at [430, 246] on p "Rich Text Editor. Editing area: main" at bounding box center [502, 242] width 223 height 14
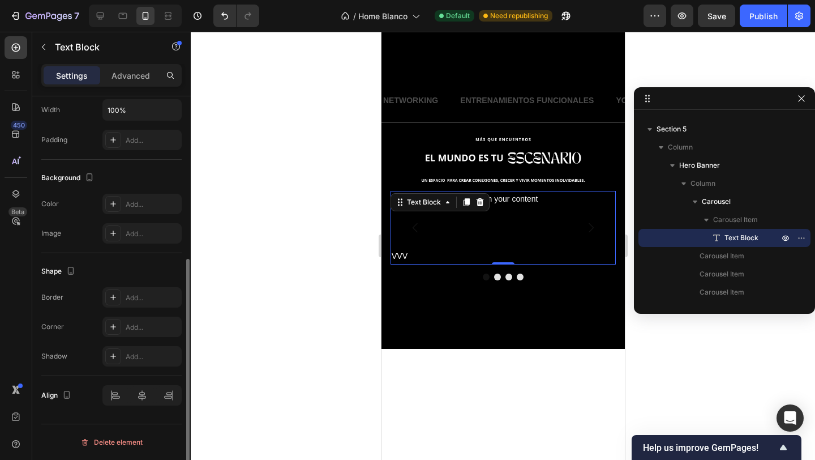
scroll to position [0, 0]
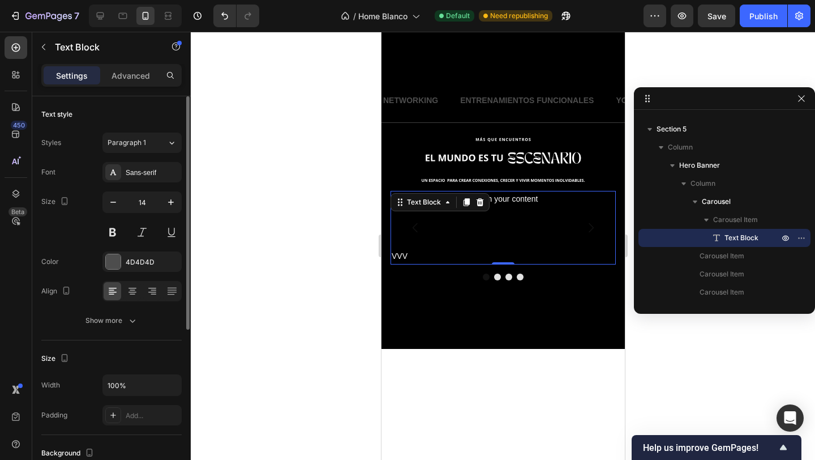
click at [319, 230] on div at bounding box center [503, 246] width 625 height 428
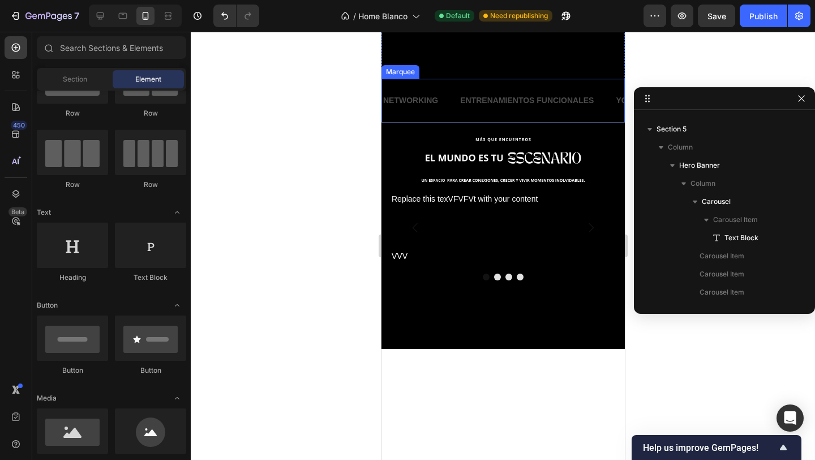
click at [491, 115] on div "NETWORKING Text Block ENTRENAMIENTOS FUNCIONALES Text Block YOGA Text Block COC…" at bounding box center [502, 101] width 243 height 44
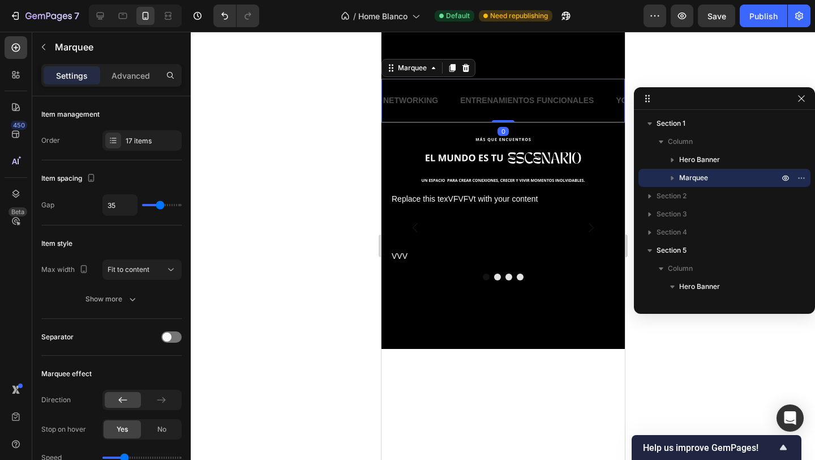
drag, startPoint x: 502, startPoint y: 121, endPoint x: 503, endPoint y: 97, distance: 23.8
click at [503, 97] on div "NETWORKING Text Block ENTRENAMIENTOS FUNCIONALES Text Block YOGA Text Block COC…" at bounding box center [502, 101] width 243 height 44
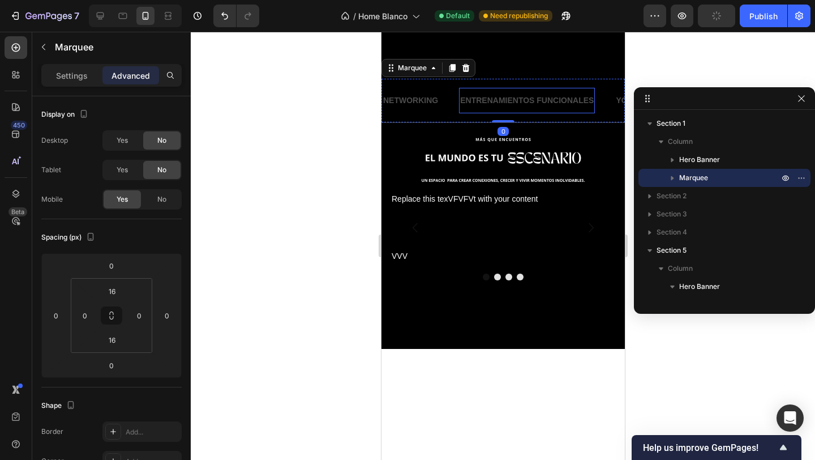
click at [598, 135] on div "Background Image" at bounding box center [502, 235] width 243 height 226
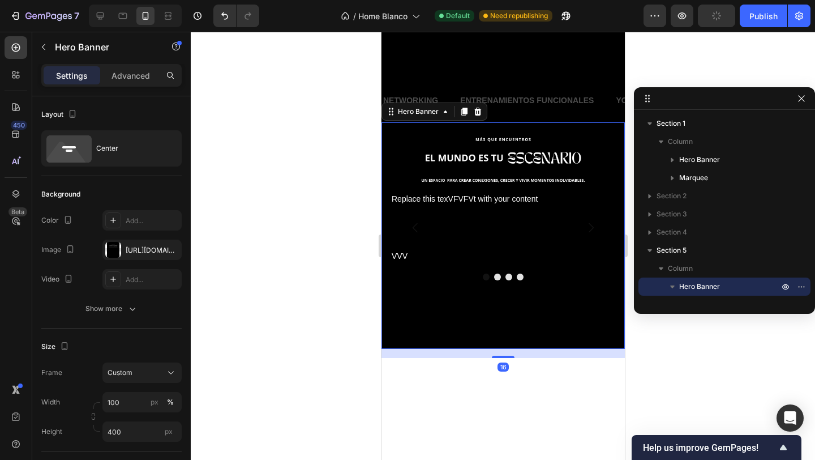
click at [285, 160] on div at bounding box center [503, 246] width 625 height 428
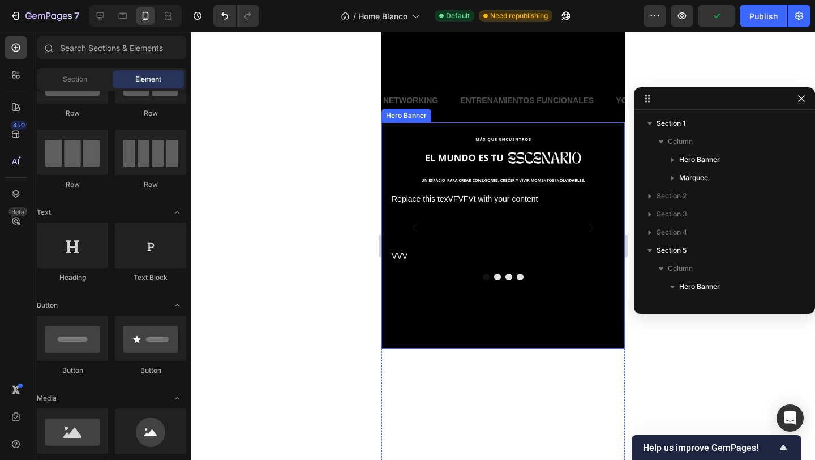
click at [456, 157] on div "Background Image" at bounding box center [502, 235] width 243 height 226
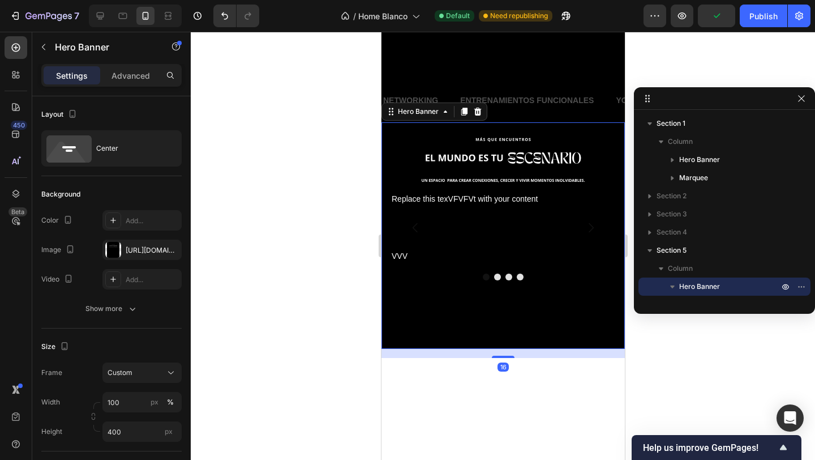
click at [357, 130] on div at bounding box center [503, 246] width 625 height 428
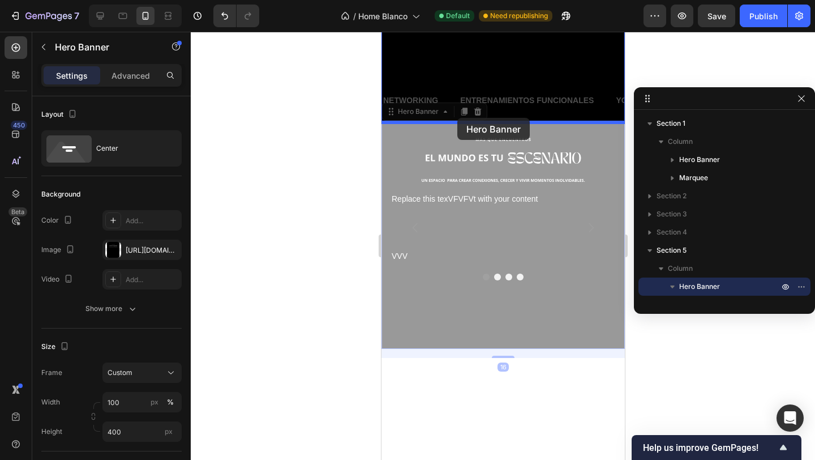
drag, startPoint x: 460, startPoint y: 138, endPoint x: 457, endPoint y: 118, distance: 20.7
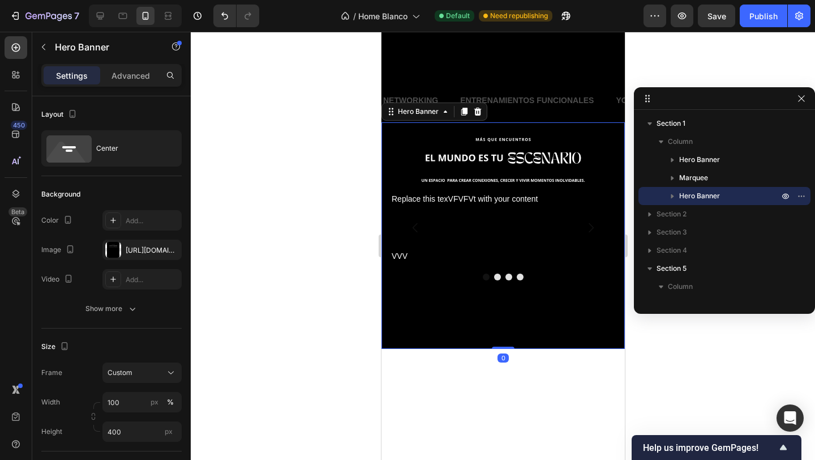
click at [332, 127] on div at bounding box center [503, 246] width 625 height 428
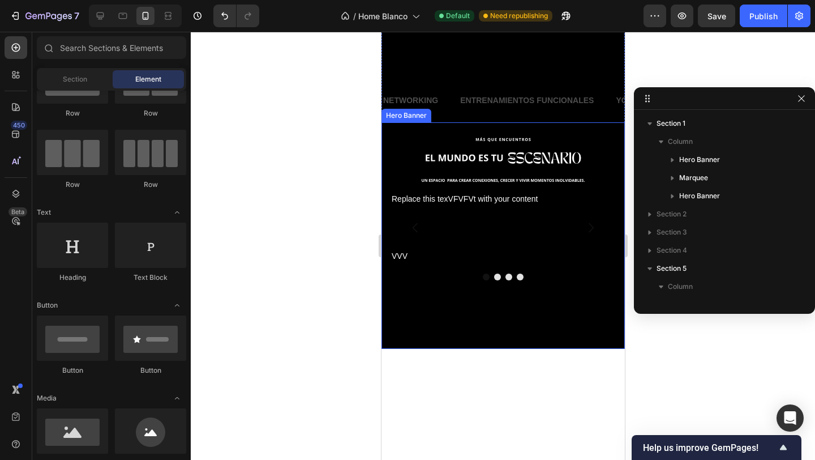
click at [333, 270] on div at bounding box center [503, 246] width 625 height 428
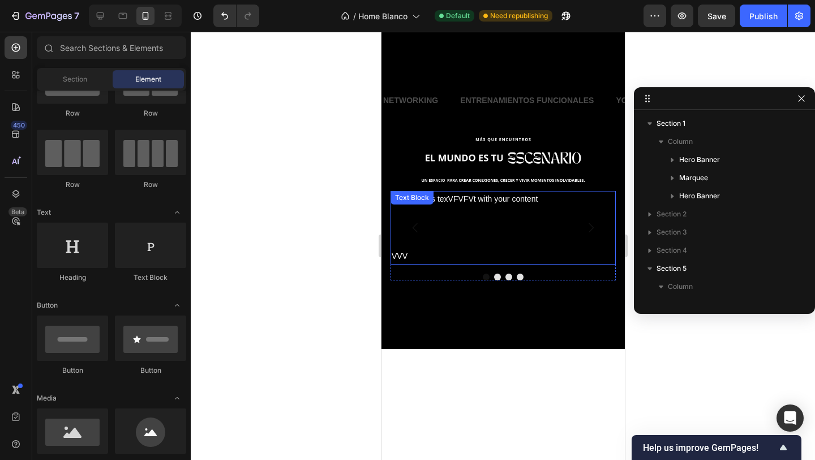
click at [430, 208] on div "Replace this texVFVFVt with your content VVV Text Block" at bounding box center [502, 228] width 225 height 74
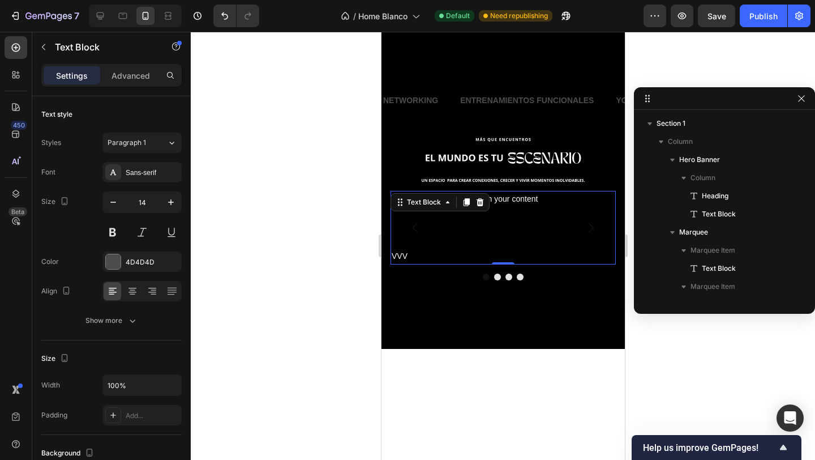
scroll to position [739, 0]
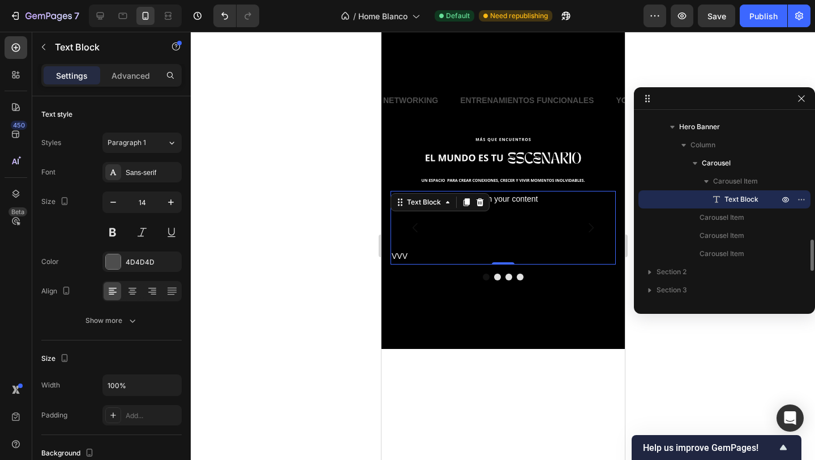
click at [416, 161] on div "Background Image" at bounding box center [502, 235] width 243 height 226
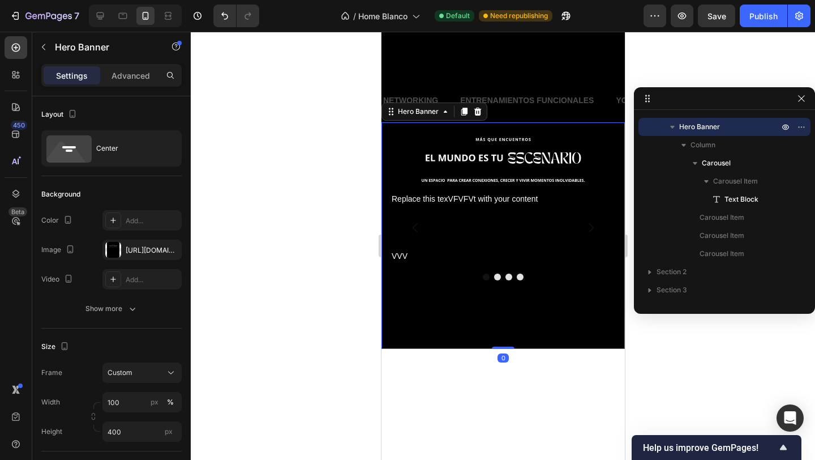
click at [330, 179] on div at bounding box center [503, 246] width 625 height 428
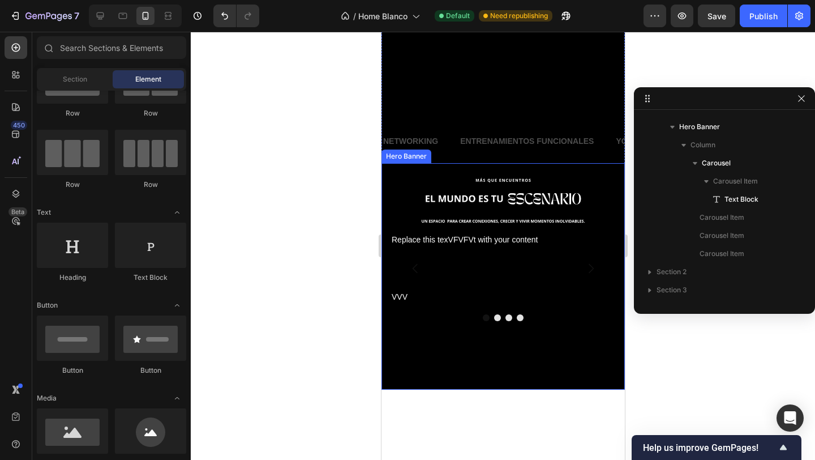
scroll to position [361, 0]
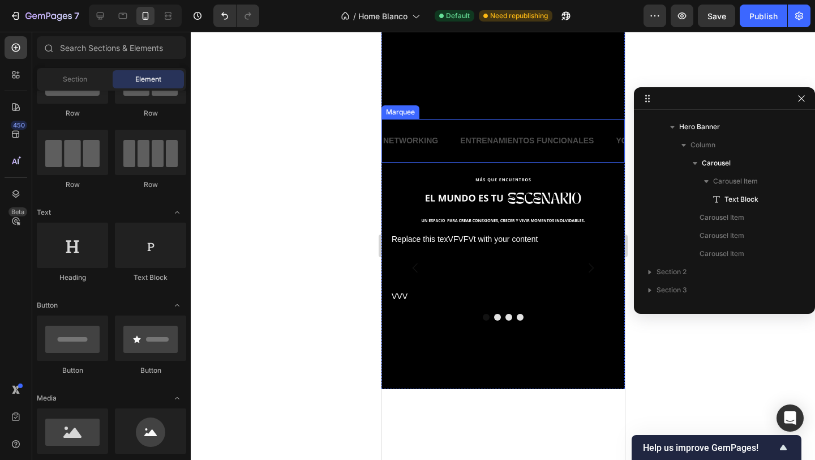
click at [444, 150] on div "NETWORKING Text Block" at bounding box center [420, 140] width 77 height 25
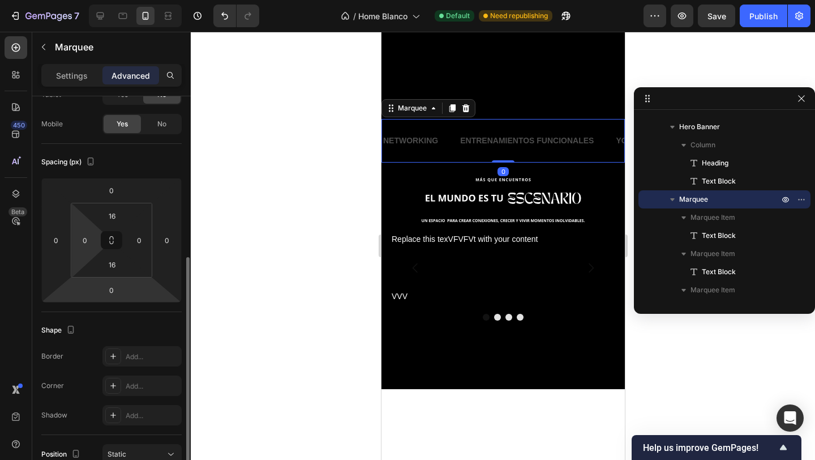
scroll to position [213, 0]
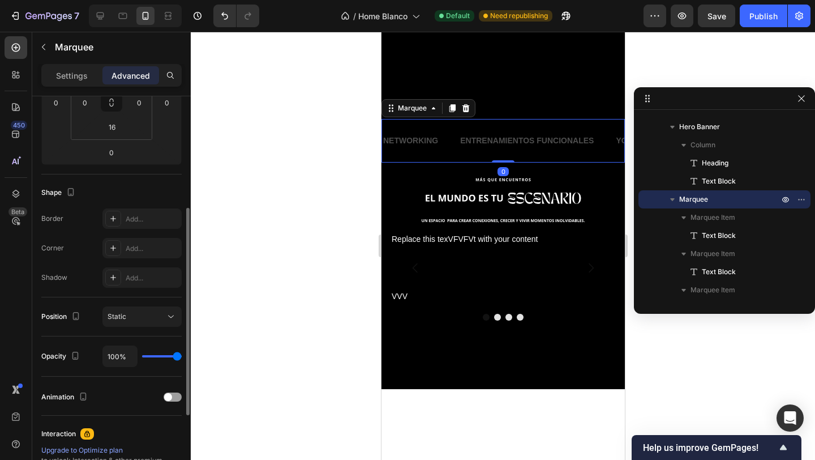
click at [78, 89] on div "Settings Advanced" at bounding box center [111, 80] width 159 height 32
click at [70, 75] on p "Settings" at bounding box center [72, 76] width 32 height 12
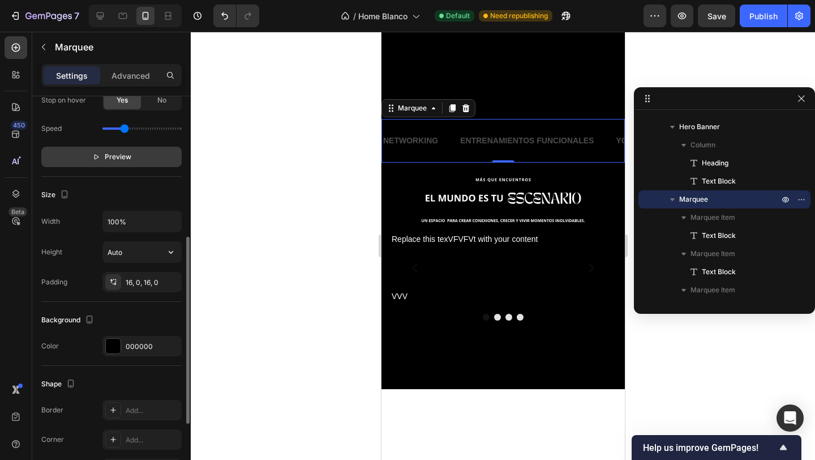
scroll to position [341, 0]
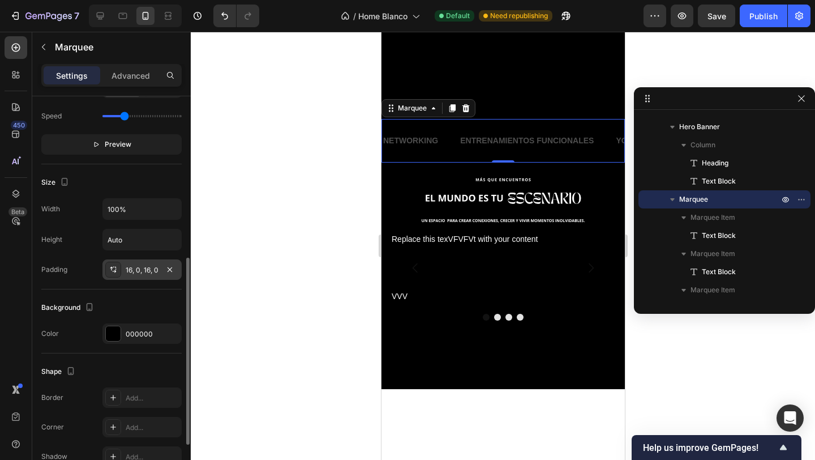
click at [138, 274] on div "16, 0, 16, 0" at bounding box center [142, 270] width 33 height 10
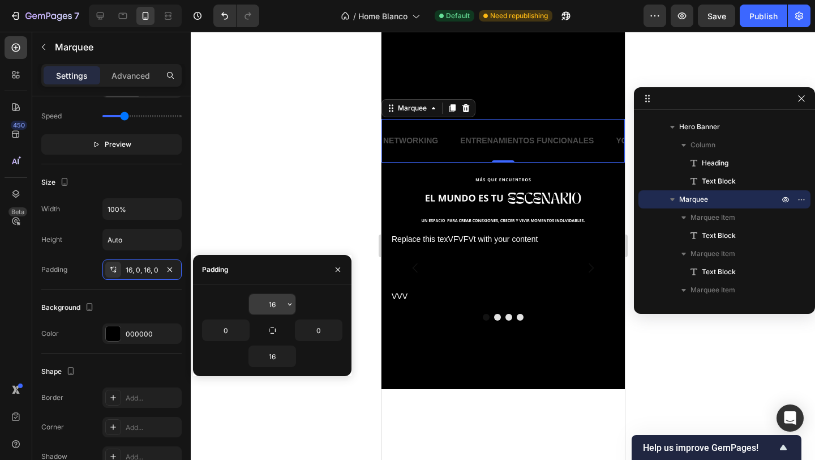
click at [260, 306] on input "16" at bounding box center [272, 304] width 46 height 20
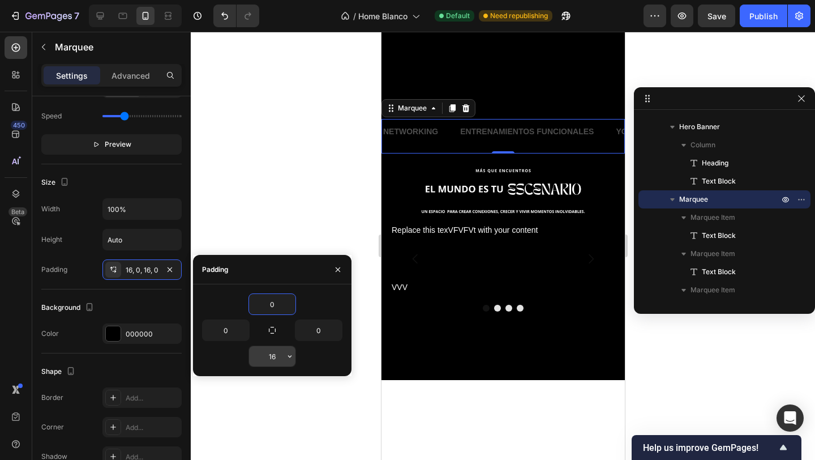
type input "0"
click at [271, 348] on input "16" at bounding box center [272, 356] width 46 height 20
type input "0"
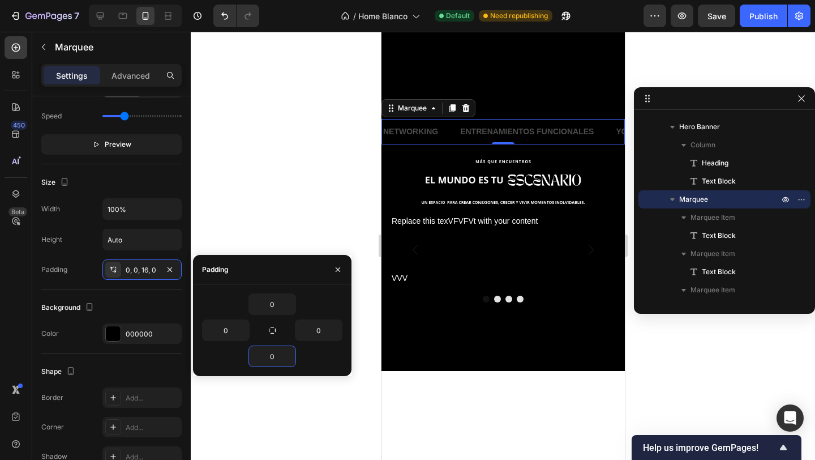
click at [307, 208] on div at bounding box center [503, 246] width 625 height 428
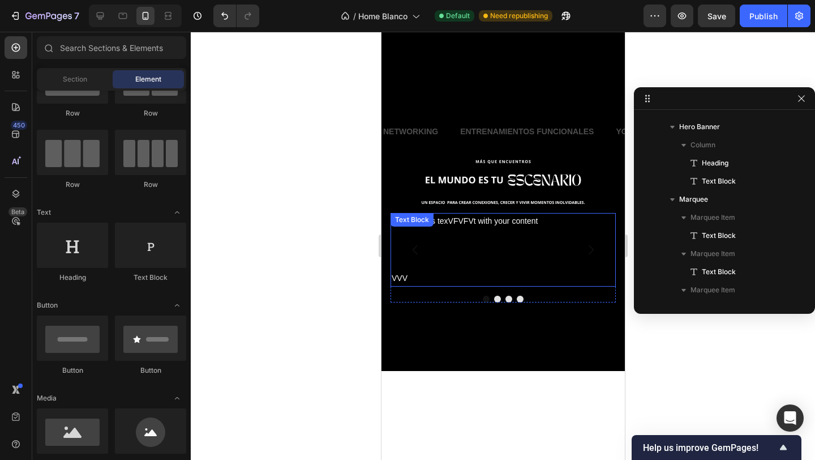
click at [420, 268] on p at bounding box center [502, 264] width 223 height 14
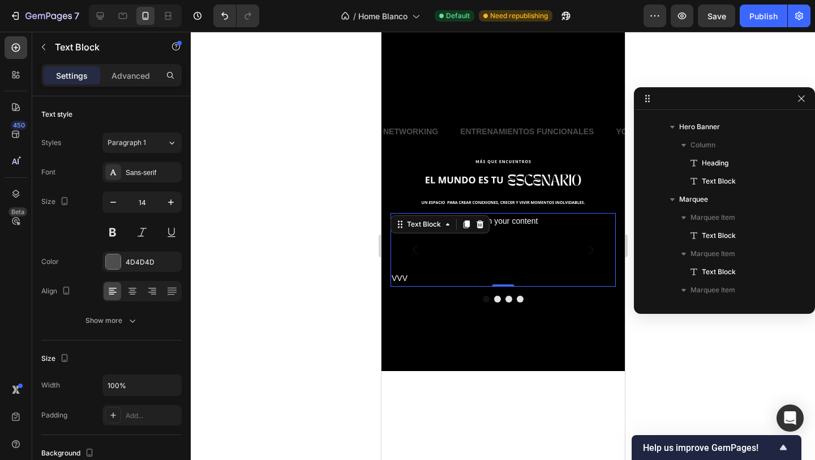
scroll to position [739, 0]
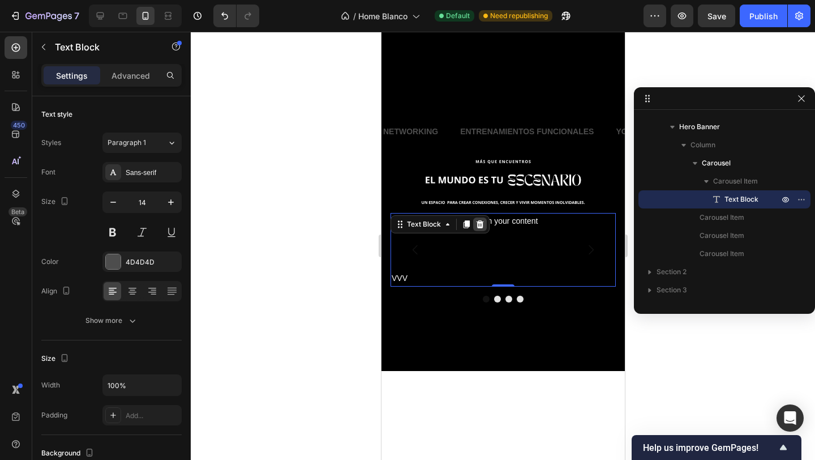
click at [479, 221] on icon at bounding box center [479, 224] width 9 height 9
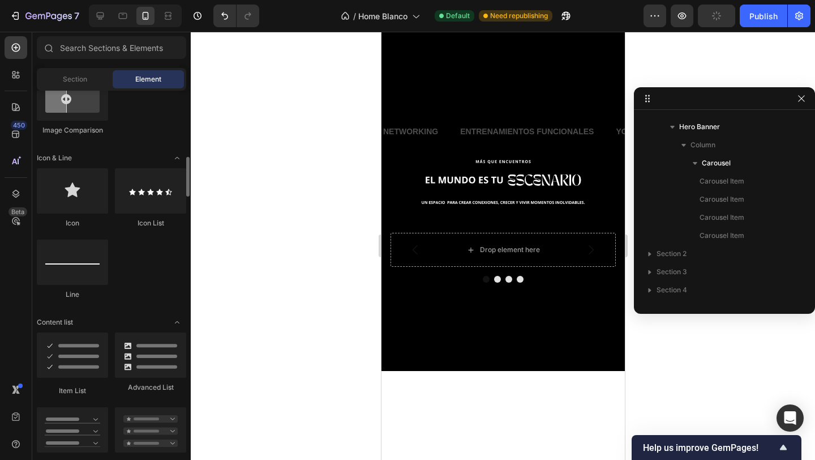
scroll to position [677, 0]
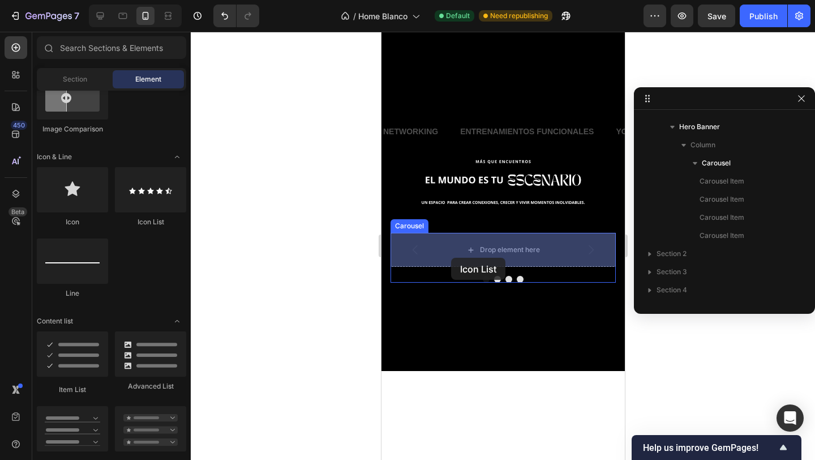
drag, startPoint x: 528, startPoint y: 226, endPoint x: 459, endPoint y: 252, distance: 73.8
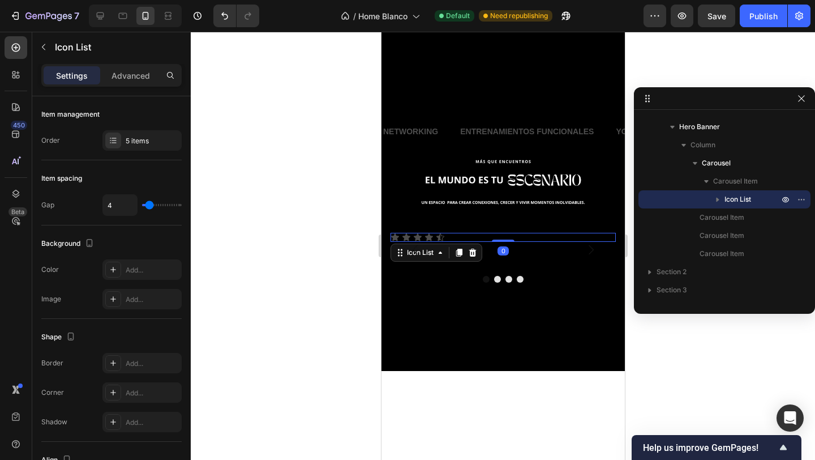
click at [454, 237] on div "Icon Icon Icon Icon Icon" at bounding box center [502, 237] width 225 height 9
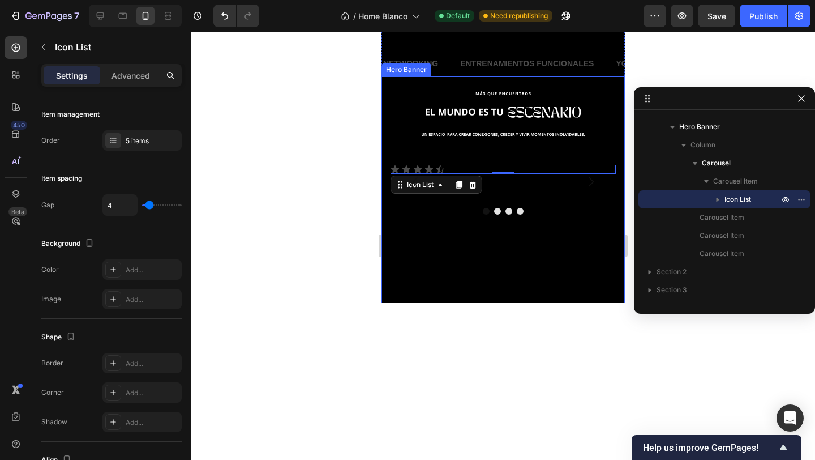
scroll to position [378, 0]
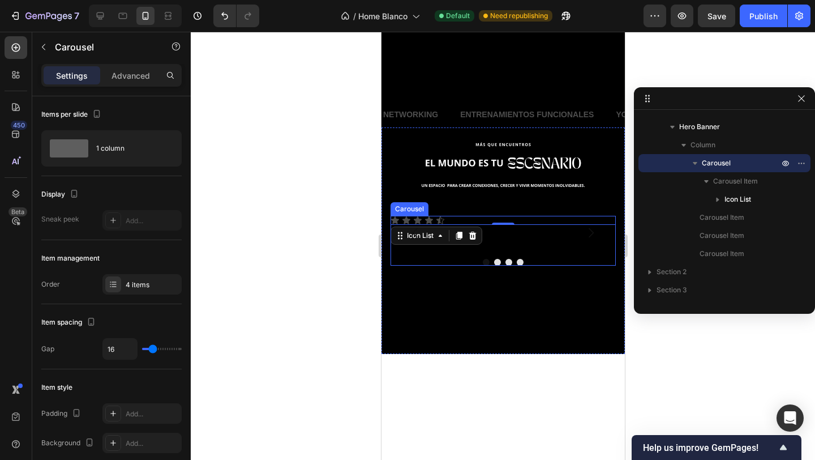
click at [519, 245] on div "Icon Icon Icon Icon Icon Icon List 0" at bounding box center [502, 233] width 225 height 34
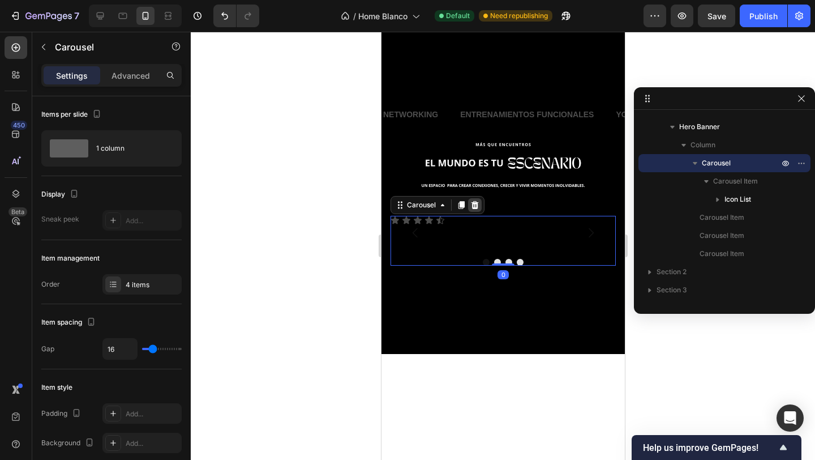
click at [472, 206] on icon at bounding box center [474, 205] width 7 height 8
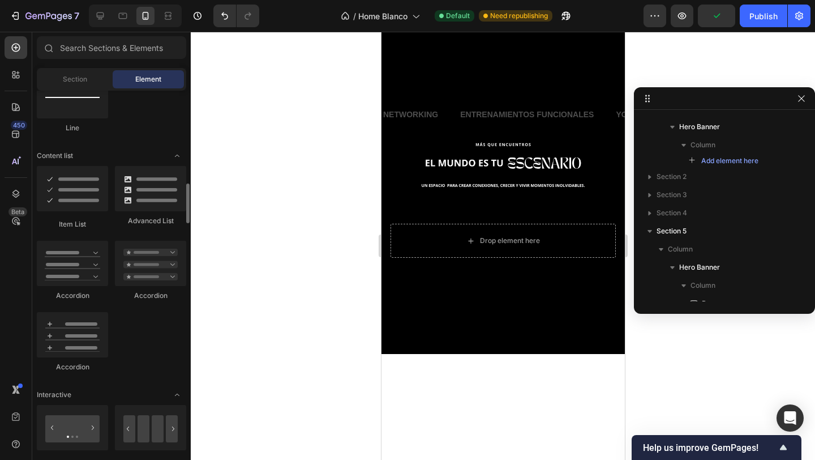
scroll to position [843, 0]
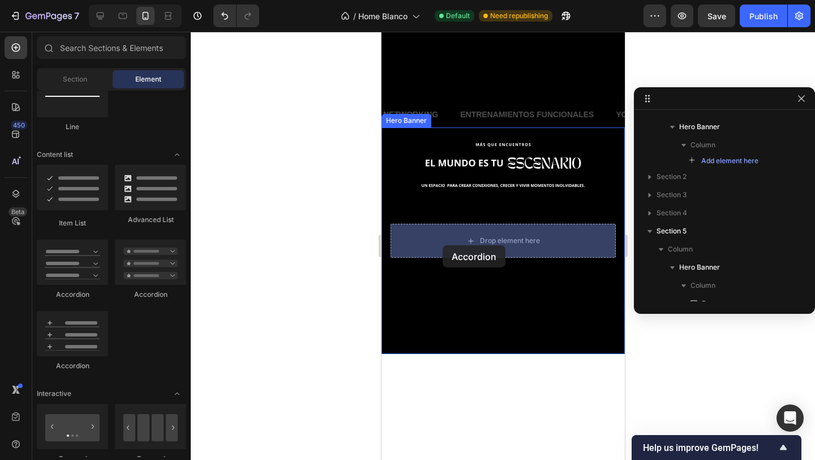
drag, startPoint x: 464, startPoint y: 293, endPoint x: 444, endPoint y: 243, distance: 53.3
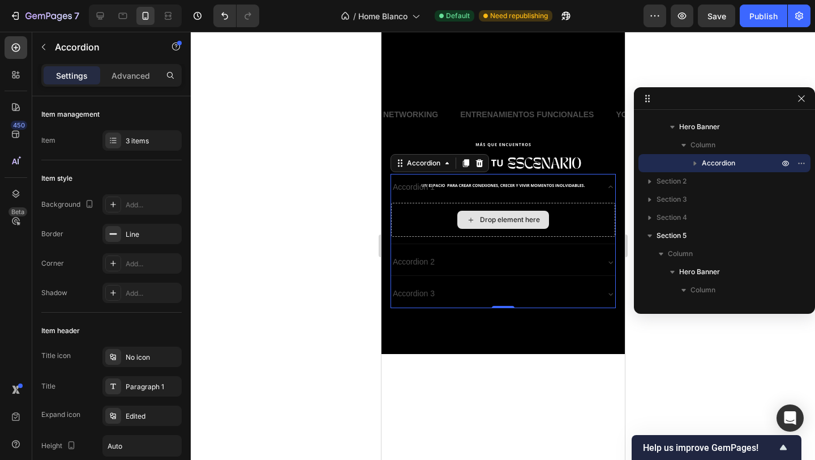
click at [447, 218] on div "Drop element here" at bounding box center [503, 220] width 224 height 34
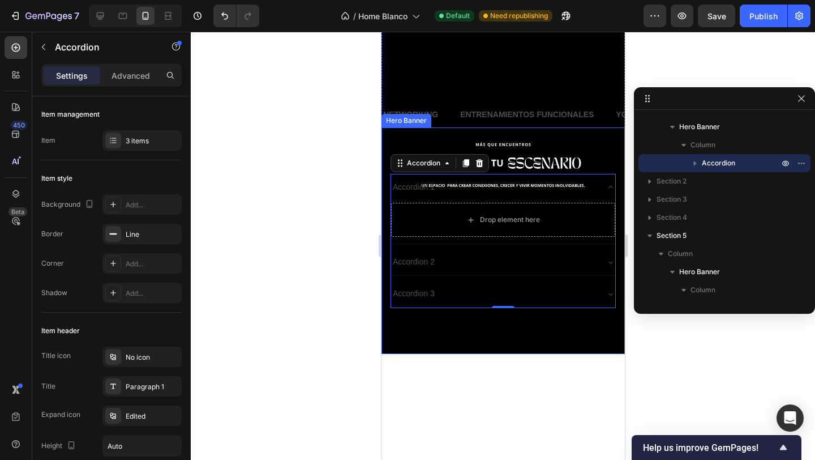
click at [439, 139] on div "Background Image" at bounding box center [502, 240] width 243 height 226
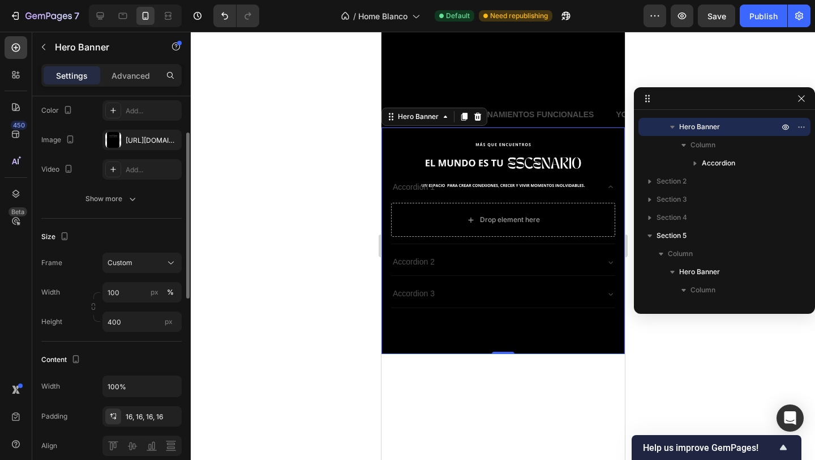
scroll to position [168, 0]
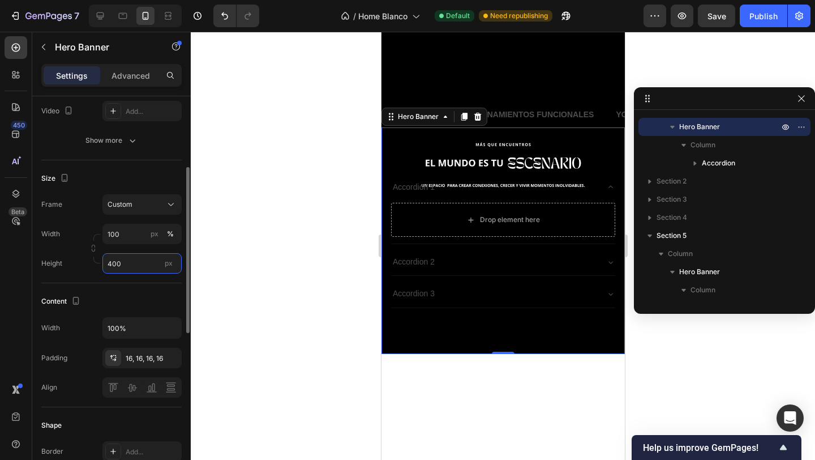
click at [124, 270] on input "400" at bounding box center [141, 263] width 79 height 20
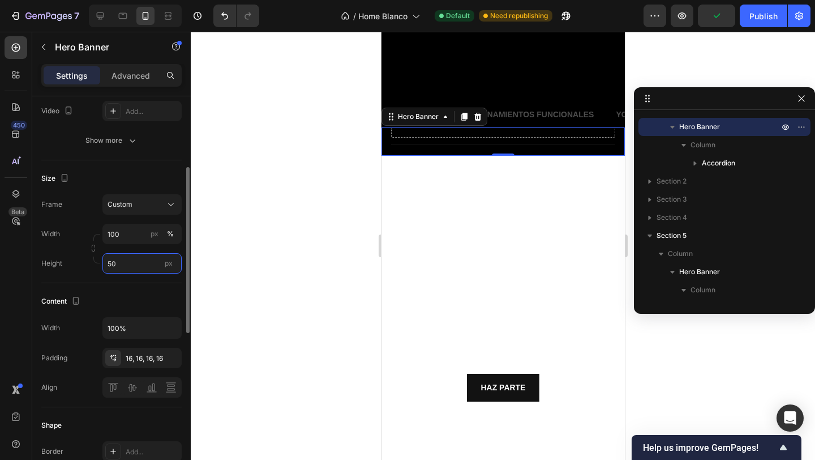
type input "5"
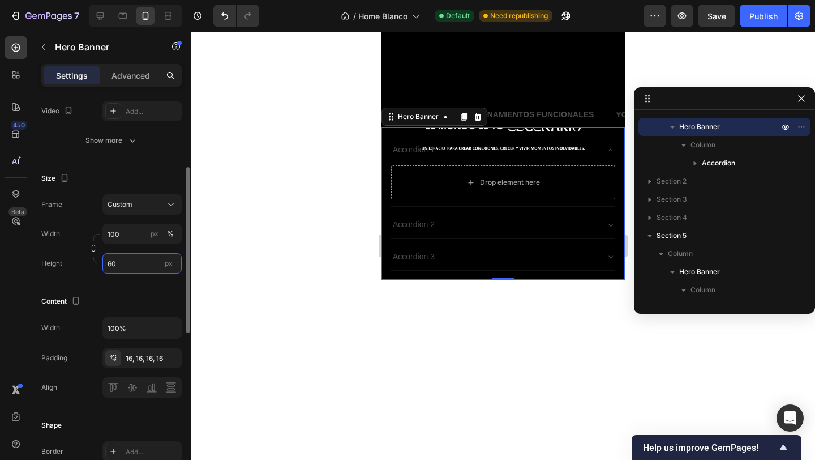
type input "600"
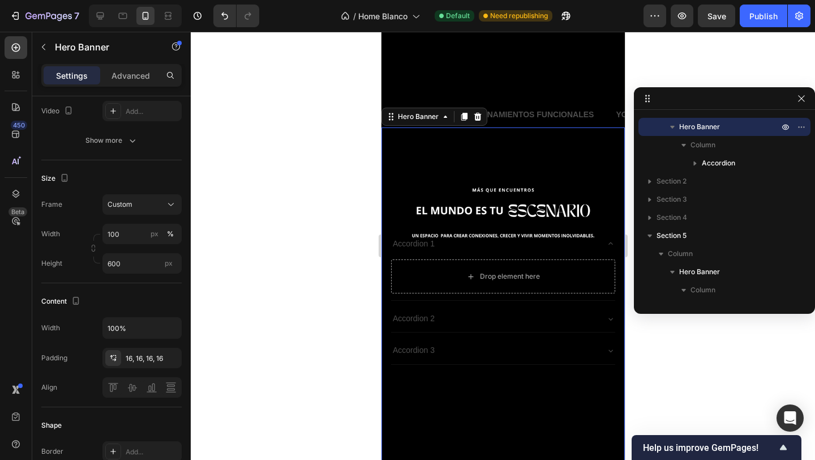
click at [329, 227] on div at bounding box center [503, 246] width 625 height 428
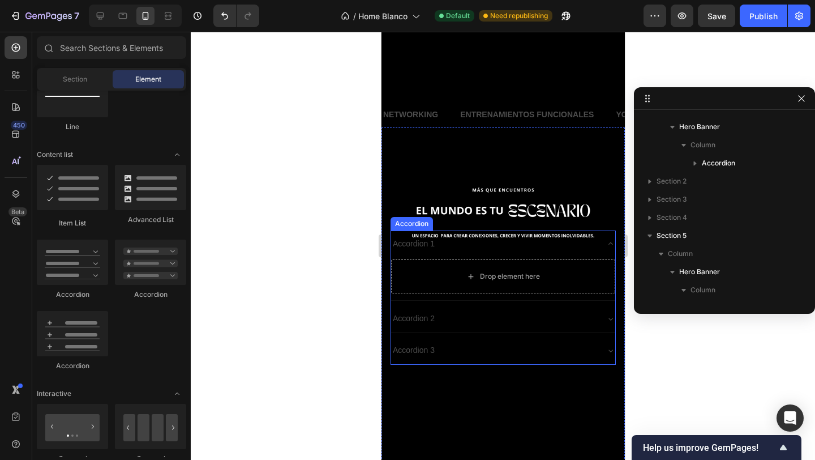
click at [453, 250] on div "Accordion 1" at bounding box center [494, 244] width 206 height 18
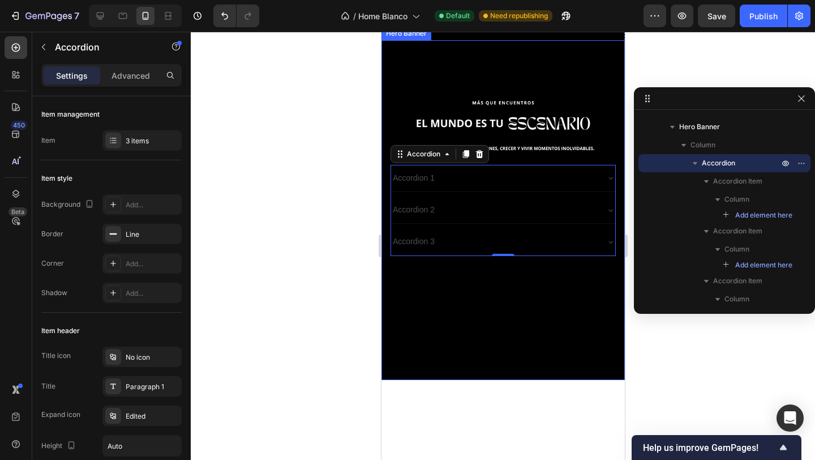
scroll to position [459, 0]
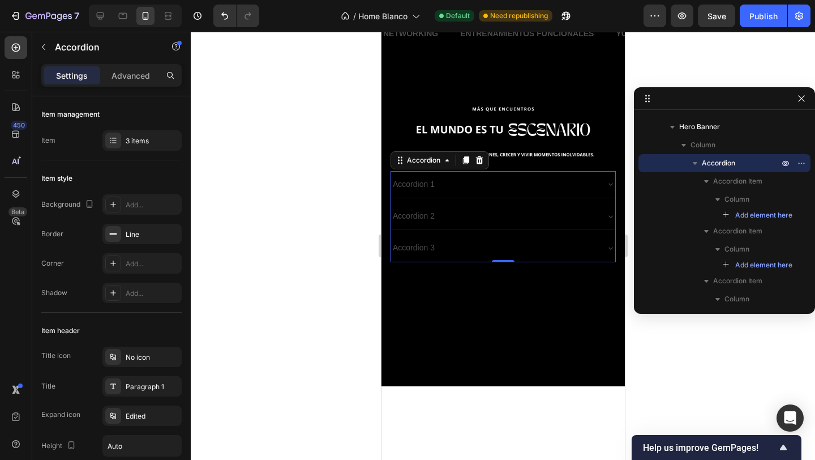
click at [437, 184] on div "Accordion 1" at bounding box center [494, 185] width 206 height 18
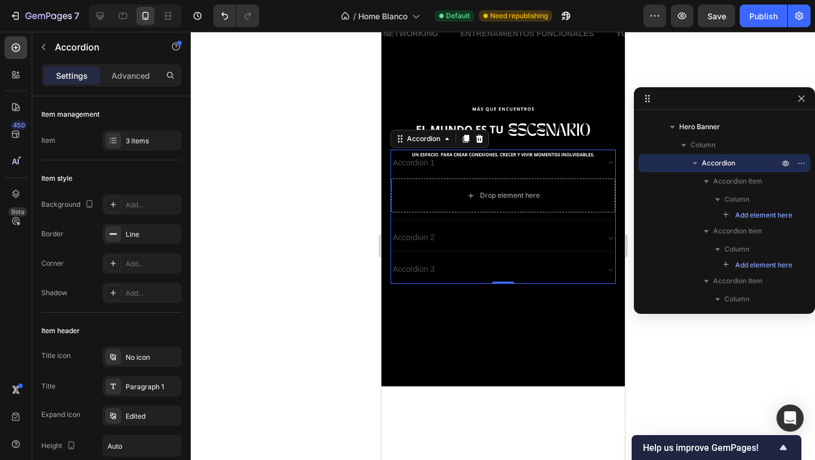
click at [463, 224] on div "Accordion 2" at bounding box center [503, 237] width 224 height 27
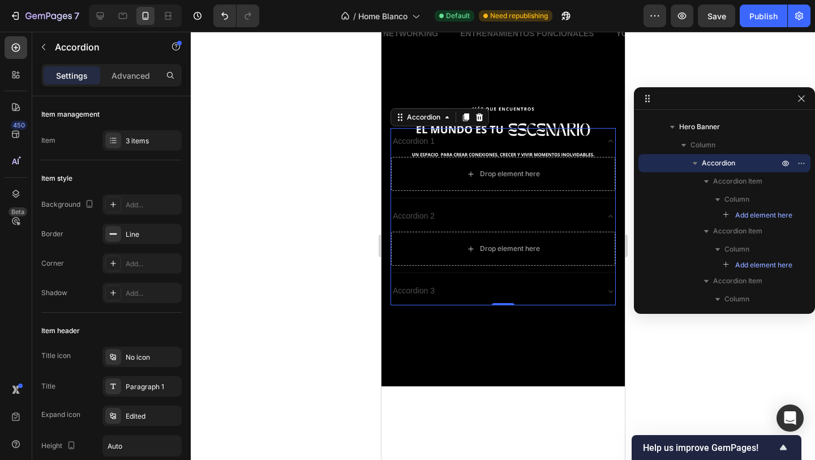
click at [463, 223] on div "Accordion 2" at bounding box center [494, 216] width 206 height 18
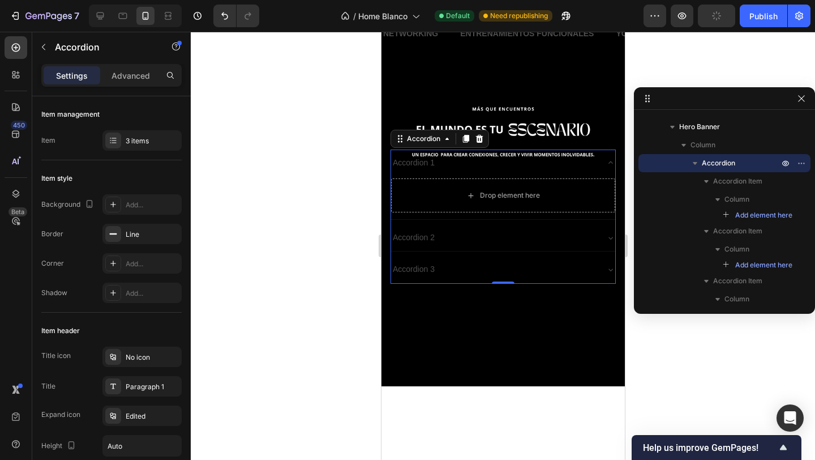
click at [457, 161] on div "Accordion 1" at bounding box center [494, 163] width 206 height 18
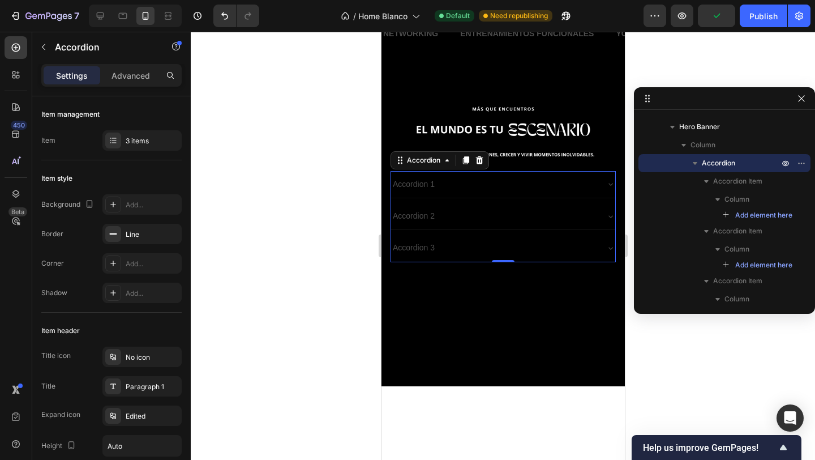
click at [324, 170] on div at bounding box center [503, 246] width 625 height 428
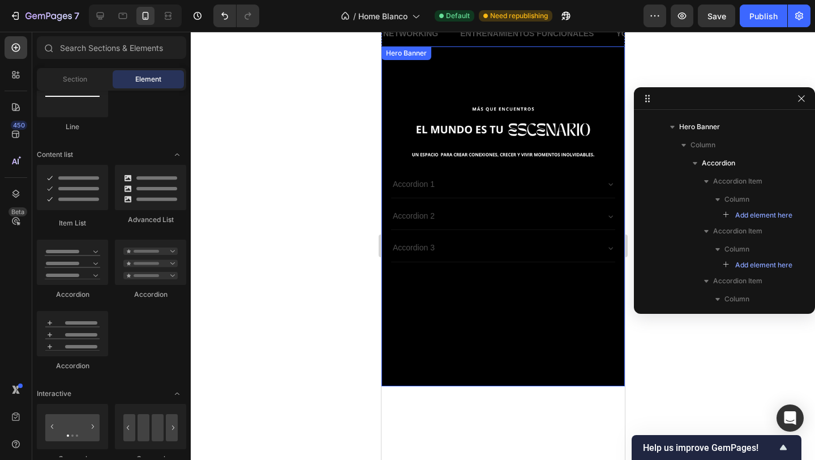
click at [567, 66] on div "Background Image" at bounding box center [502, 216] width 243 height 340
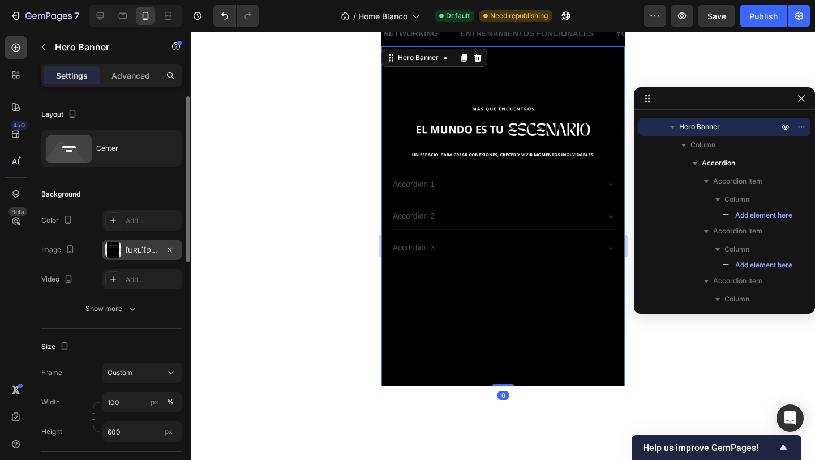
click at [139, 242] on div "[URL][DOMAIN_NAME]" at bounding box center [141, 250] width 79 height 20
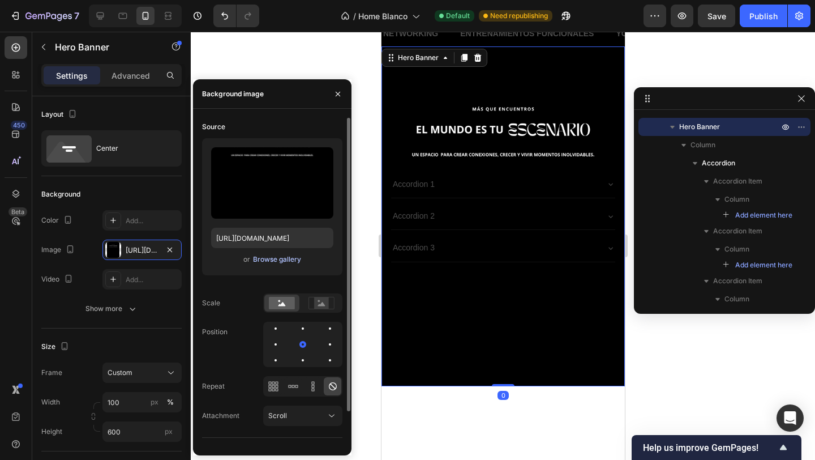
click at [286, 263] on div "Browse gallery" at bounding box center [277, 259] width 48 height 10
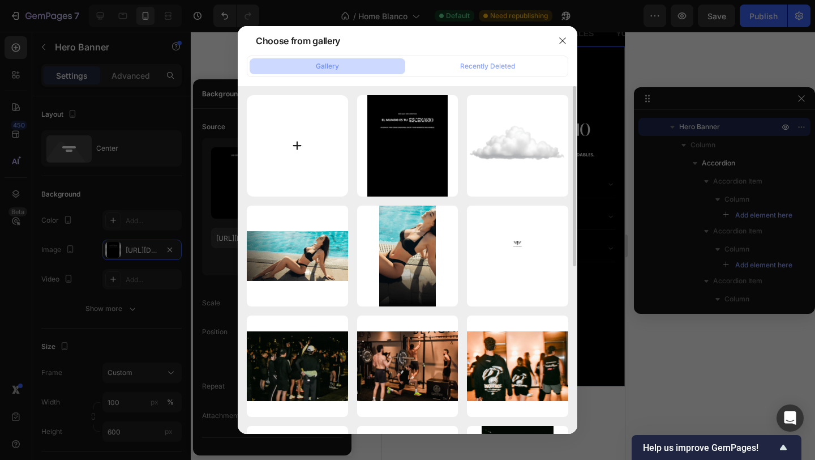
click at [310, 153] on input "file" at bounding box center [297, 145] width 101 height 101
type input "C:\fakepath\Haz parte-2.png"
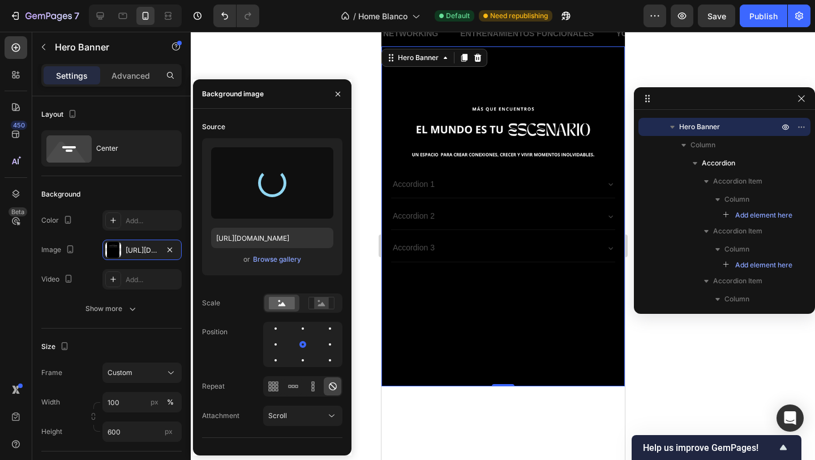
type input "[URL][DOMAIN_NAME]"
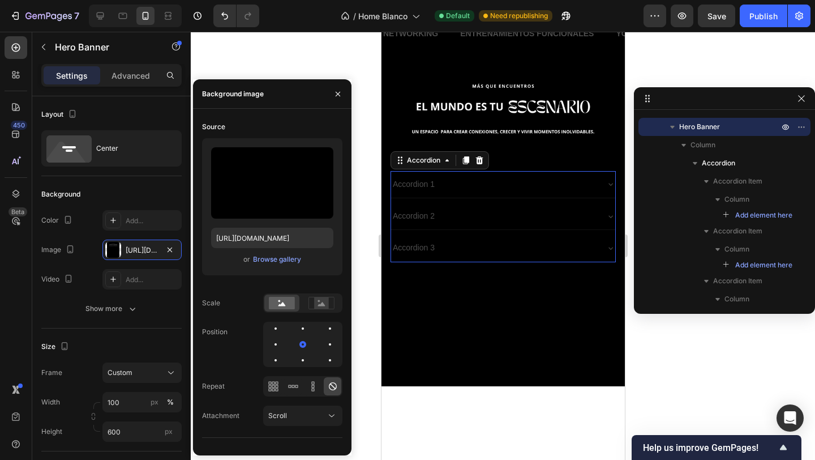
click at [494, 177] on div "Accordion 1" at bounding box center [494, 185] width 206 height 18
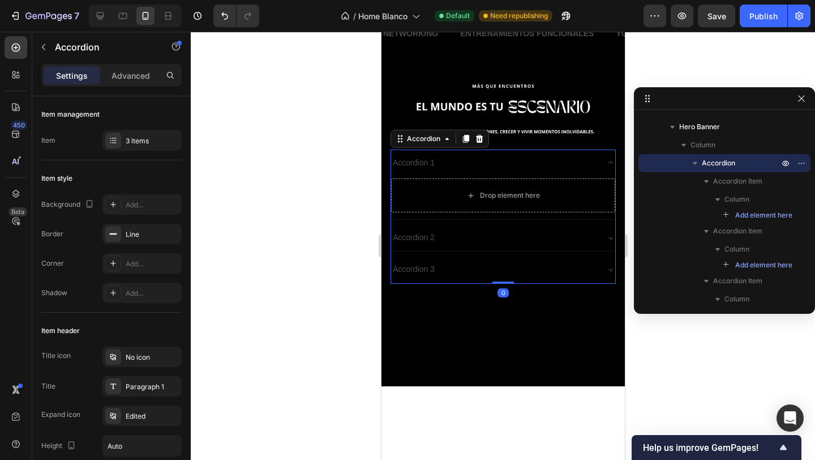
click at [480, 160] on div "Accordion 1" at bounding box center [494, 163] width 206 height 18
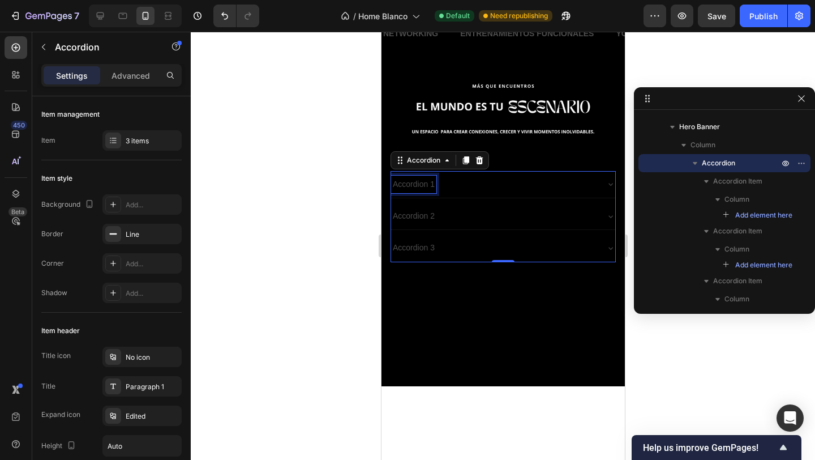
click at [415, 183] on div "Accordion 1" at bounding box center [413, 185] width 45 height 18
click at [415, 183] on p "Accordion 1" at bounding box center [413, 184] width 42 height 14
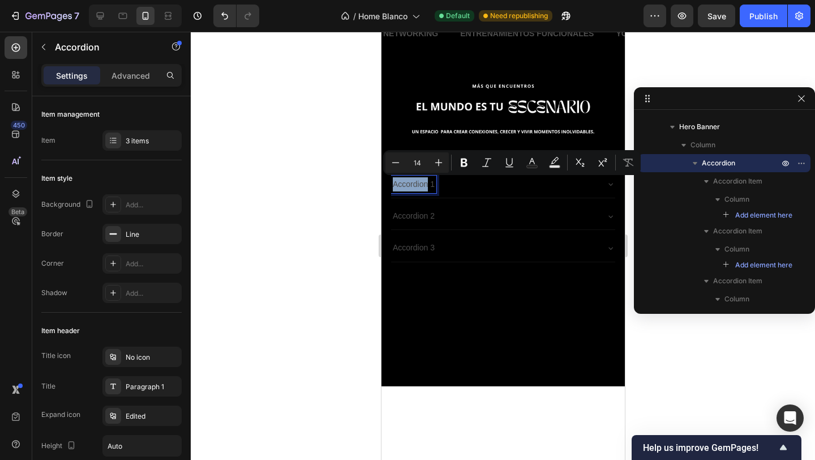
click at [415, 183] on p "Accordion 1" at bounding box center [413, 184] width 42 height 14
click at [297, 187] on div at bounding box center [503, 246] width 625 height 428
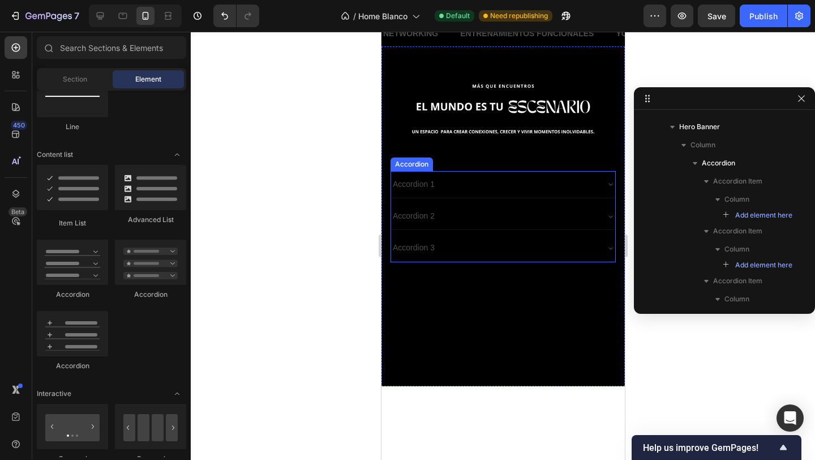
click at [481, 268] on div "Accordion 1 Accordion 2 Accordion 3 Accordion" at bounding box center [502, 216] width 243 height 109
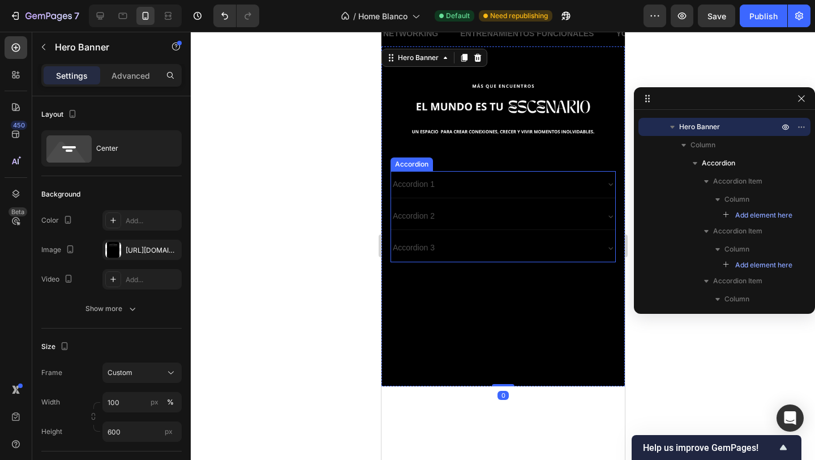
click at [478, 246] on div "Accordion 3" at bounding box center [494, 248] width 206 height 18
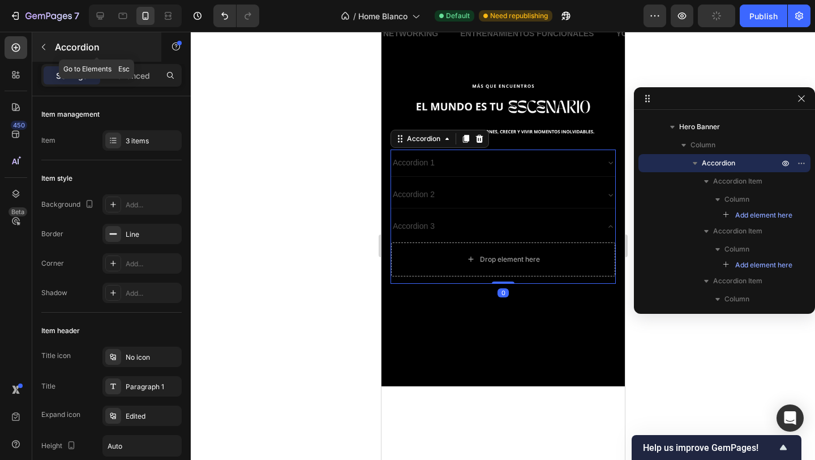
click at [60, 48] on p "Accordion" at bounding box center [103, 47] width 96 height 14
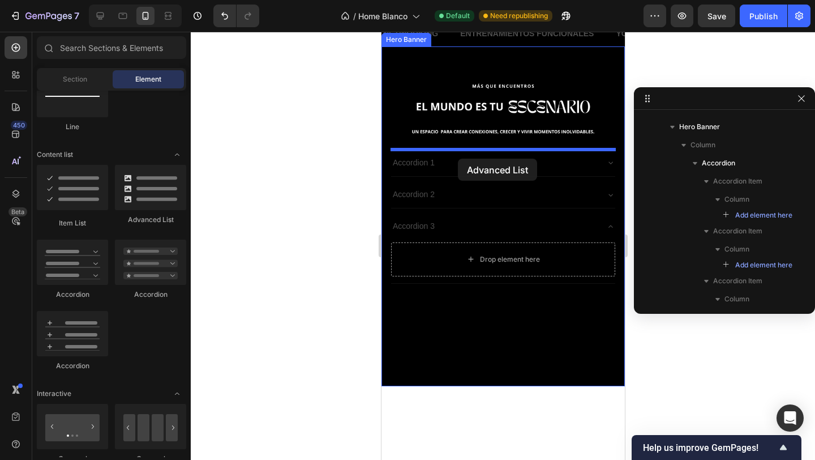
drag, startPoint x: 517, startPoint y: 223, endPoint x: 457, endPoint y: 159, distance: 88.1
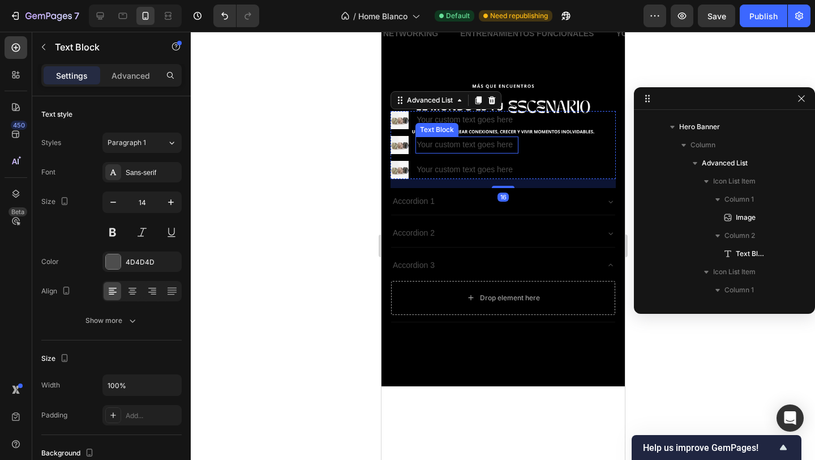
click at [483, 149] on div "Your custom text goes here" at bounding box center [466, 144] width 103 height 16
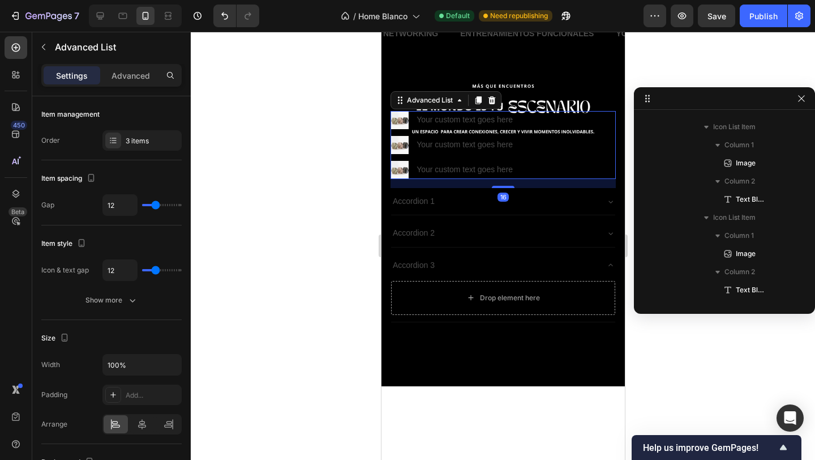
click at [588, 148] on div "Image Your custom text goes here Text Block Image Your custom text goes here Te…" at bounding box center [502, 145] width 225 height 69
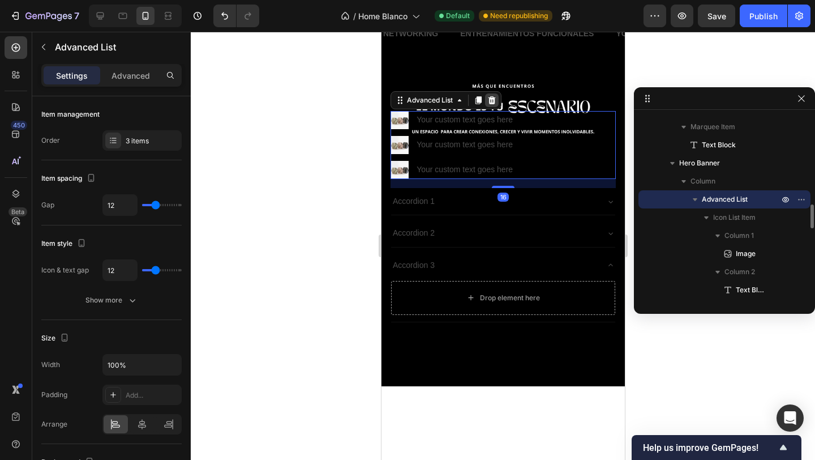
click at [497, 100] on div at bounding box center [492, 100] width 14 height 14
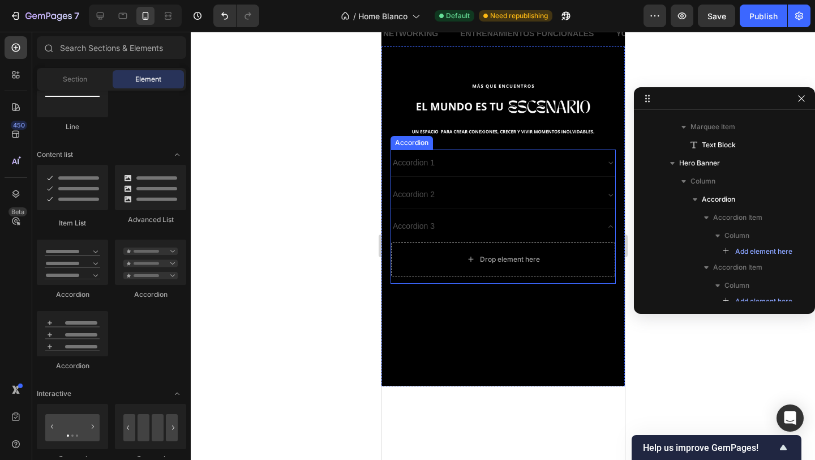
click at [489, 206] on div "Accordion 2" at bounding box center [503, 194] width 224 height 27
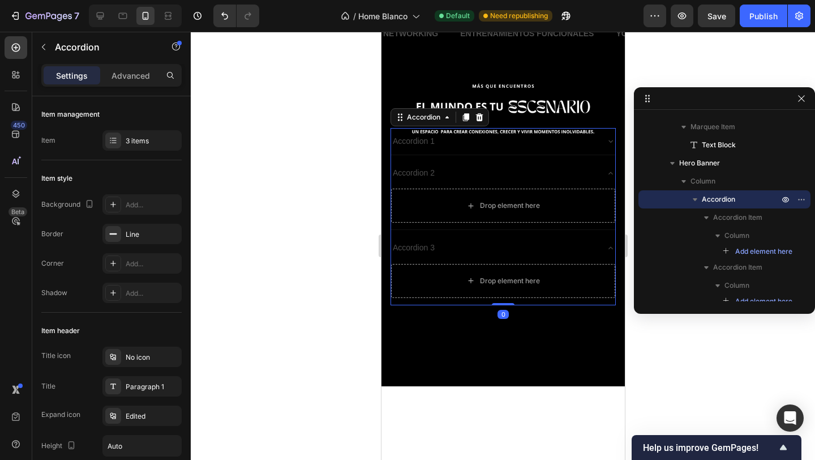
click at [468, 155] on div "Accordion 1 Accordion 2 Drop element here Accordion 3 Drop element here" at bounding box center [502, 216] width 225 height 177
click at [454, 143] on div "Accordion 1" at bounding box center [494, 141] width 206 height 18
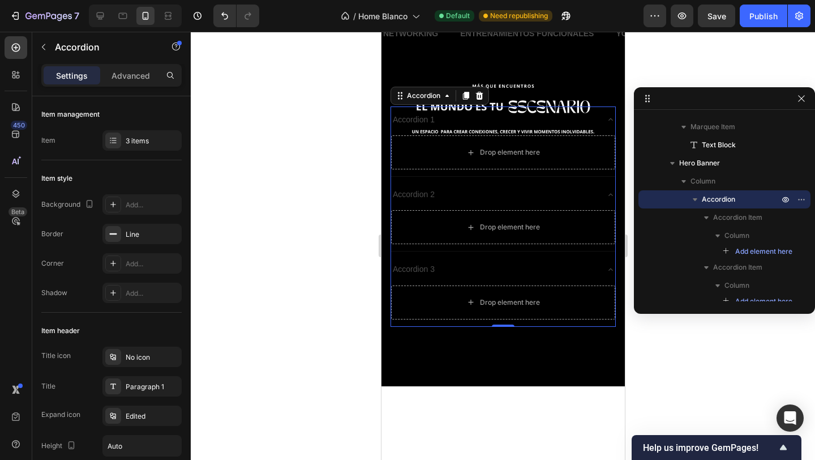
click at [486, 95] on div "Accordion" at bounding box center [439, 96] width 99 height 18
click at [482, 95] on icon at bounding box center [478, 95] width 9 height 9
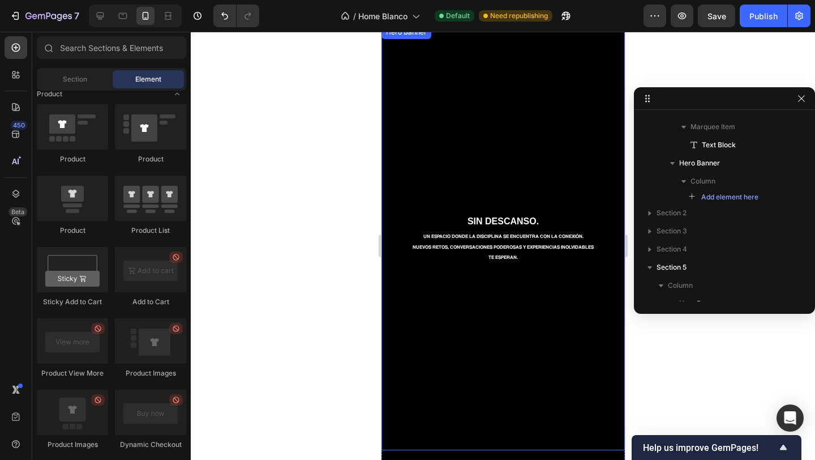
scroll to position [13, 0]
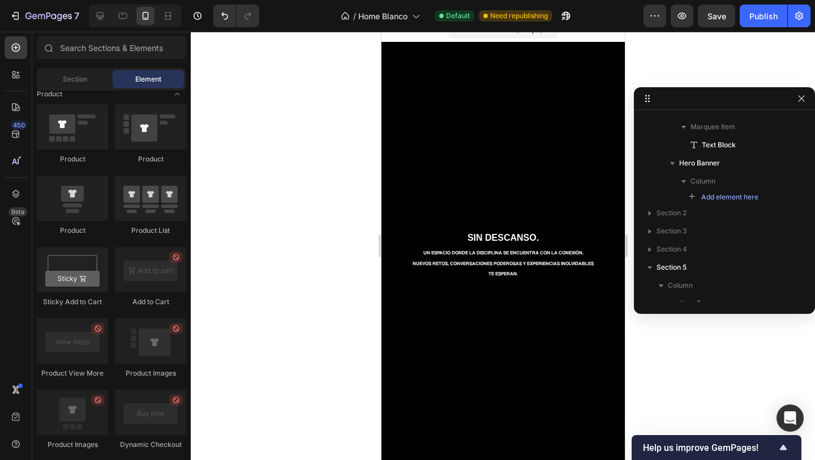
click at [252, 204] on div at bounding box center [503, 246] width 625 height 428
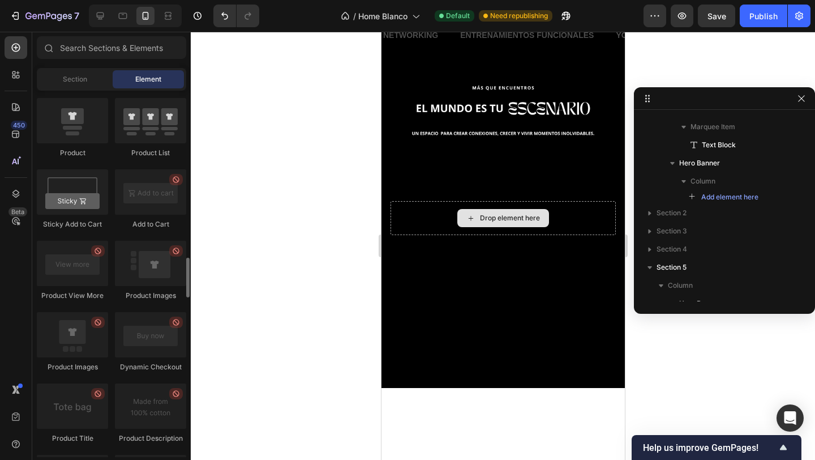
scroll to position [1531, 0]
click at [17, 157] on icon at bounding box center [15, 161] width 11 height 11
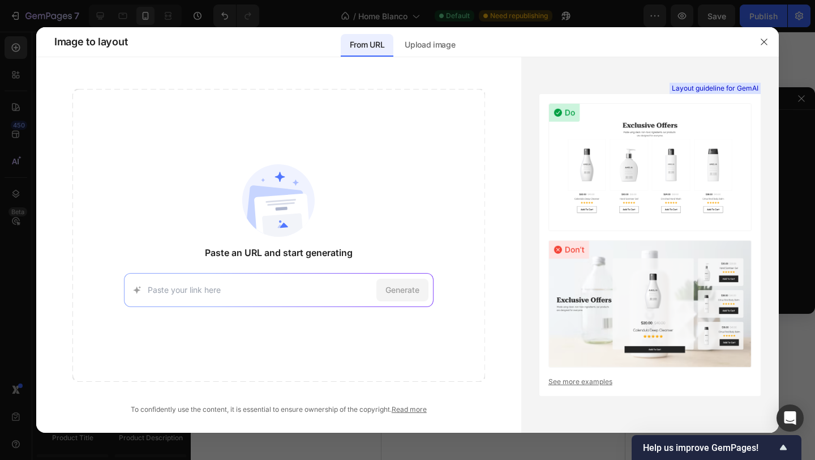
click at [187, 290] on input at bounding box center [260, 290] width 224 height 12
click at [763, 42] on icon "button" at bounding box center [764, 41] width 9 height 9
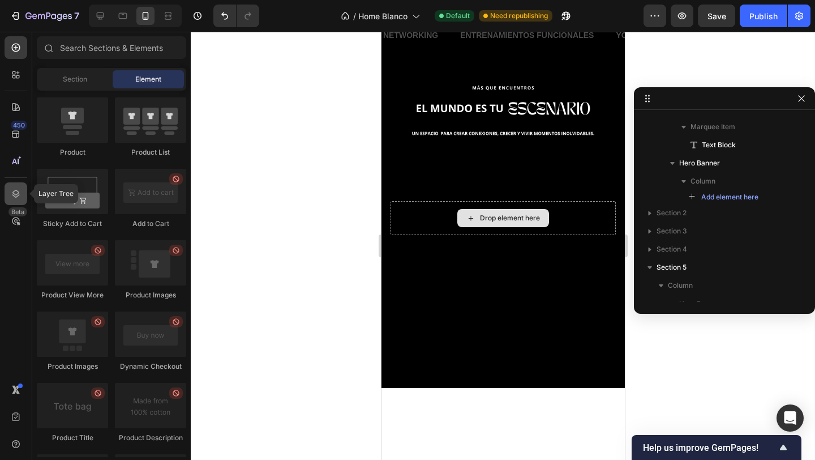
click at [16, 194] on icon at bounding box center [15, 194] width 7 height 8
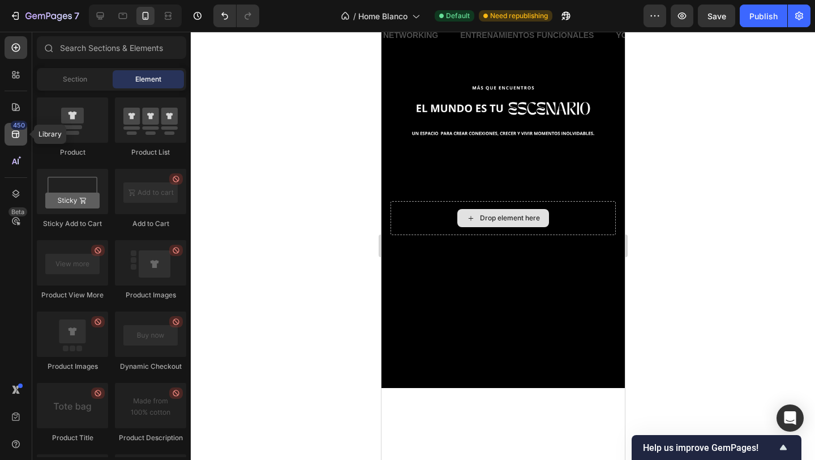
click at [15, 131] on icon at bounding box center [15, 134] width 11 height 11
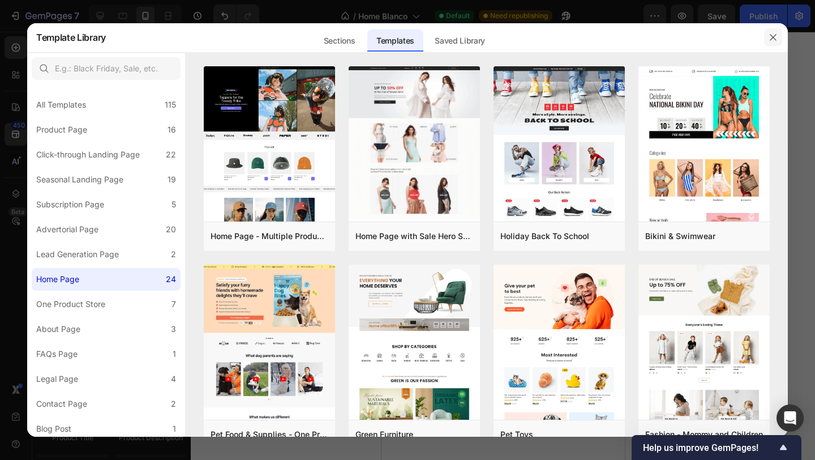
click at [769, 36] on icon "button" at bounding box center [773, 37] width 9 height 9
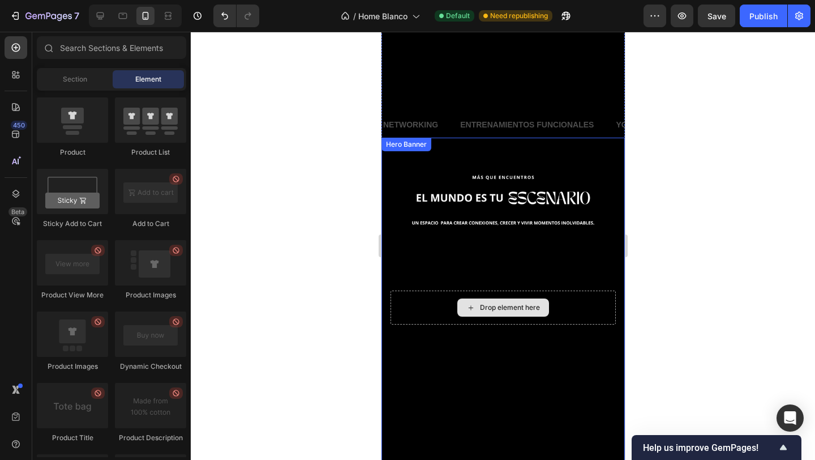
scroll to position [359, 0]
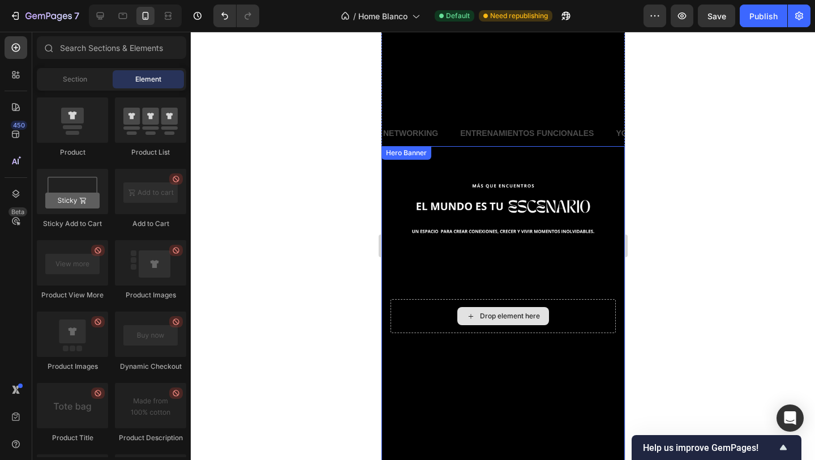
click at [281, 229] on div at bounding box center [503, 246] width 625 height 428
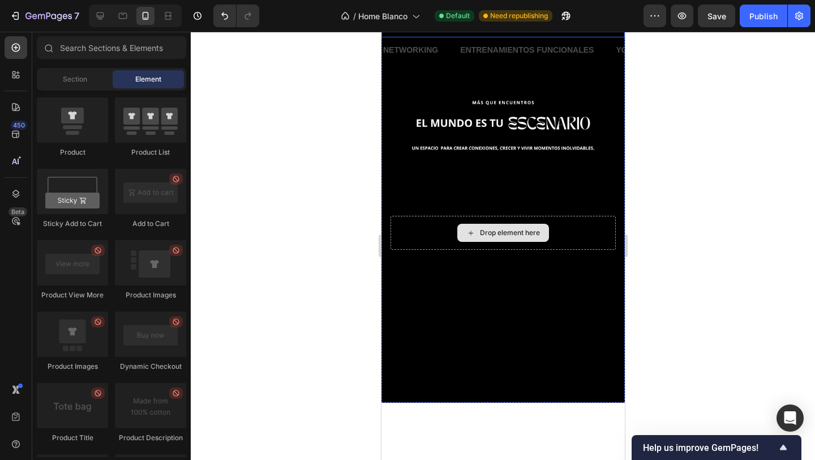
scroll to position [436, 0]
